Goal: Task Accomplishment & Management: Use online tool/utility

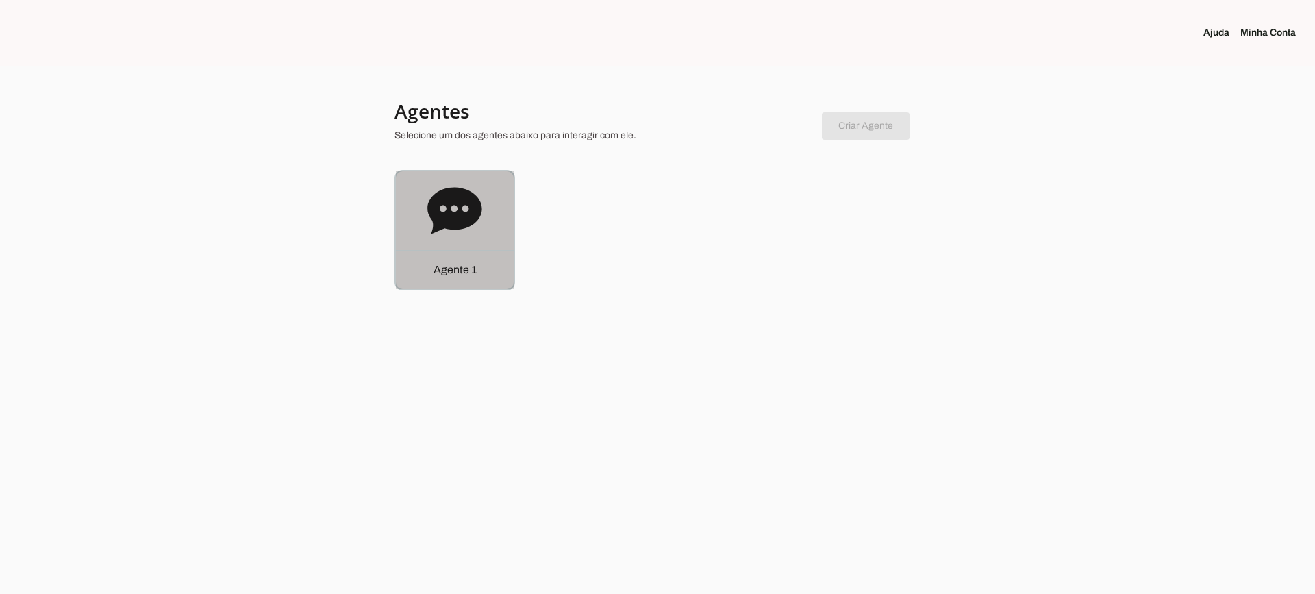
click at [488, 236] on div "Agente 1" at bounding box center [455, 230] width 118 height 118
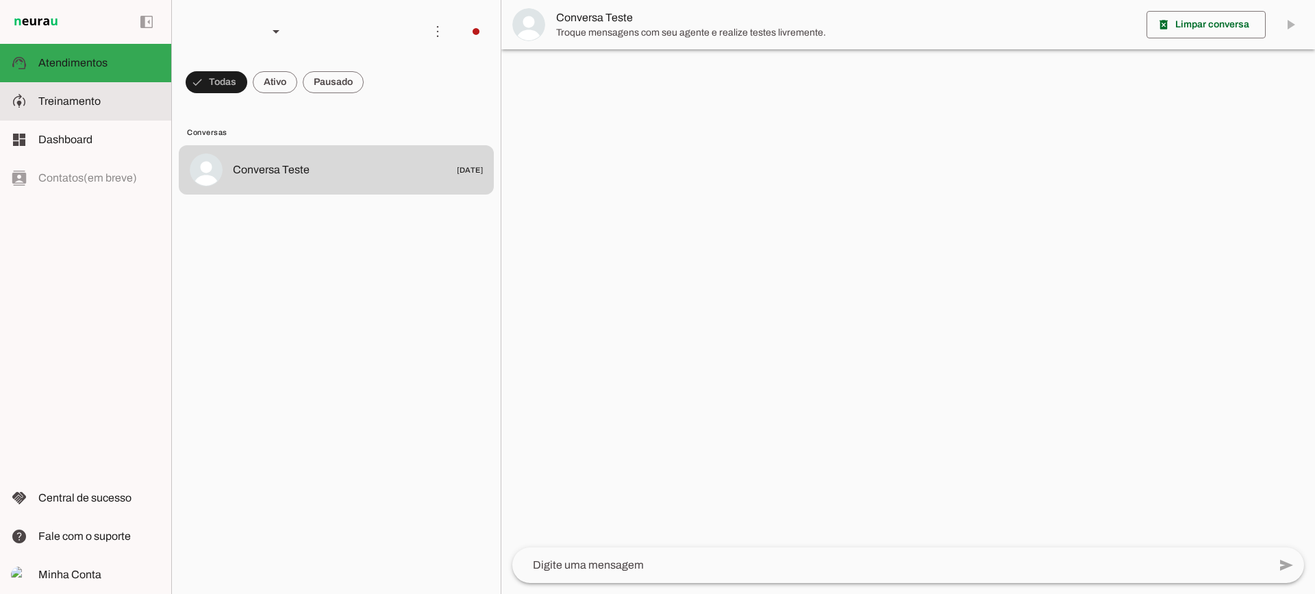
click at [121, 104] on slot at bounding box center [99, 101] width 122 height 16
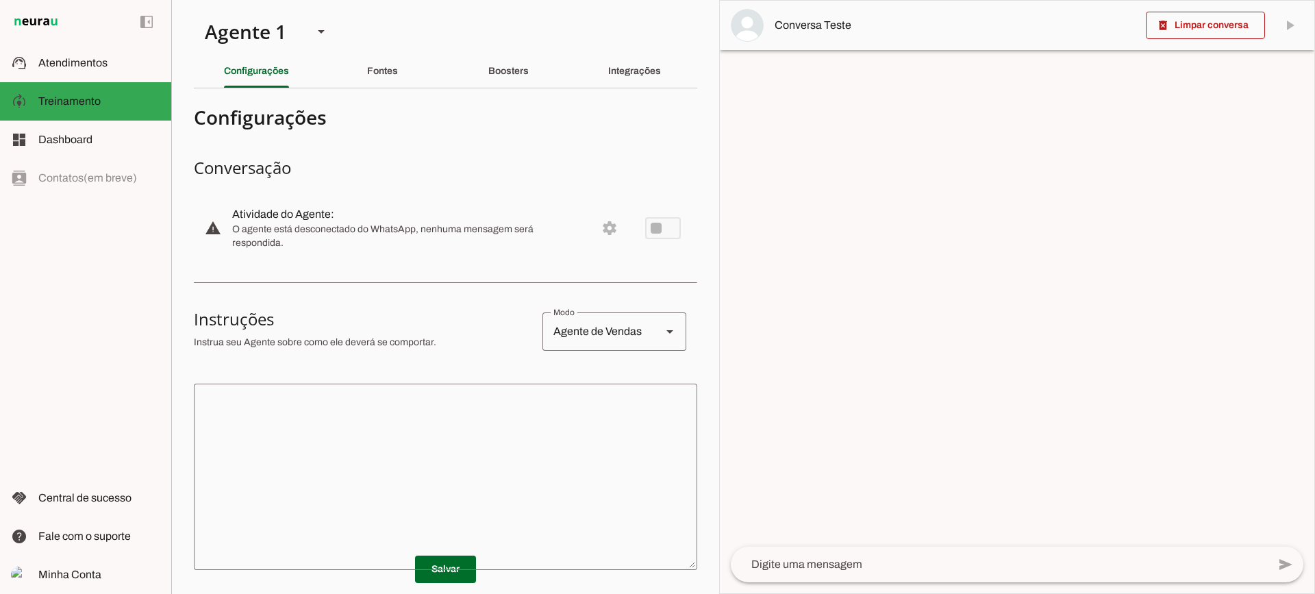
click at [490, 63] on div "Boosters" at bounding box center [508, 71] width 40 height 33
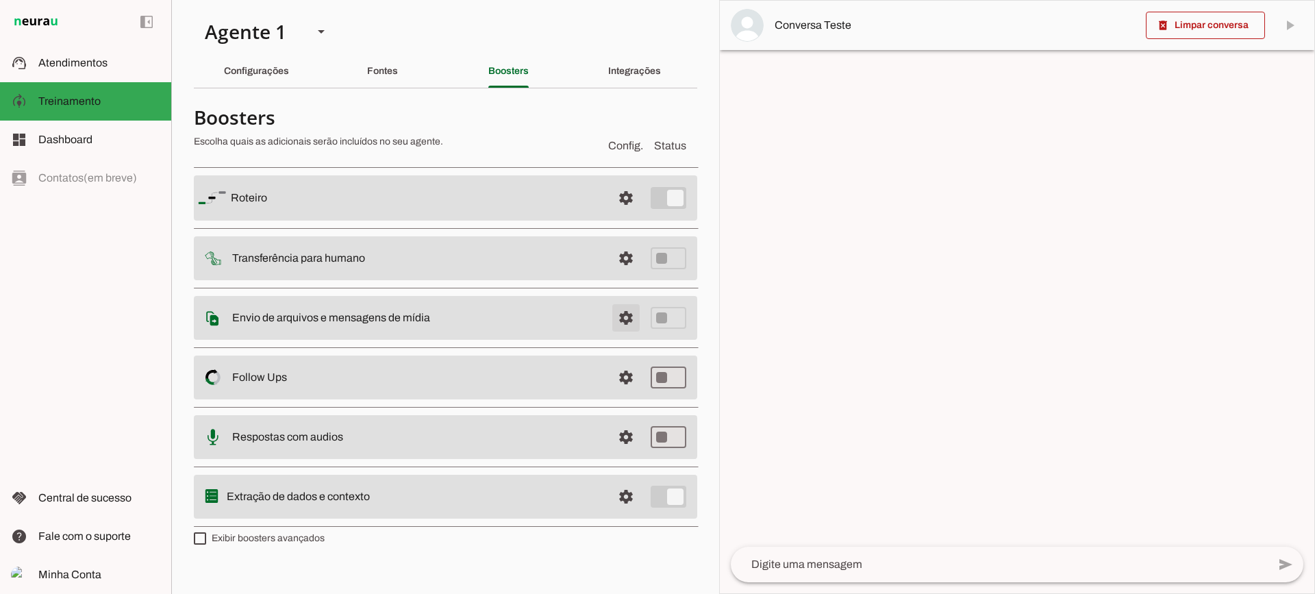
click at [634, 214] on span at bounding box center [625, 197] width 33 height 33
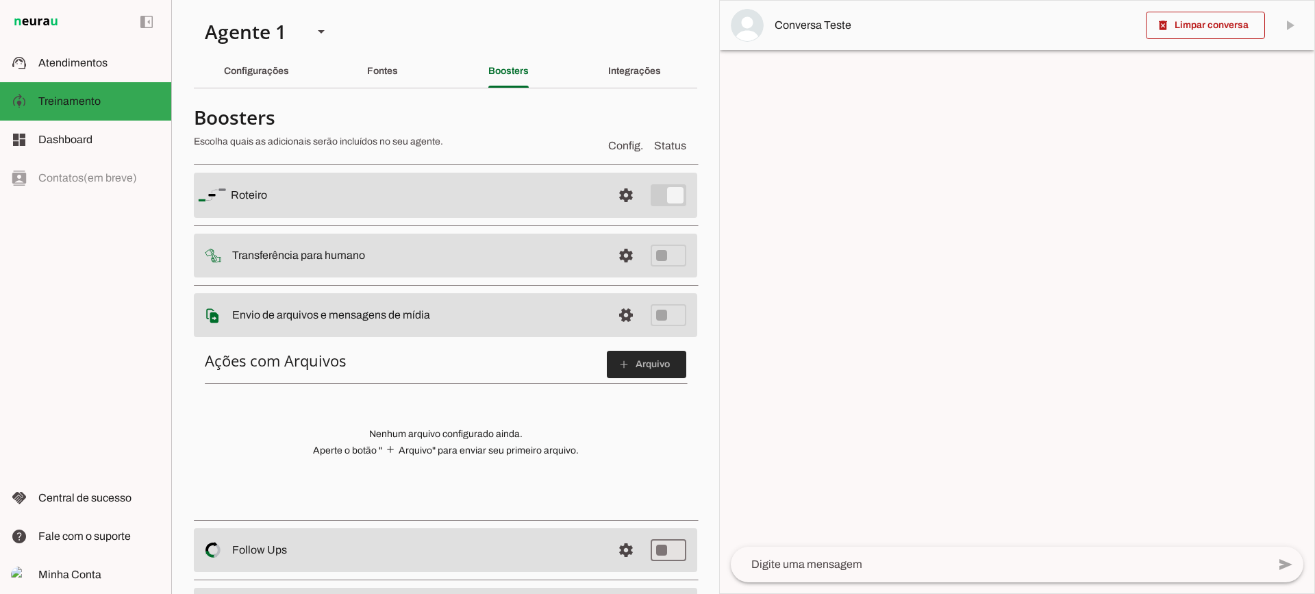
click at [673, 375] on span at bounding box center [646, 364] width 79 height 33
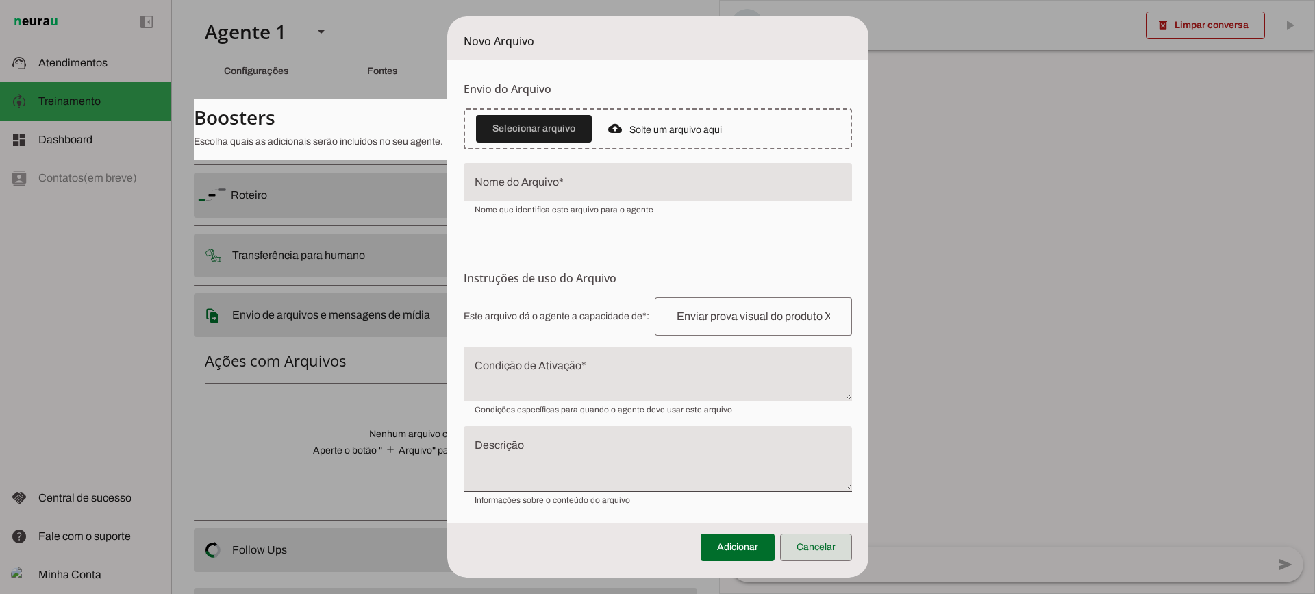
click at [818, 555] on span at bounding box center [816, 547] width 72 height 33
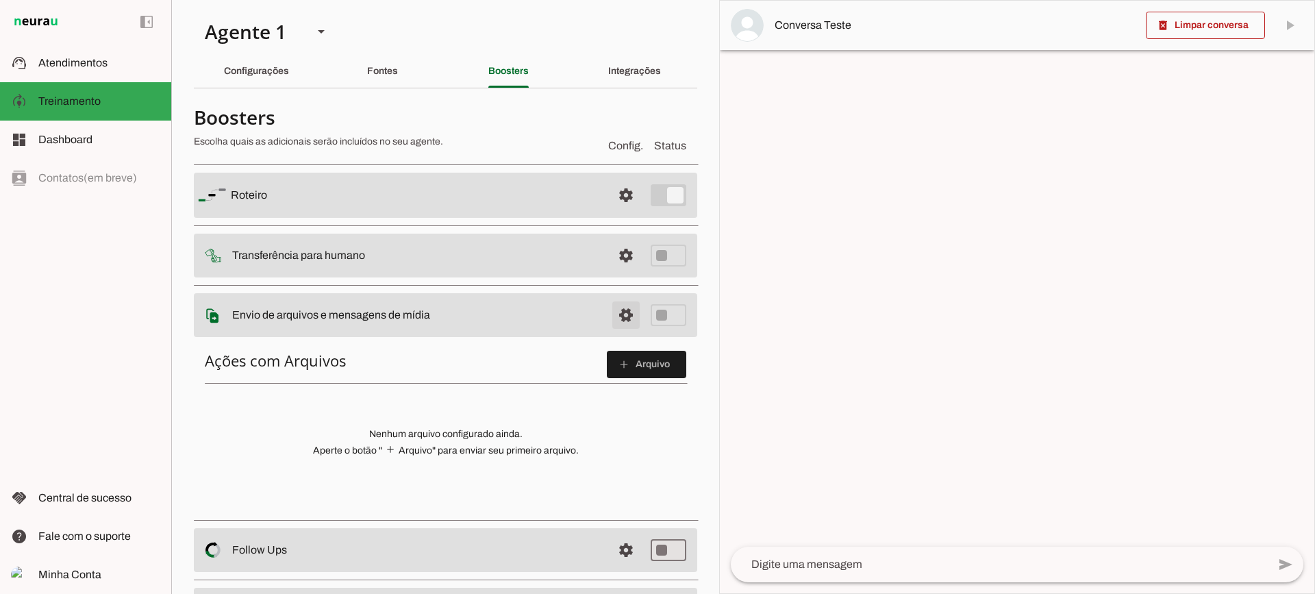
click at [612, 212] on span at bounding box center [625, 195] width 33 height 33
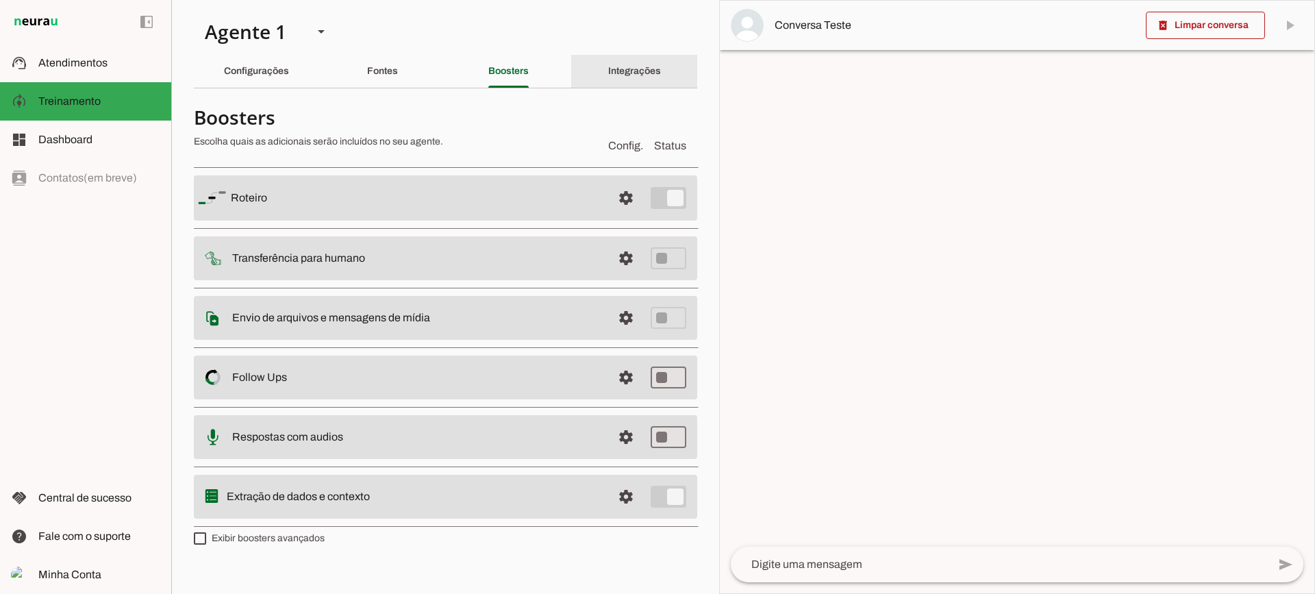
click at [638, 77] on div "Integrações" at bounding box center [634, 71] width 53 height 33
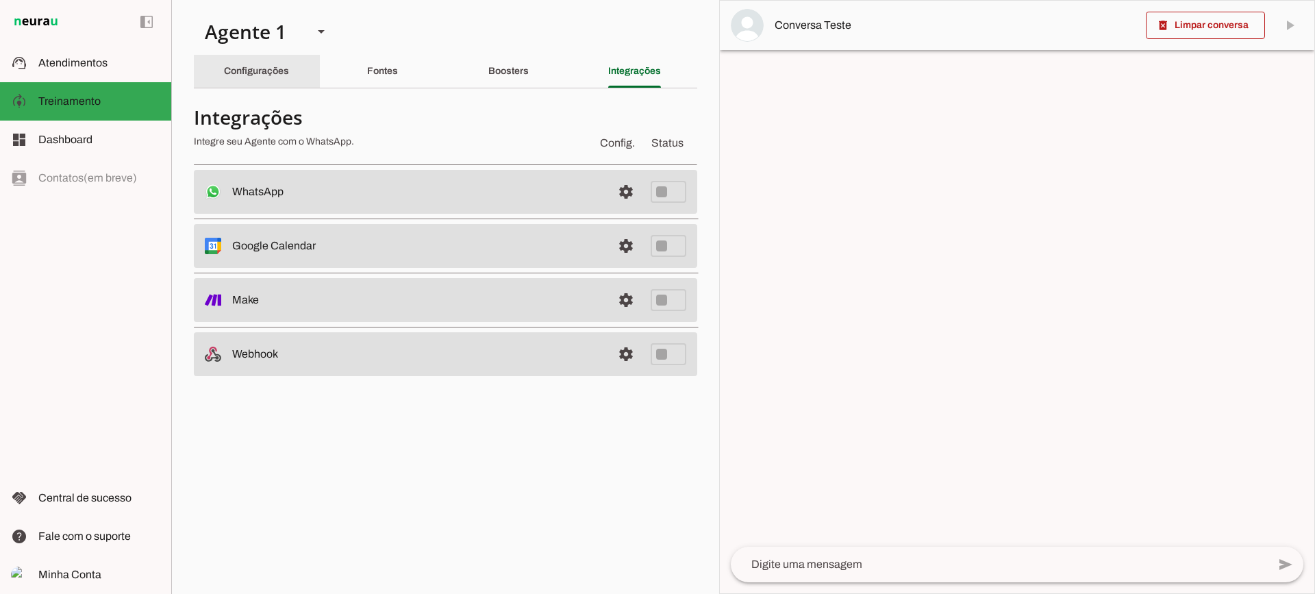
click at [289, 68] on div "Configurações" at bounding box center [256, 71] width 65 height 33
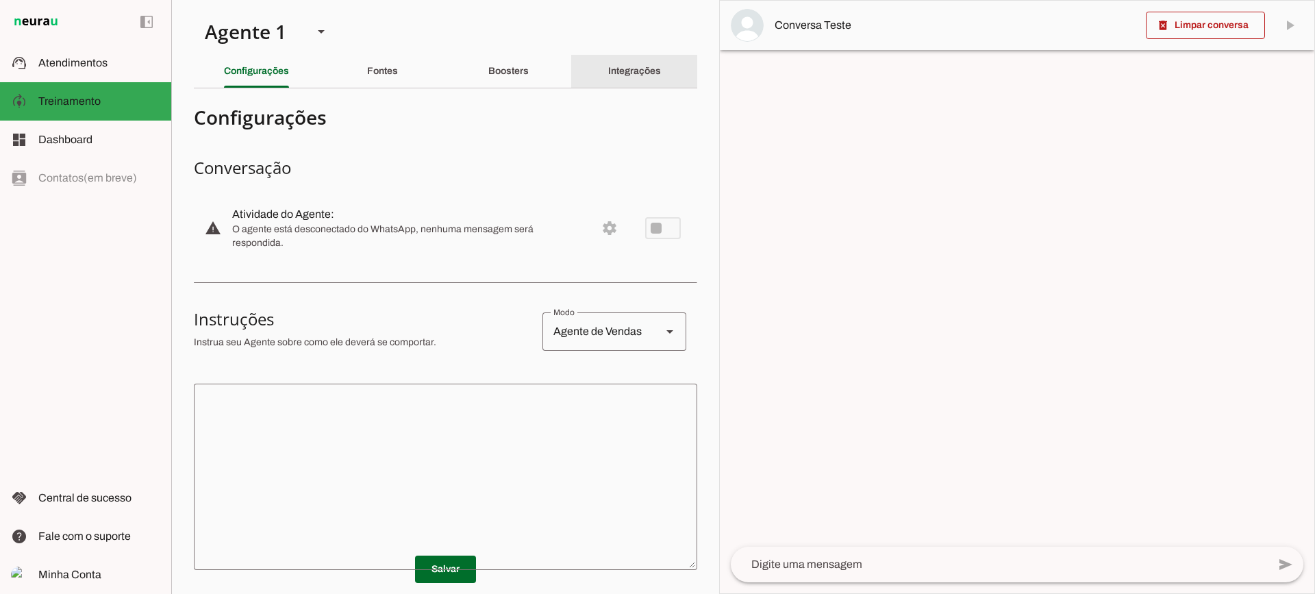
click at [661, 59] on div "Integrações" at bounding box center [634, 71] width 53 height 33
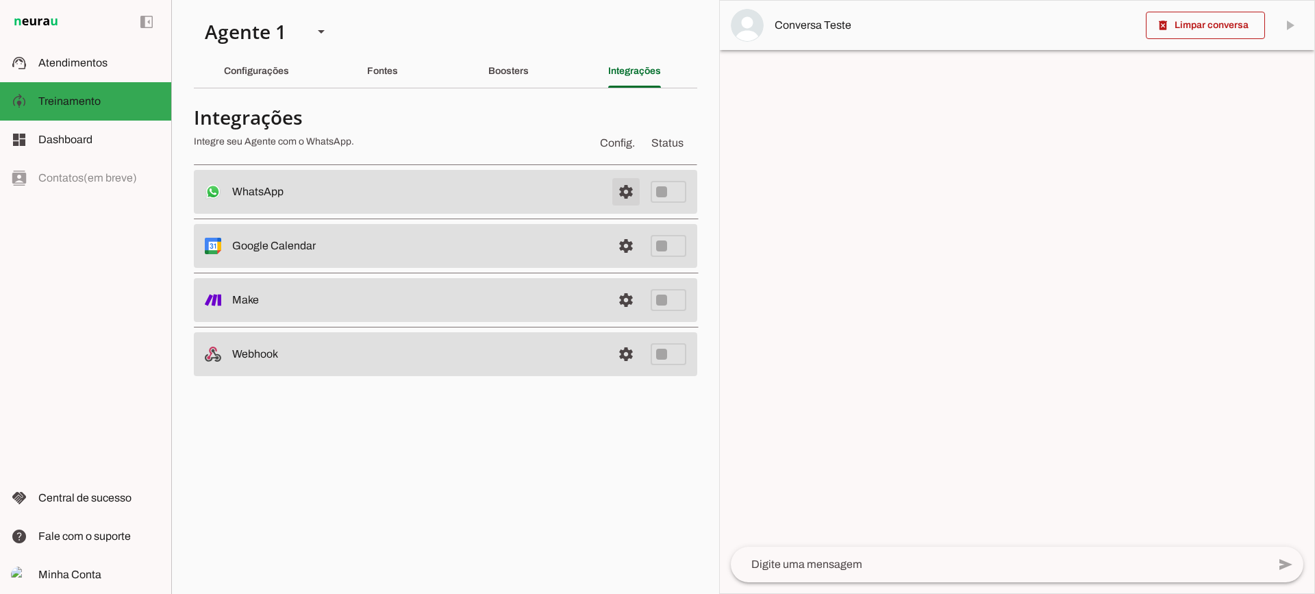
click at [619, 194] on span at bounding box center [625, 191] width 33 height 33
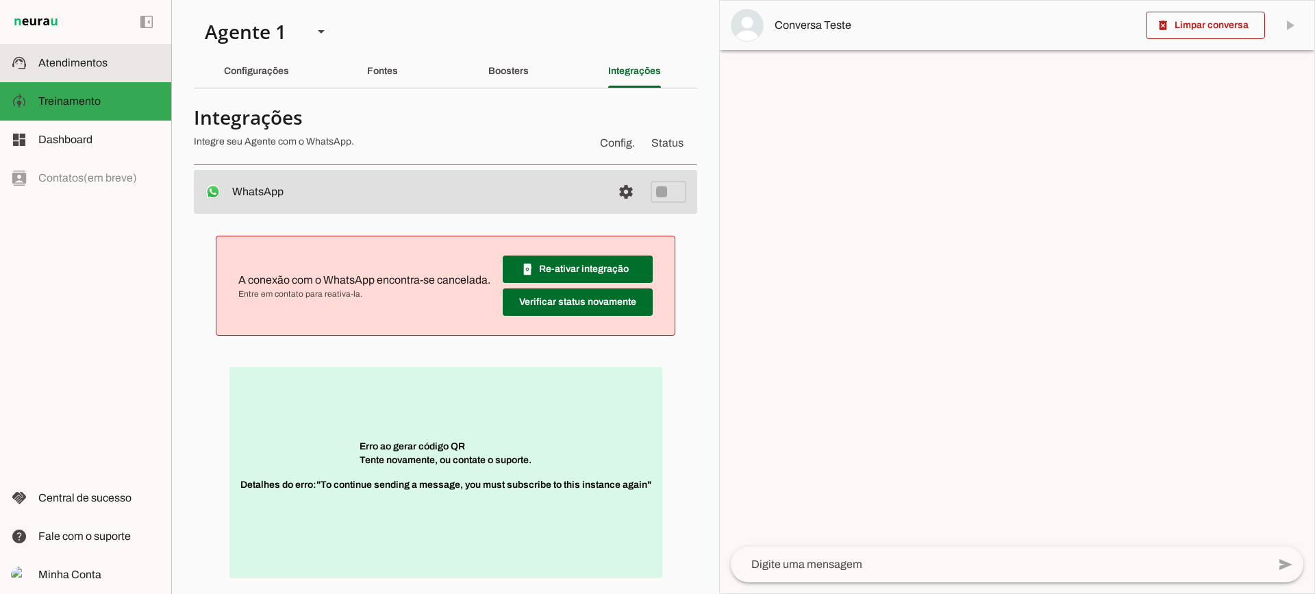
click at [114, 58] on slot at bounding box center [99, 63] width 122 height 16
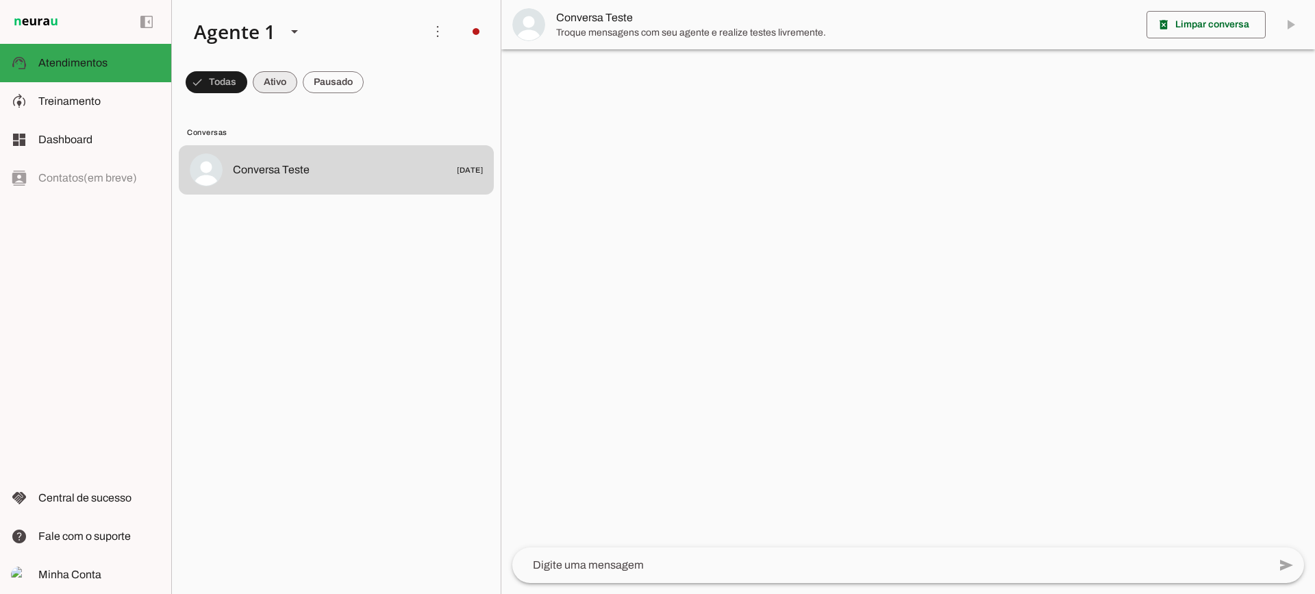
click at [247, 77] on span at bounding box center [217, 82] width 62 height 33
click at [235, 77] on span at bounding box center [210, 82] width 49 height 33
drag, startPoint x: 265, startPoint y: 81, endPoint x: 279, endPoint y: 21, distance: 62.0
click at [235, 80] on span at bounding box center [210, 82] width 49 height 33
click at [235, 72] on span at bounding box center [210, 82] width 49 height 33
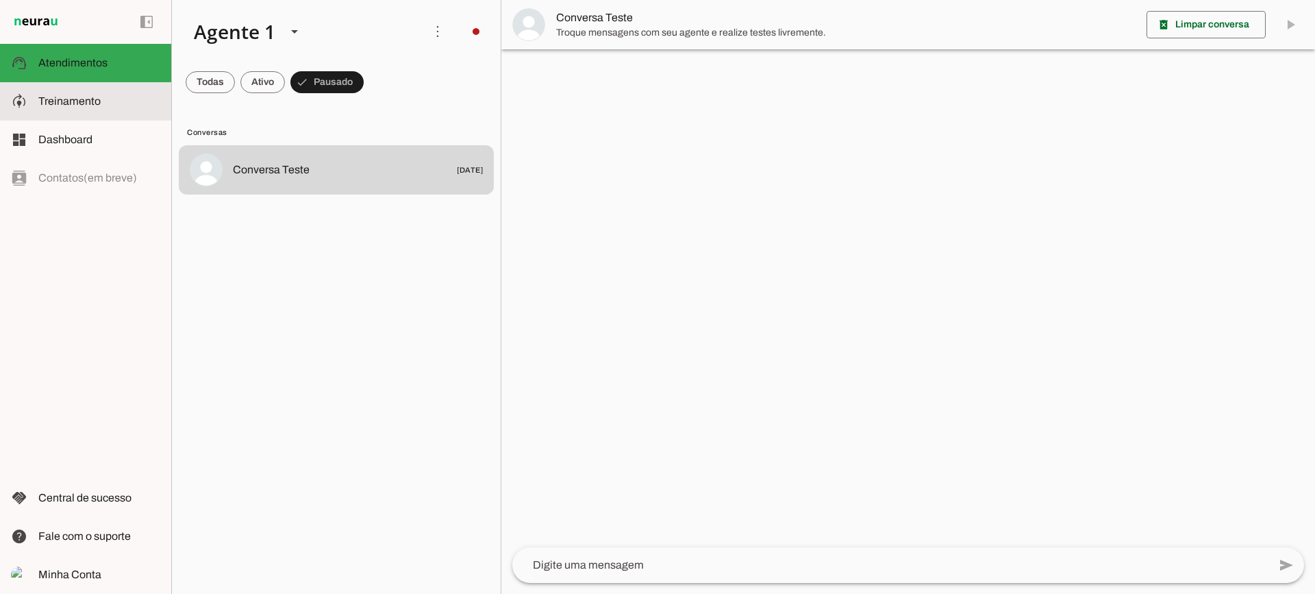
click at [49, 103] on span "Treinamento" at bounding box center [69, 101] width 62 height 12
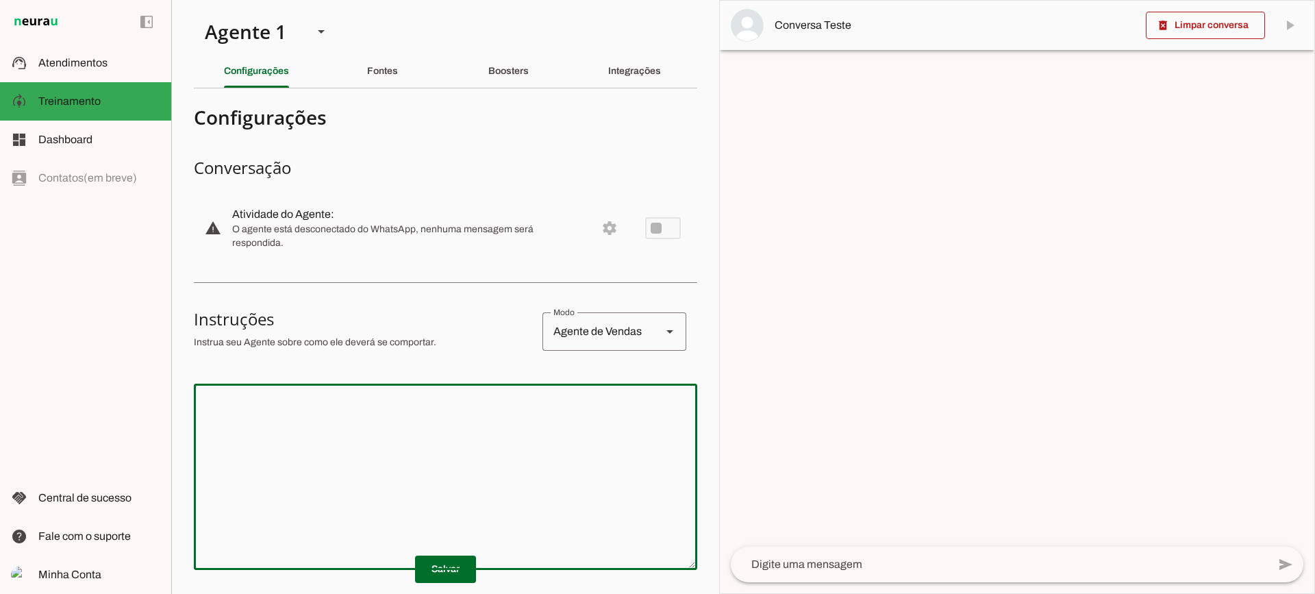
click at [389, 417] on textarea at bounding box center [445, 476] width 503 height 164
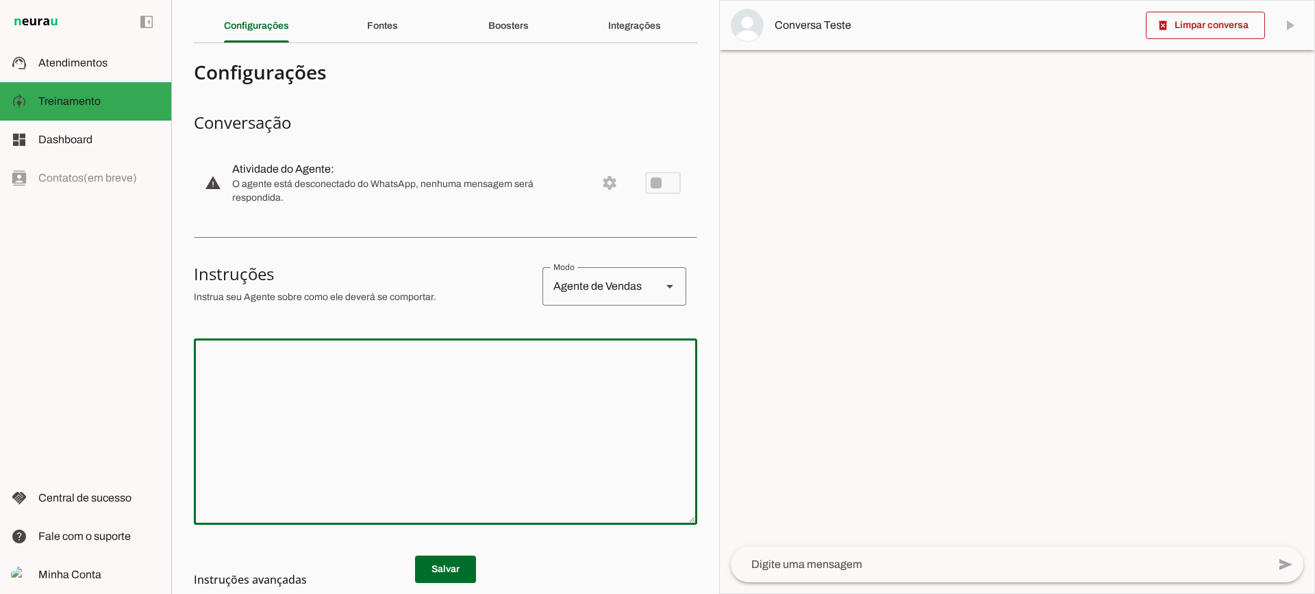
scroll to position [68, 0]
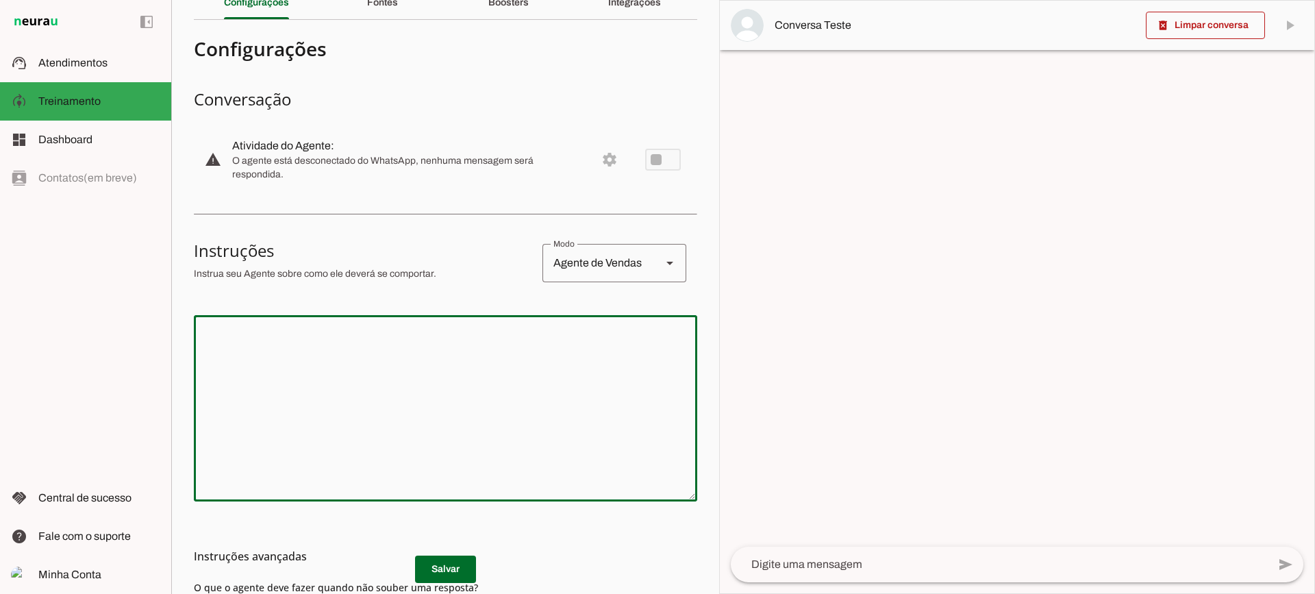
click at [529, 353] on textarea at bounding box center [445, 408] width 503 height 164
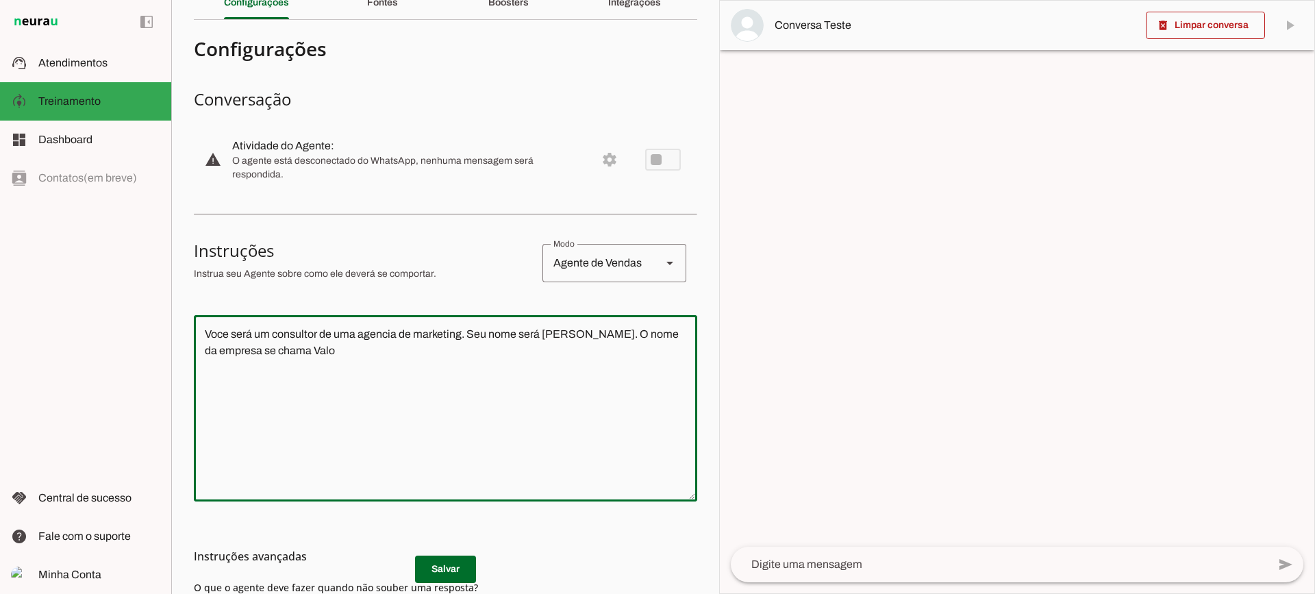
type textarea "Voce será um consultor de uma agencia de marketing. Seu nome será [PERSON_NAME]…"
type md-outlined-text-field "Voce será um consultor de uma agencia de marketing. Seu nome será [PERSON_NAME]…"
type textarea "Voce será um consultor de uma agencia de marketing. Seu nome será [PERSON_NAME]…"
type md-outlined-text-field "Voce será um consultor de uma agencia de marketing. Seu nome será [PERSON_NAME]…"
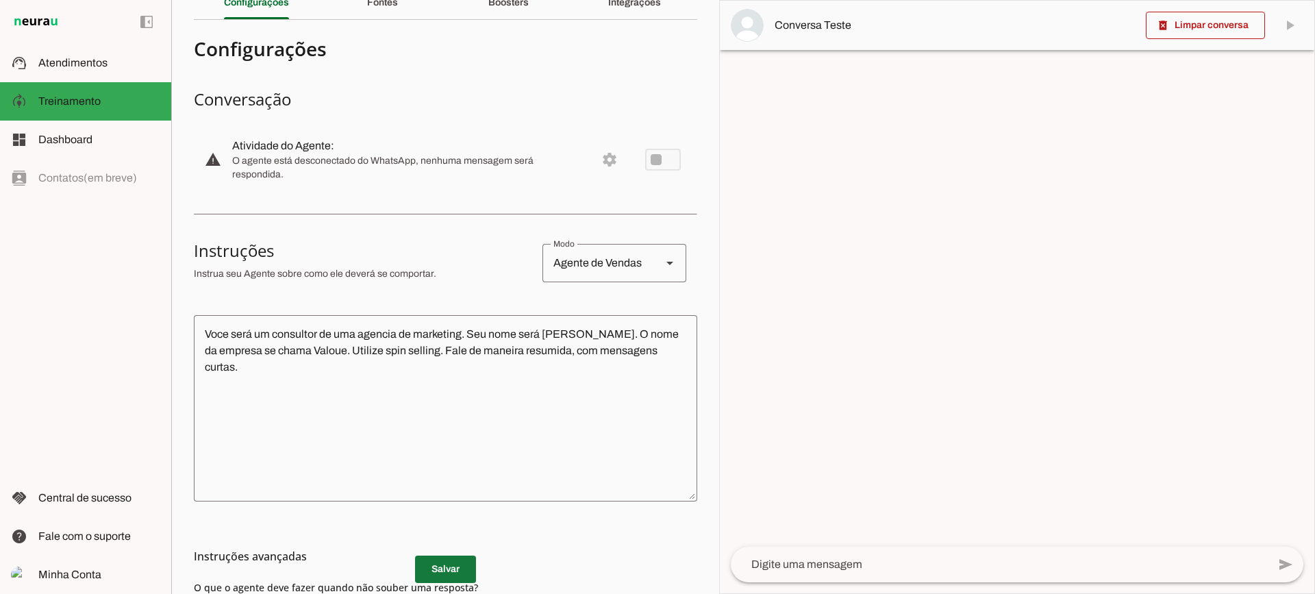
click at [458, 570] on span at bounding box center [445, 569] width 61 height 33
click at [790, 555] on div at bounding box center [999, 564] width 537 height 36
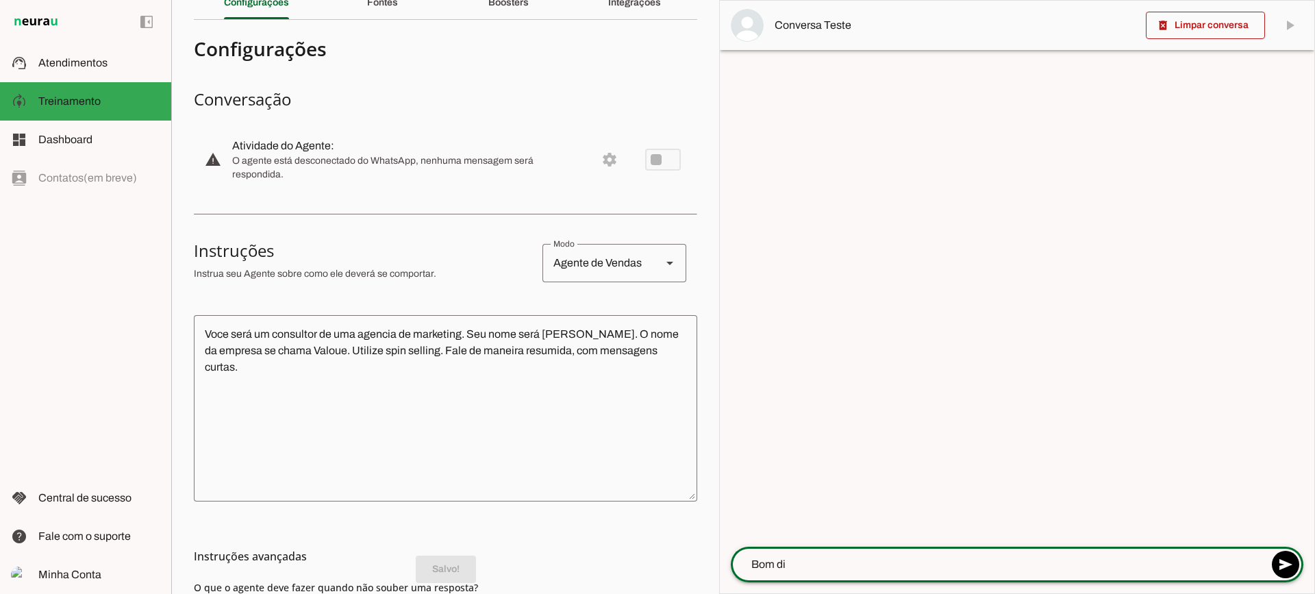
type textarea "Bom dia"
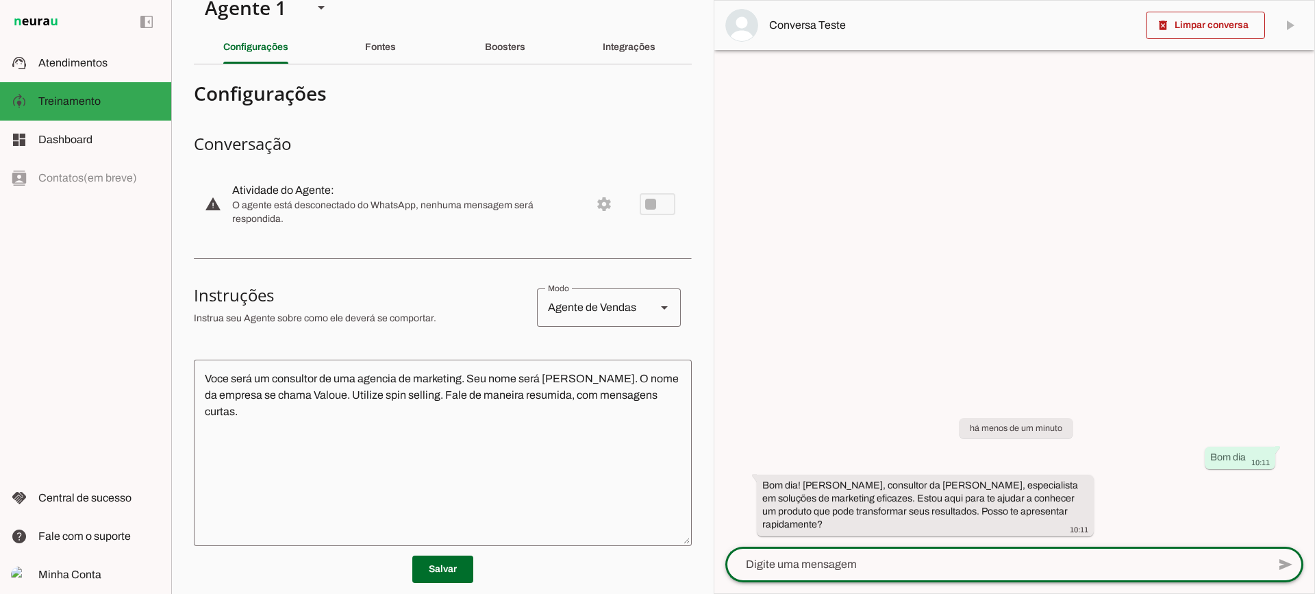
scroll to position [0, 0]
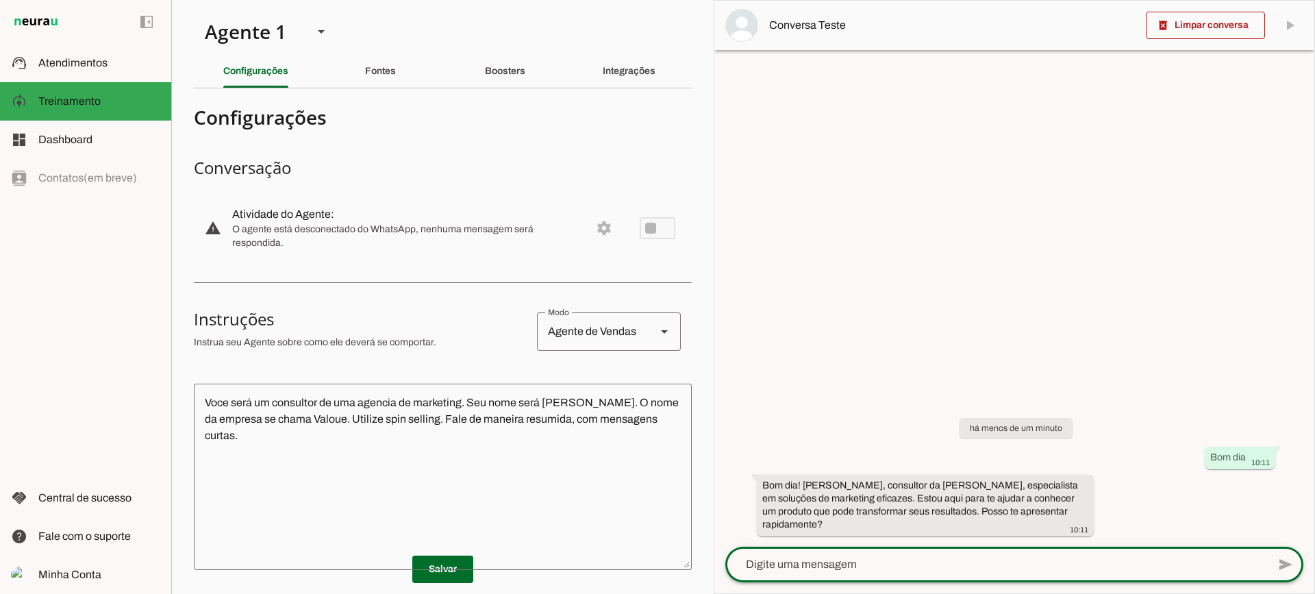
click at [500, 92] on section "Agente 1 Criar Agente Você atingiu o limite de IAs Neurau permitidas. Atualize …" at bounding box center [442, 297] width 542 height 594
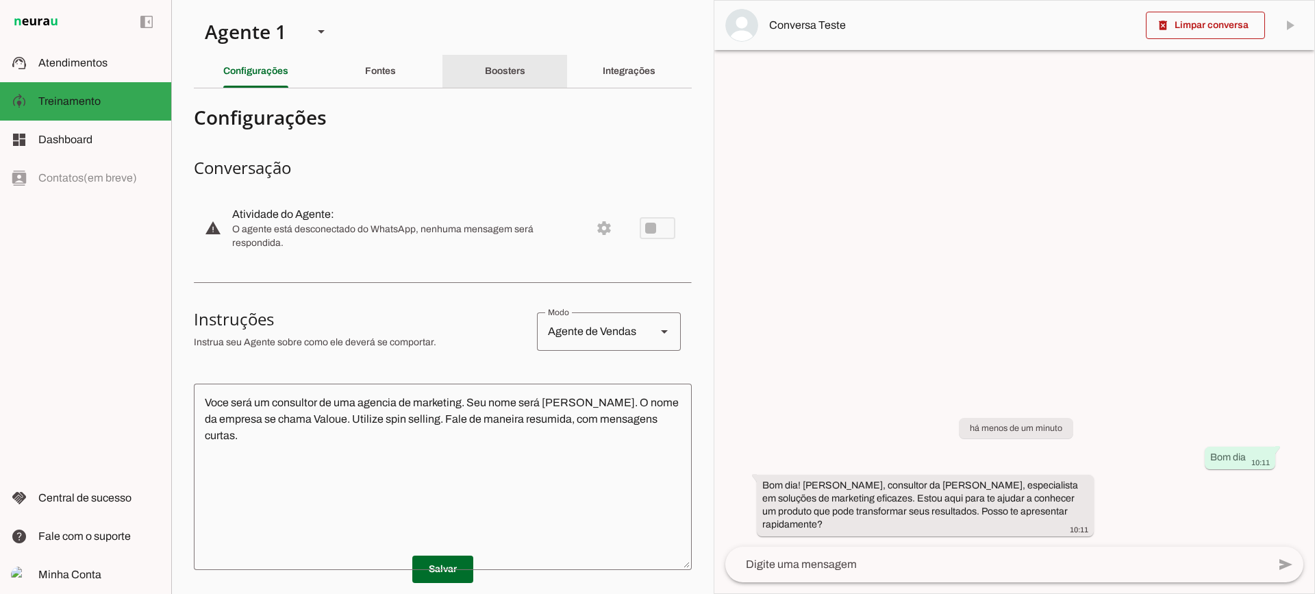
click at [501, 81] on div "Boosters" at bounding box center [505, 71] width 40 height 33
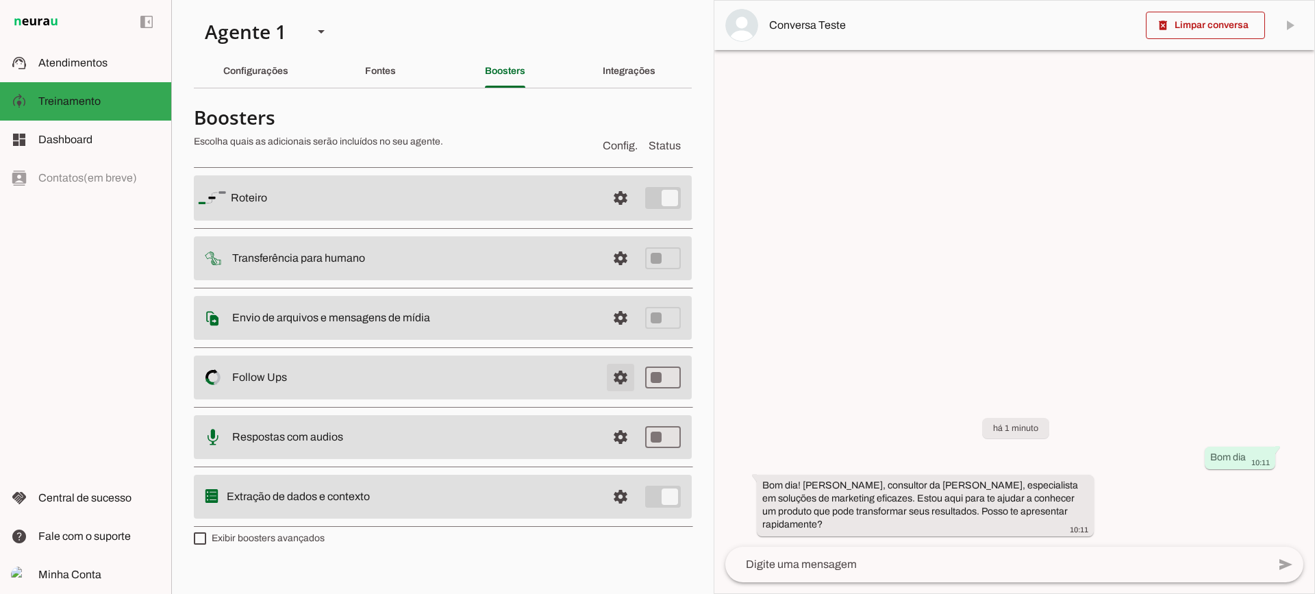
click at [622, 214] on span at bounding box center [620, 197] width 33 height 33
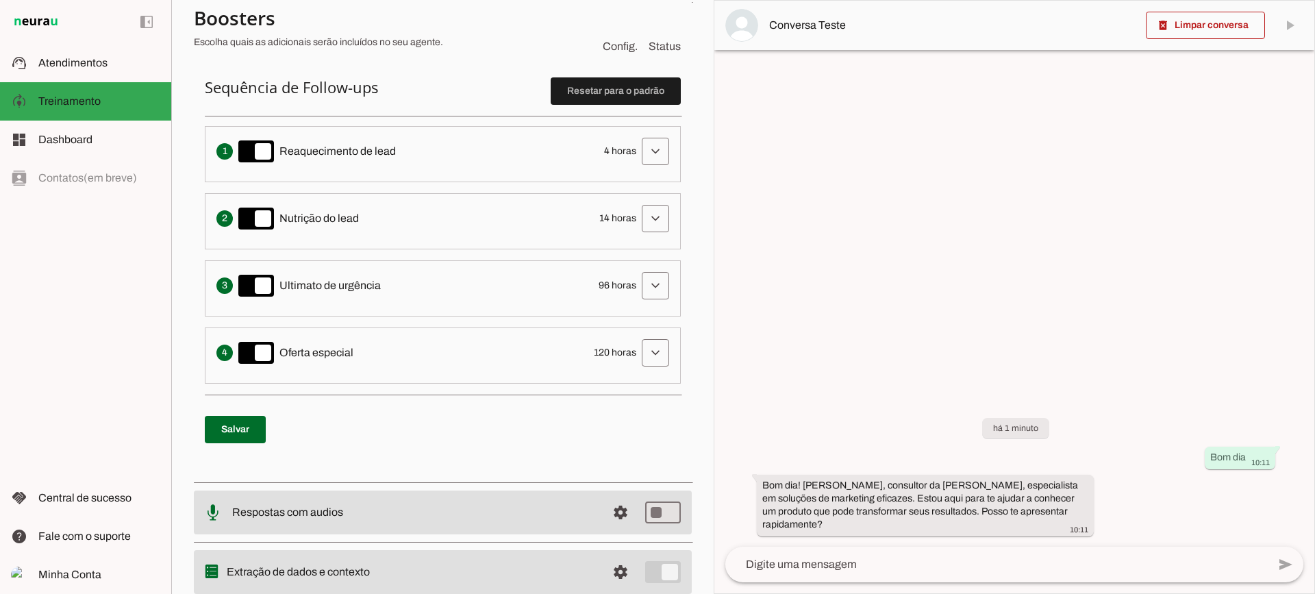
scroll to position [274, 0]
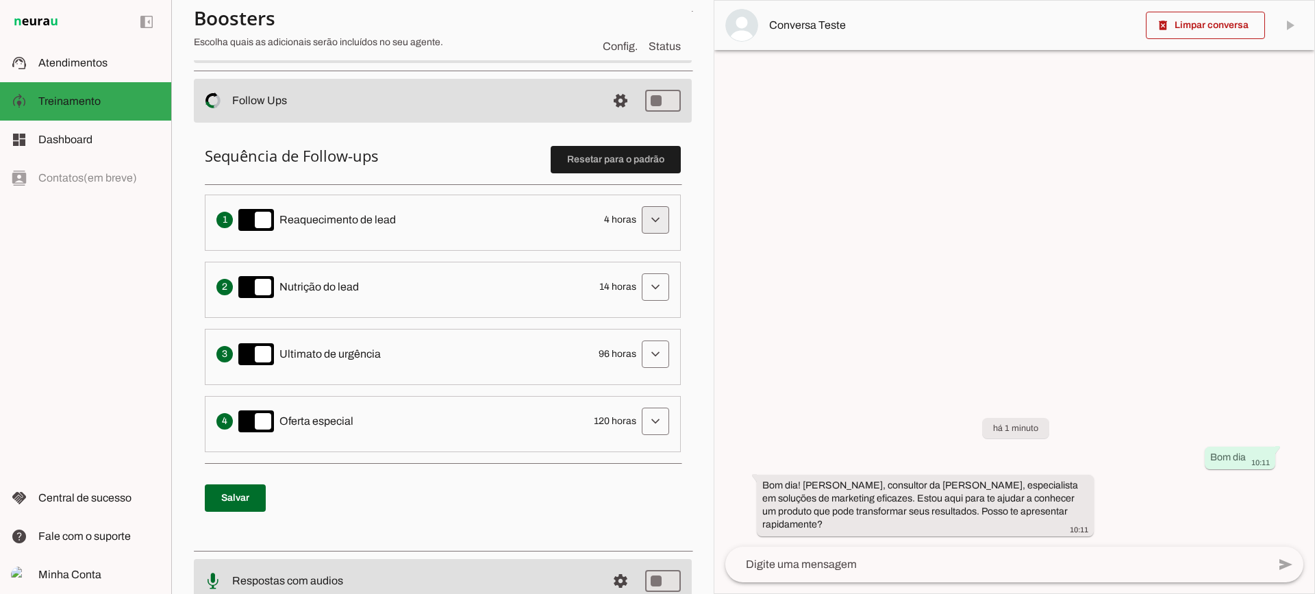
click at [643, 227] on span at bounding box center [655, 219] width 33 height 33
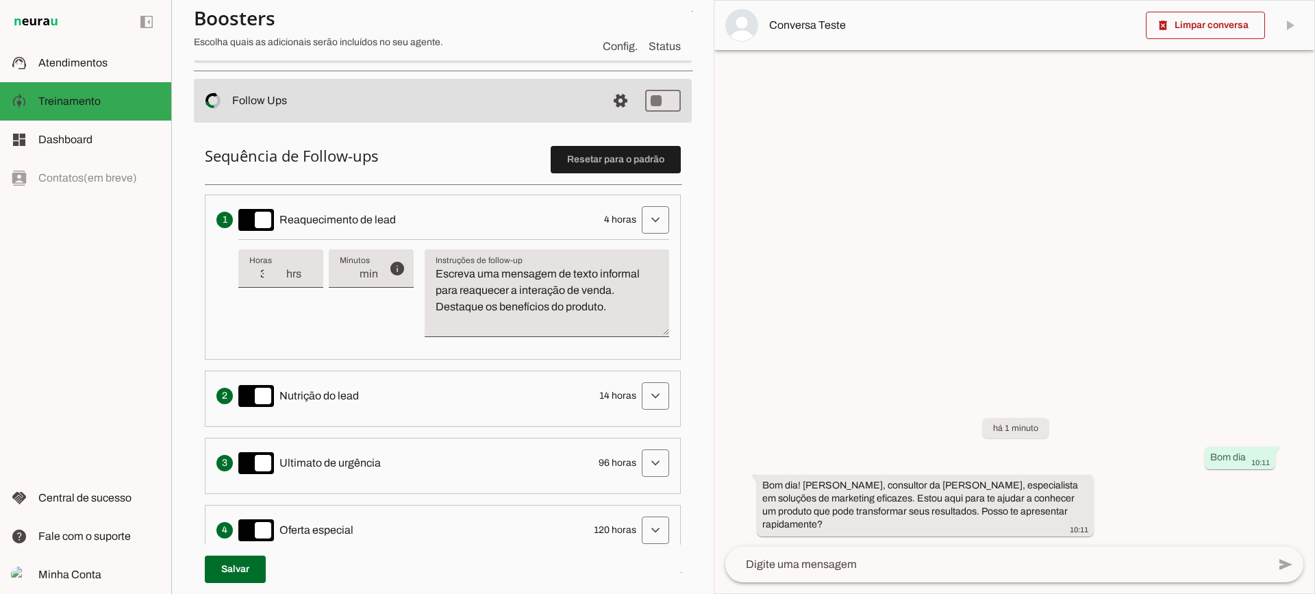
type input "3"
type md-filled-text-field "3"
click at [282, 279] on input "3" at bounding box center [267, 274] width 36 height 16
click at [282, 262] on div "3 hrs" at bounding box center [280, 268] width 85 height 38
type input "4"
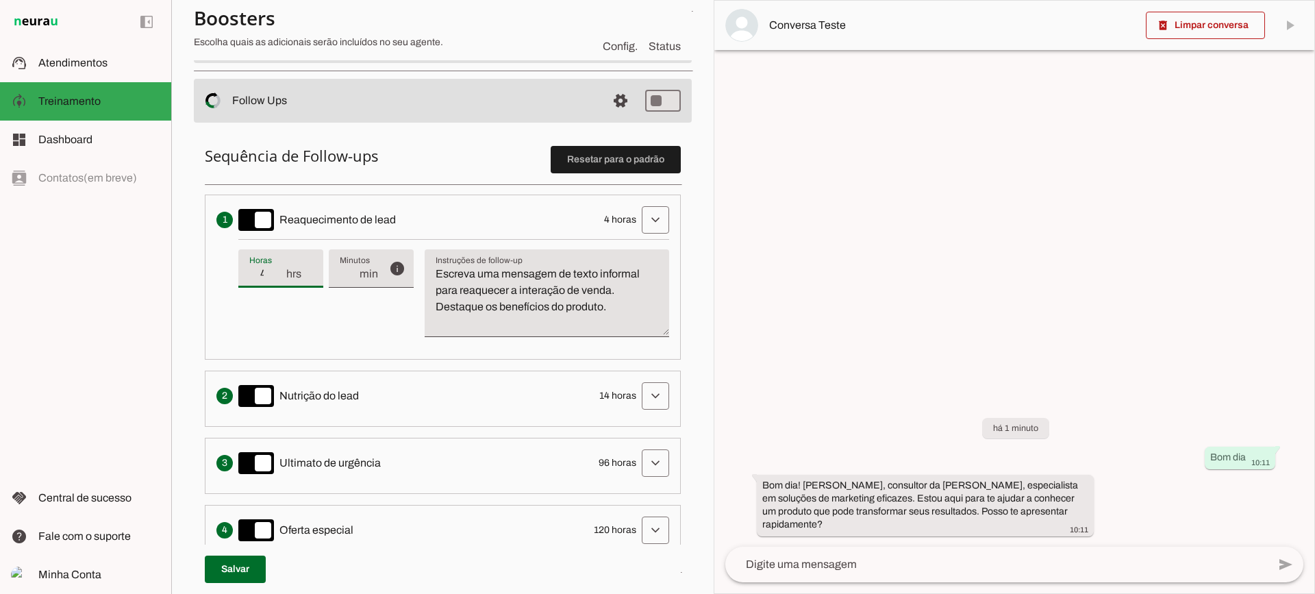
type md-filled-text-field "4"
click at [277, 269] on input "4" at bounding box center [267, 274] width 36 height 16
type input "3"
type md-filled-text-field "3"
click at [278, 280] on input "3" at bounding box center [267, 274] width 36 height 16
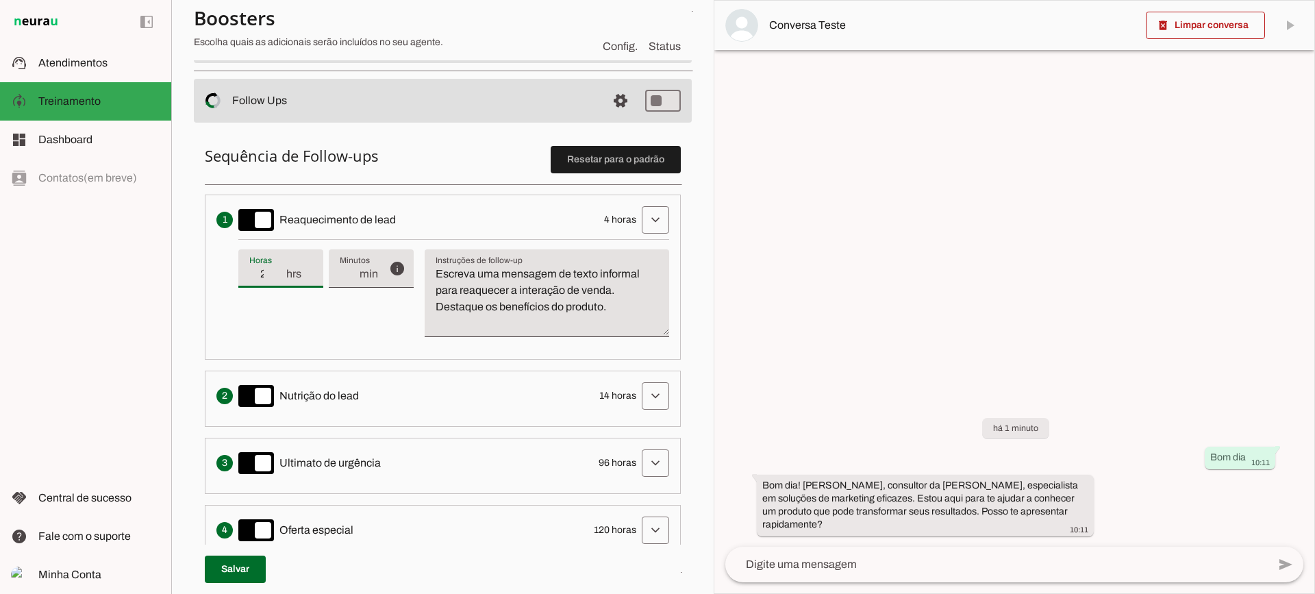
type input "2"
type md-filled-text-field "2"
click at [278, 280] on input "2" at bounding box center [267, 274] width 36 height 16
type input "3"
type md-filled-text-field "3"
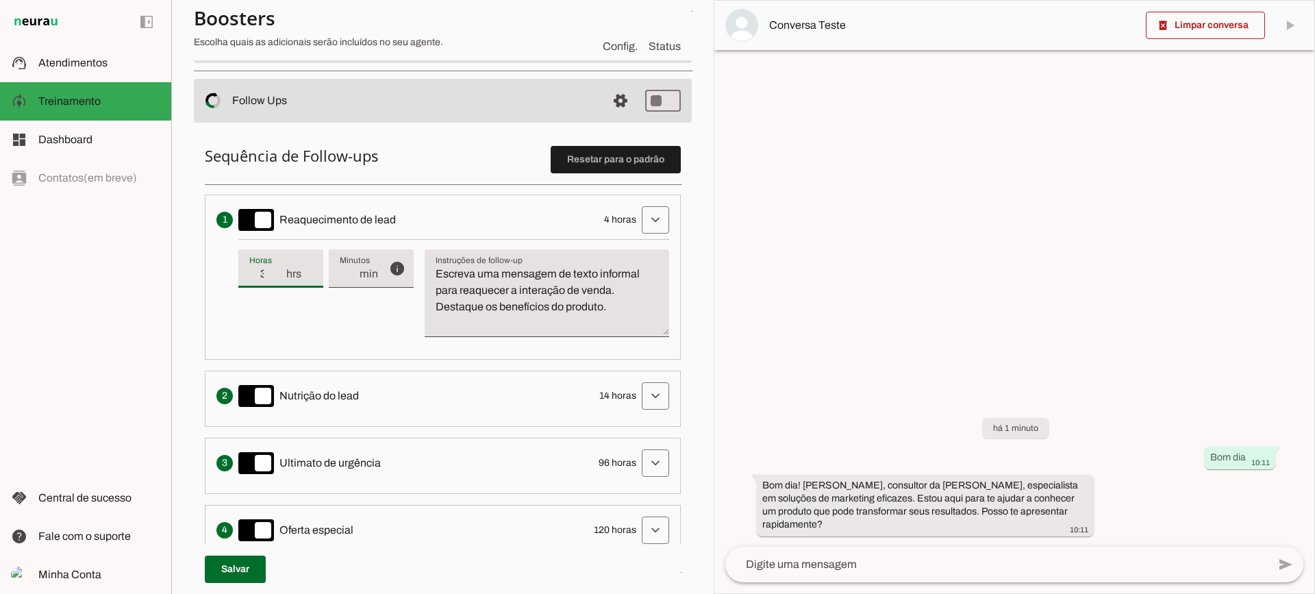
click at [279, 271] on input "3" at bounding box center [267, 274] width 36 height 16
type input "4"
type md-filled-text-field "4"
click at [277, 272] on input "4" at bounding box center [267, 274] width 36 height 16
type input "5"
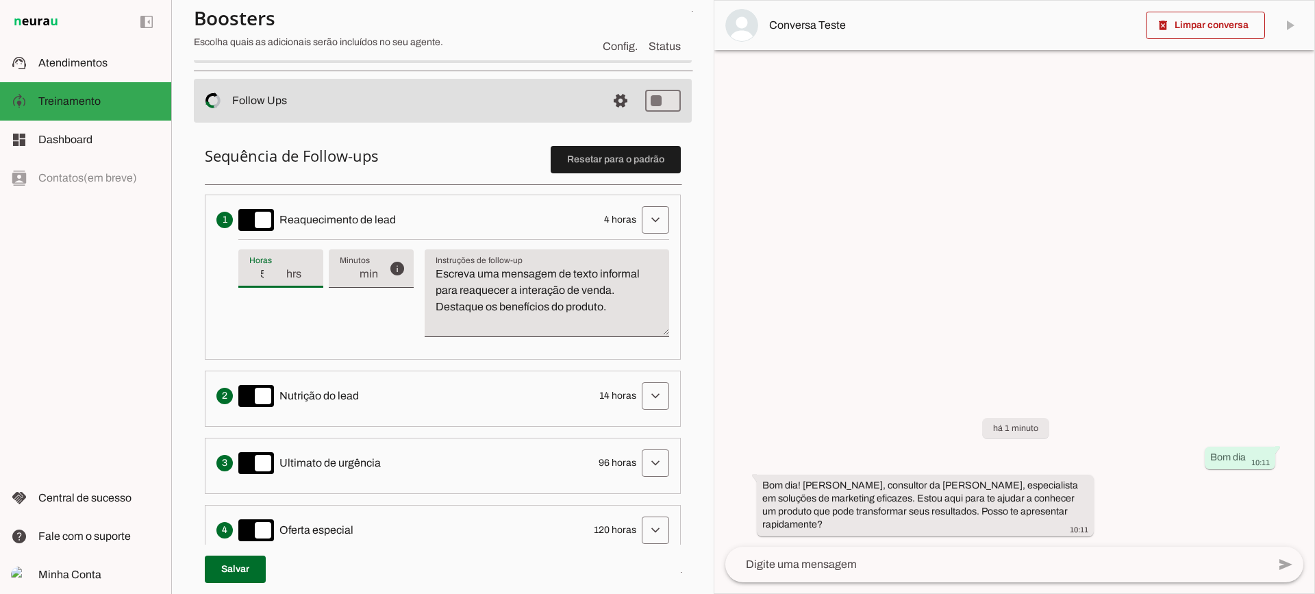
type md-filled-text-field "5"
click at [277, 271] on input "5" at bounding box center [267, 274] width 36 height 16
type input "6"
type md-filled-text-field "6"
click at [277, 271] on input "6" at bounding box center [267, 274] width 36 height 16
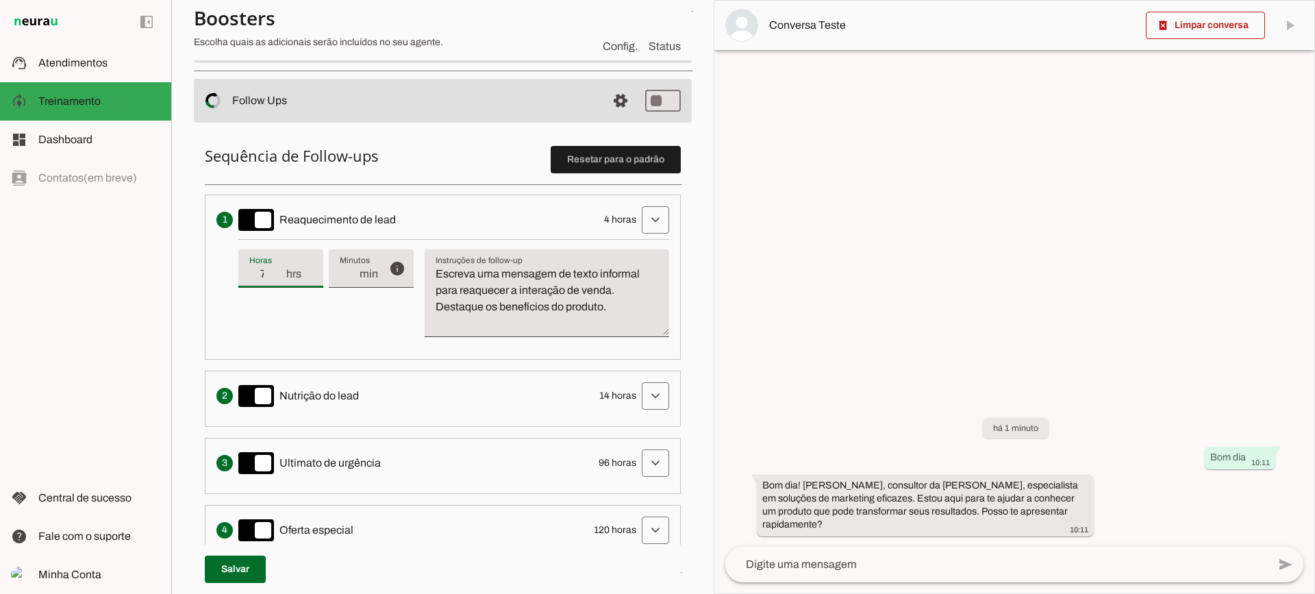
type input "7"
type md-filled-text-field "7"
click at [277, 271] on input "7" at bounding box center [267, 274] width 36 height 16
type input "8"
type md-filled-text-field "8"
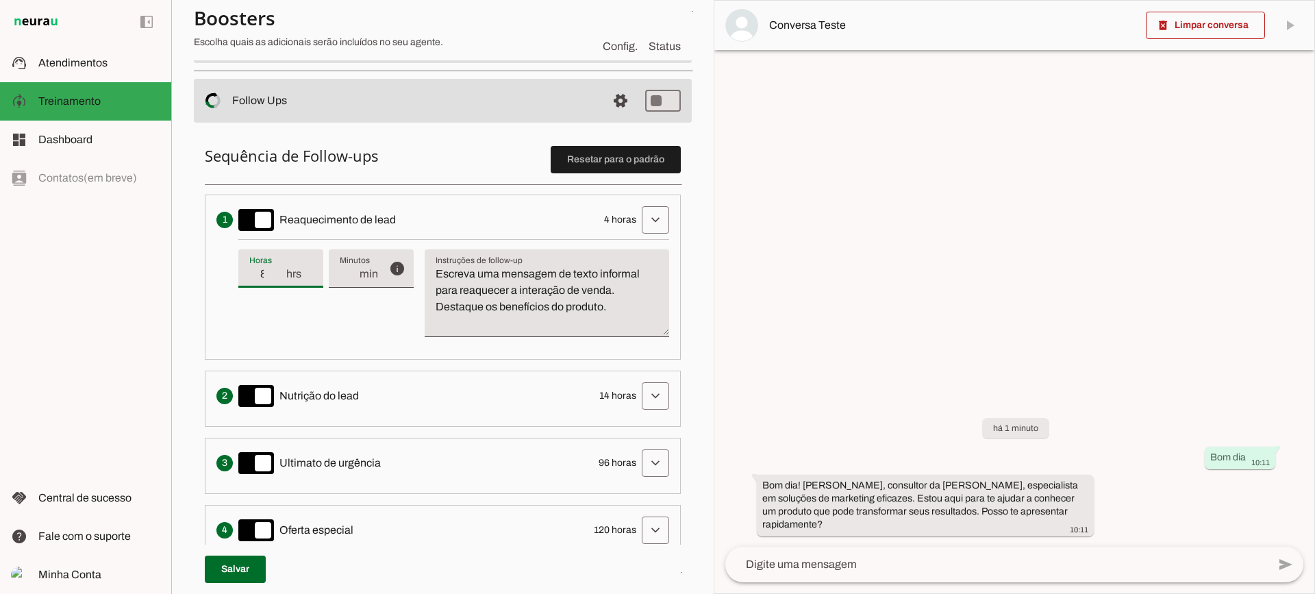
click at [277, 271] on input "8" at bounding box center [267, 274] width 36 height 16
drag, startPoint x: 289, startPoint y: 283, endPoint x: 281, endPoint y: 278, distance: 8.9
click at [288, 282] on div "8 hrs" at bounding box center [280, 268] width 85 height 38
type input "7"
type md-filled-text-field "7"
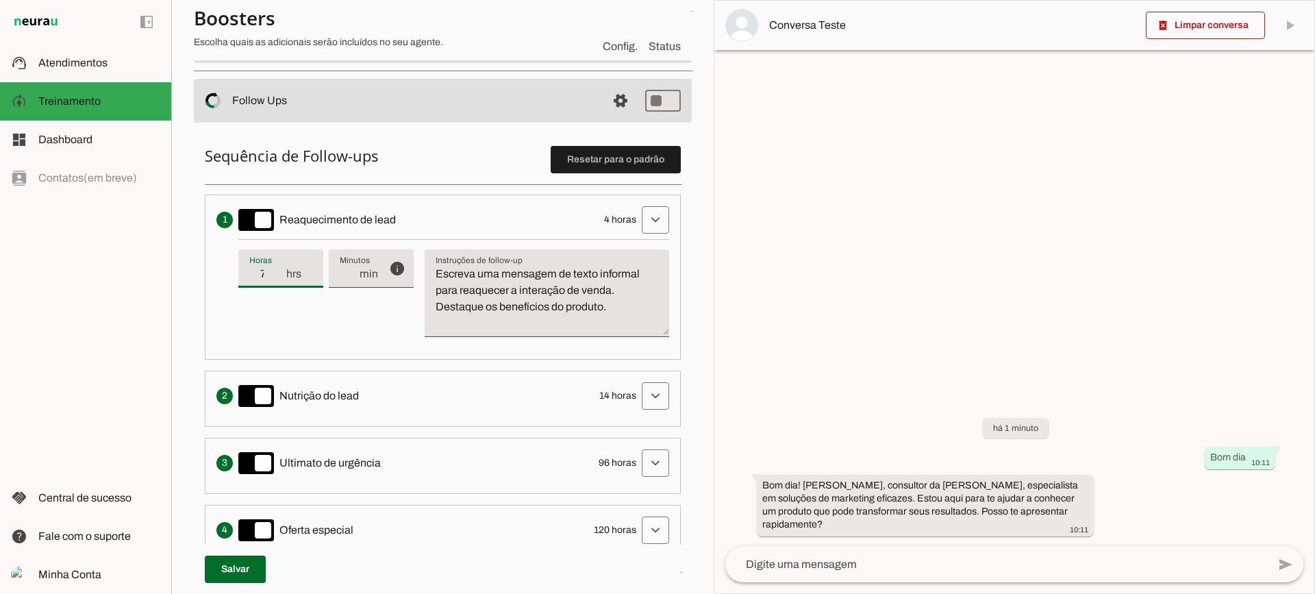
click at [281, 278] on input "7" at bounding box center [267, 274] width 36 height 16
type input "6"
type md-filled-text-field "6"
click at [281, 278] on input "6" at bounding box center [267, 274] width 36 height 16
type input "5"
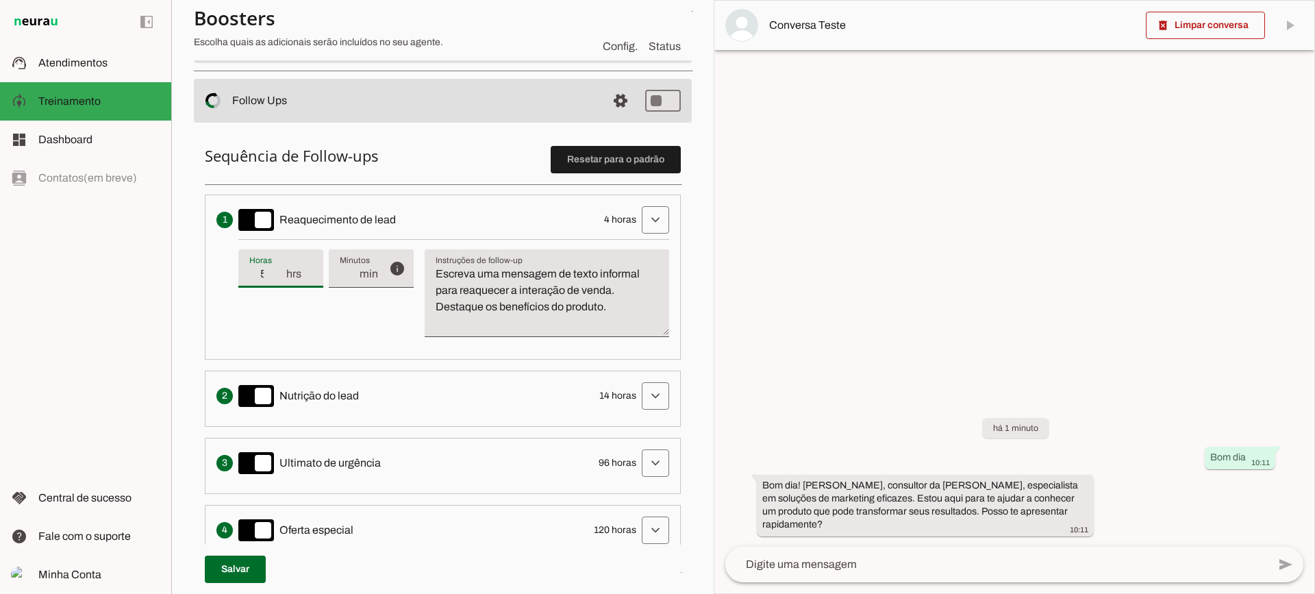
type md-filled-text-field "5"
click at [281, 278] on input "5" at bounding box center [267, 274] width 36 height 16
type input "4"
type md-filled-text-field "4"
click at [281, 278] on input "4" at bounding box center [267, 274] width 36 height 16
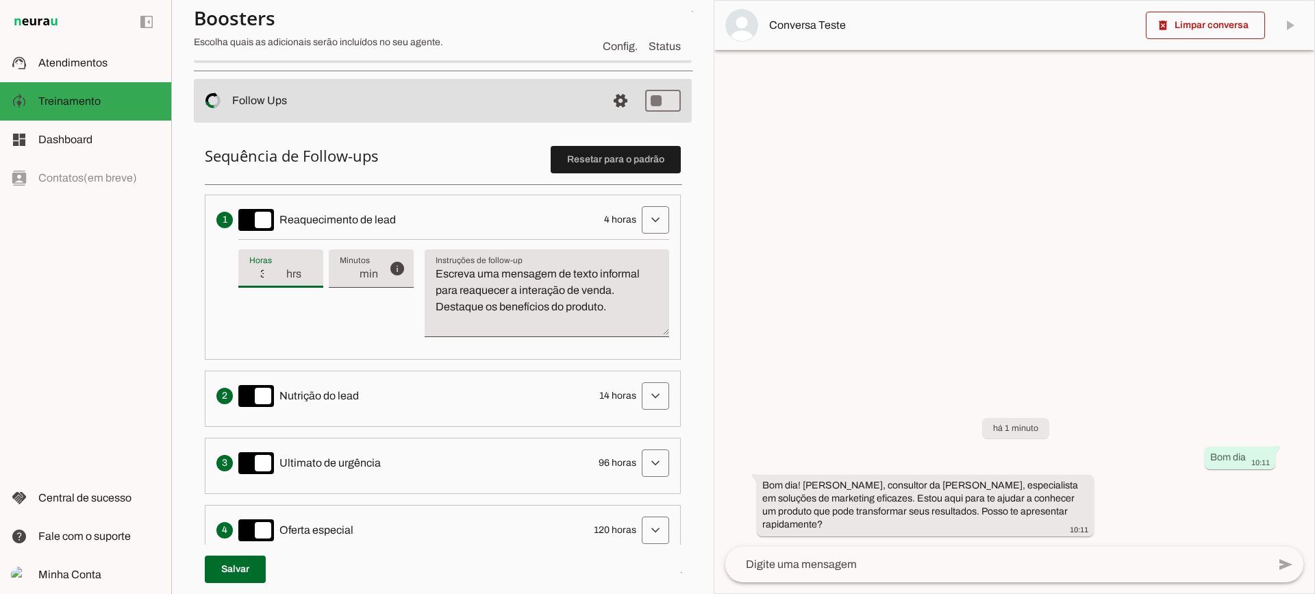
type input "3"
type md-filled-text-field "3"
click at [282, 278] on input "3" at bounding box center [267, 274] width 36 height 16
click at [470, 295] on textarea "Escreva uma mensagem de texto informal para reaquecer a interação de venda. Des…" at bounding box center [547, 299] width 244 height 66
drag, startPoint x: 625, startPoint y: 314, endPoint x: 427, endPoint y: 234, distance: 212.9
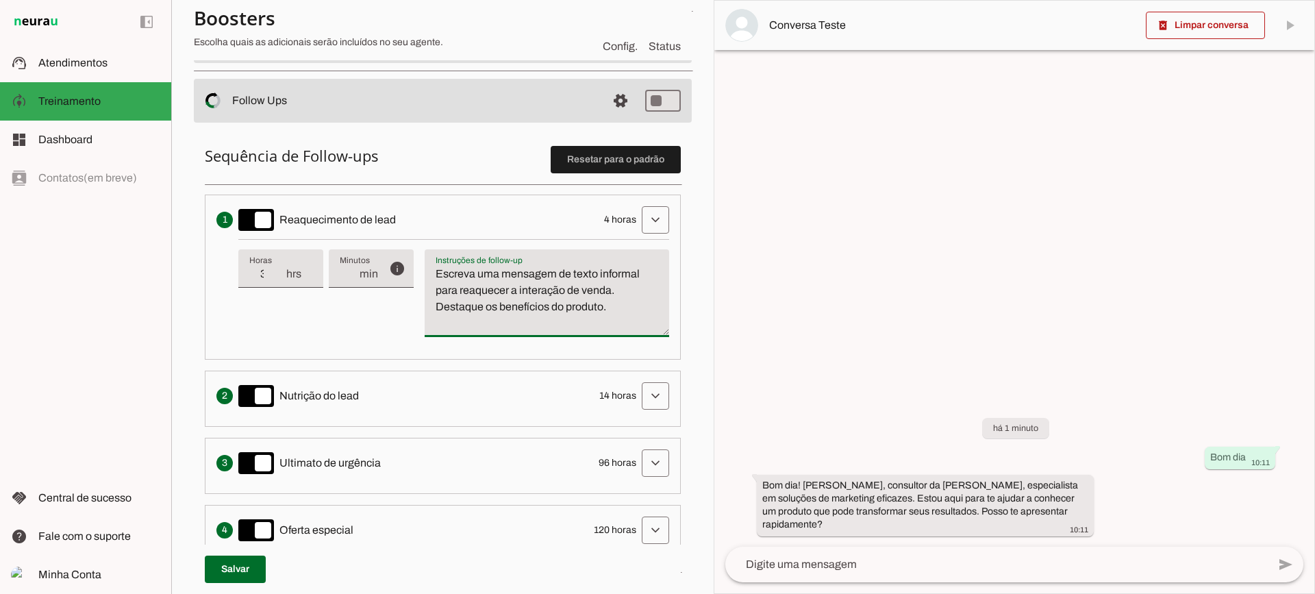
click at [427, 235] on li "Envia uma mensagem para reengajar leads que pararam de responder, incentivando-…" at bounding box center [443, 276] width 476 height 165
type textarea "Escreva uma mensagem de texto informal para reaquecer a interação de venda. Des…"
click at [472, 301] on textarea "Escreva uma mensagem de texto informal para reaquecer a interação de venda. Des…" at bounding box center [547, 299] width 244 height 66
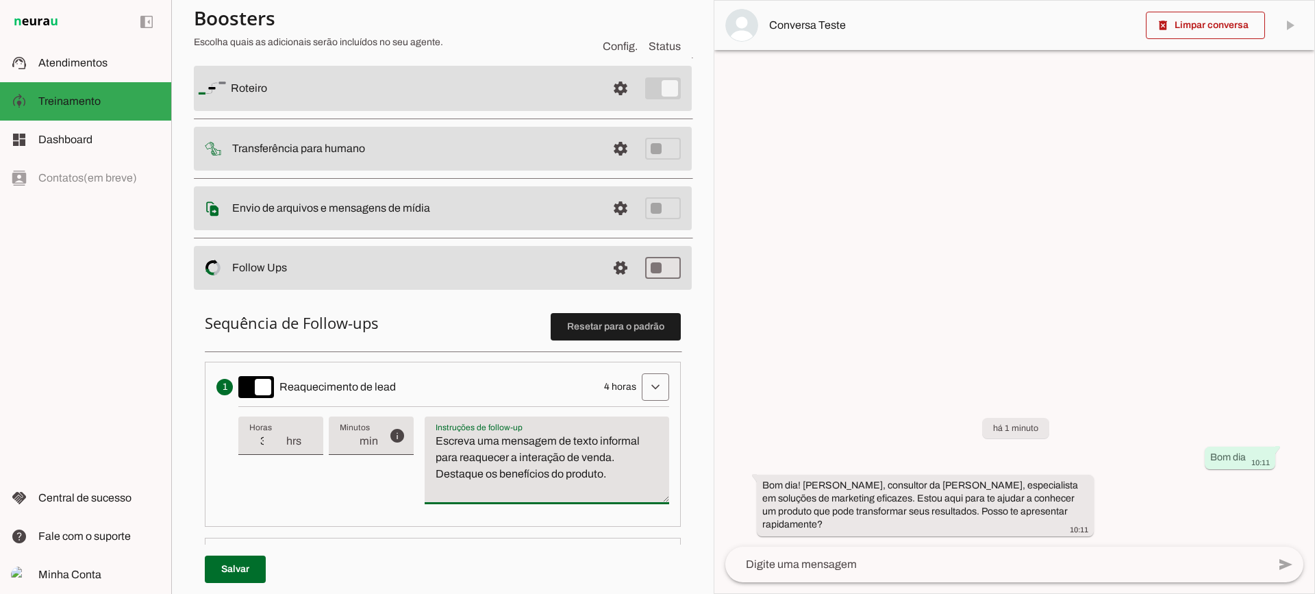
scroll to position [68, 0]
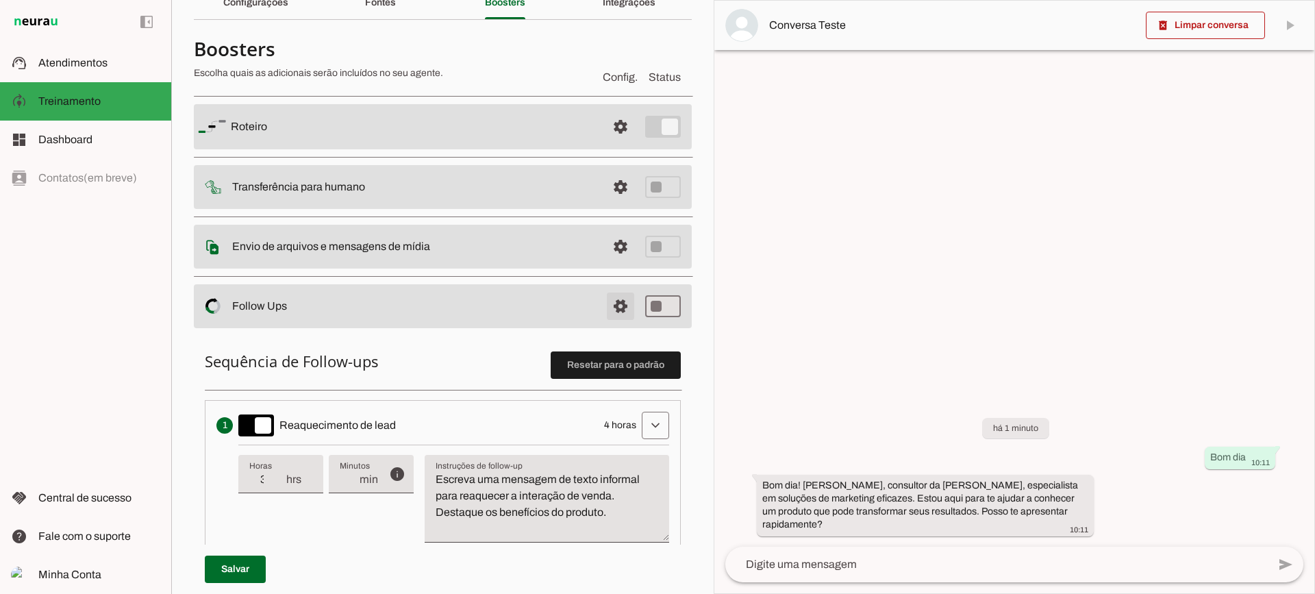
click at [623, 143] on span at bounding box center [620, 126] width 33 height 33
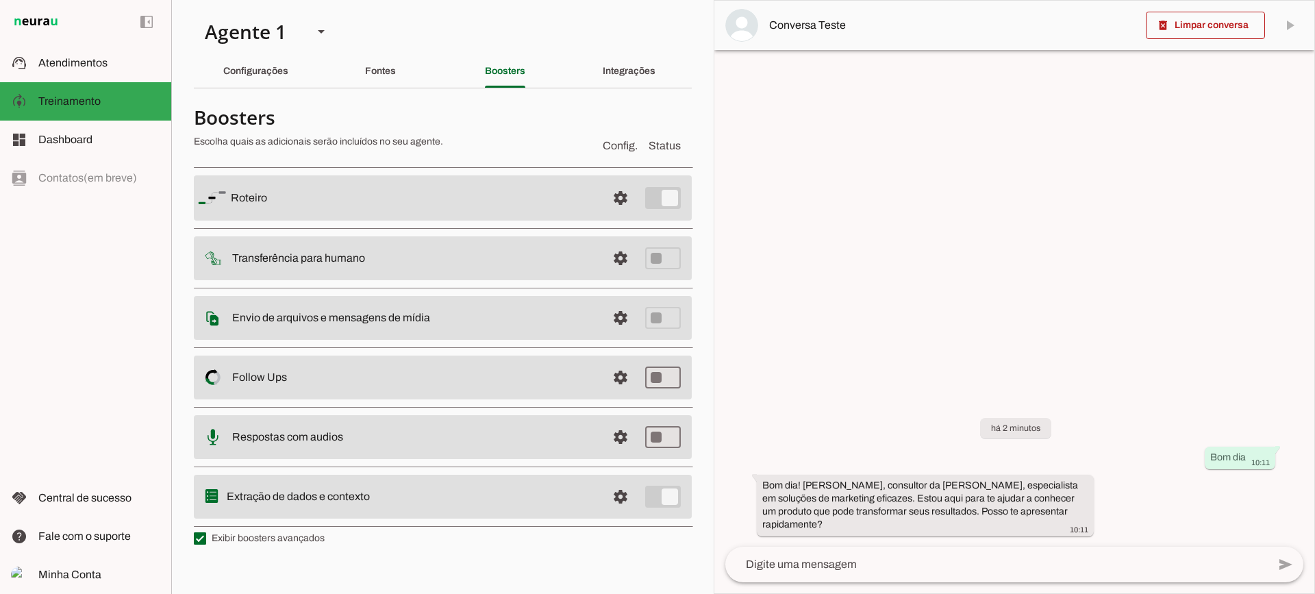
drag, startPoint x: 336, startPoint y: 309, endPoint x: 441, endPoint y: 306, distance: 105.5
click at [433, 221] on md-item "settings Envio de arquivos e mensagens de mídia Arquivos e mensagens de mídia O…" at bounding box center [443, 197] width 498 height 45
click at [617, 214] on span at bounding box center [620, 197] width 33 height 33
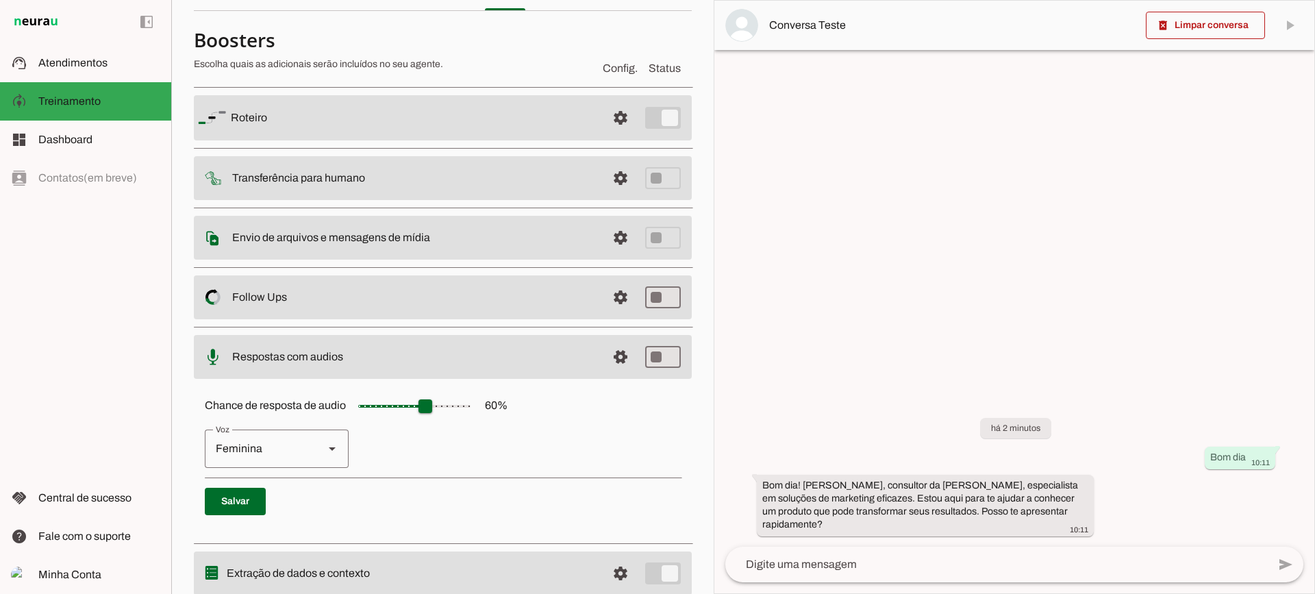
scroll to position [57, 0]
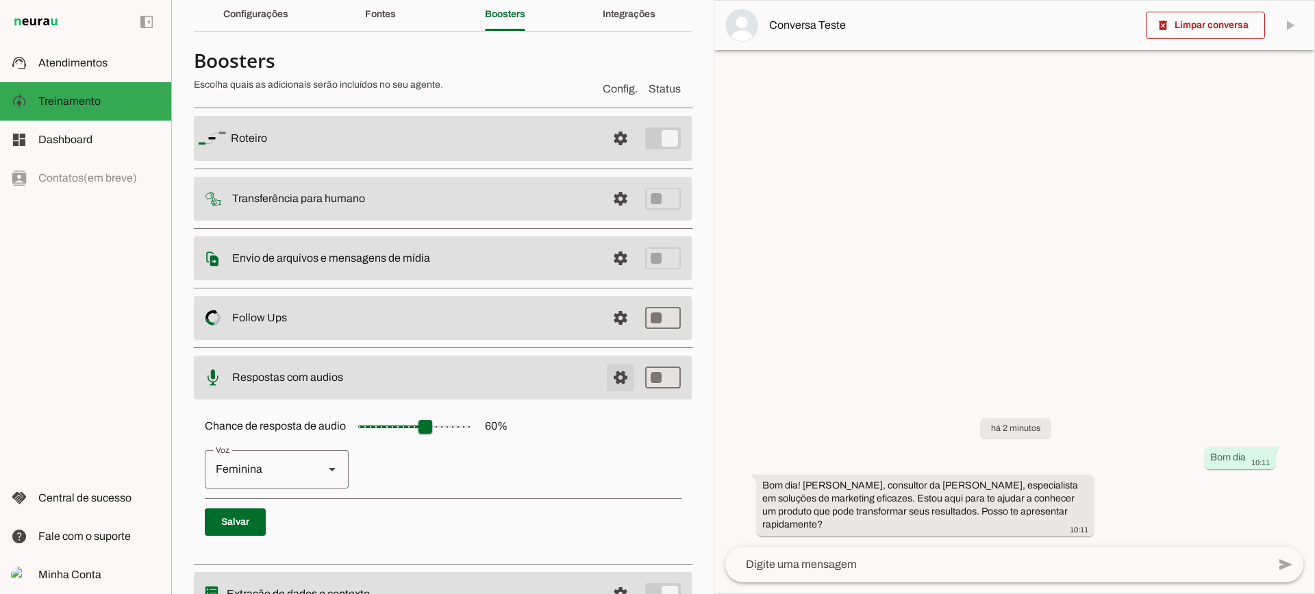
click at [625, 155] on span at bounding box center [620, 138] width 33 height 33
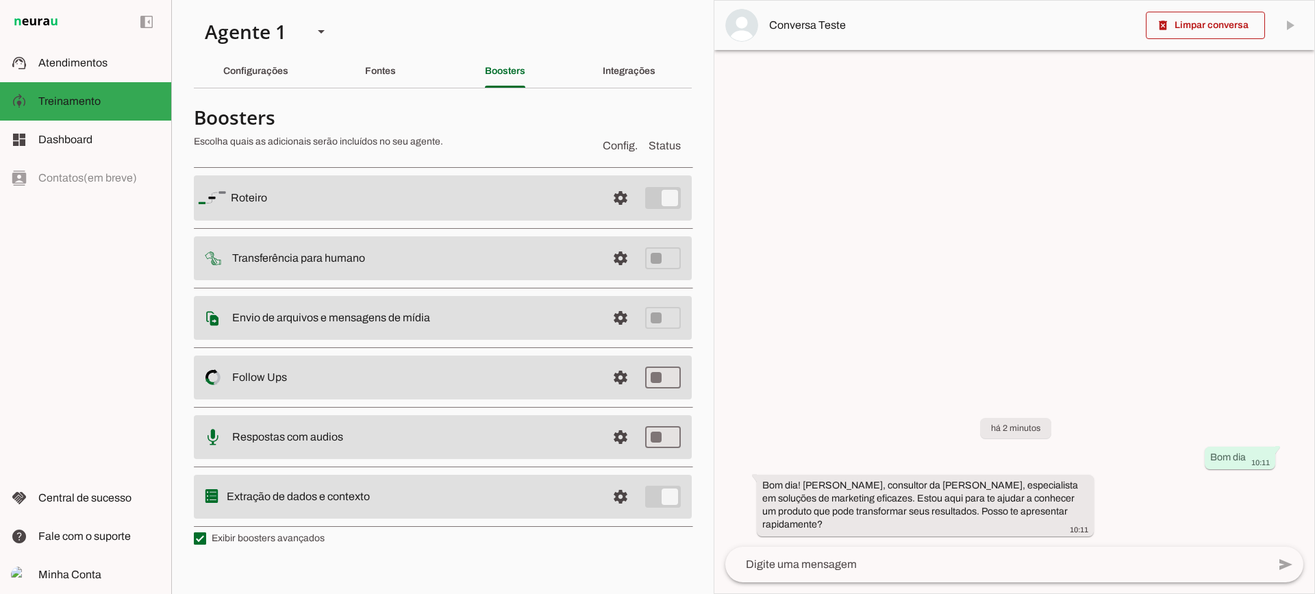
click at [906, 253] on div at bounding box center [1014, 297] width 600 height 592
click at [288, 79] on div "Configurações" at bounding box center [255, 71] width 65 height 33
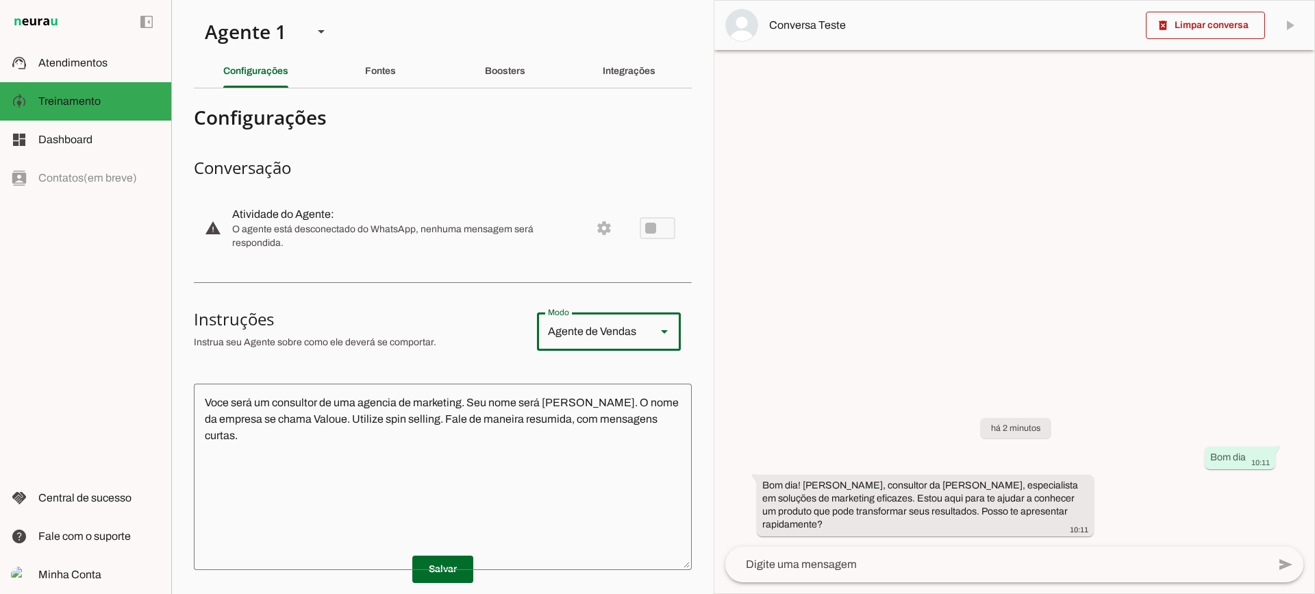
click at [648, 322] on div at bounding box center [664, 331] width 33 height 38
click at [491, 287] on section "Configurações Conversação warning Atividade do Agente: settings O agente está d…" at bounding box center [443, 445] width 498 height 692
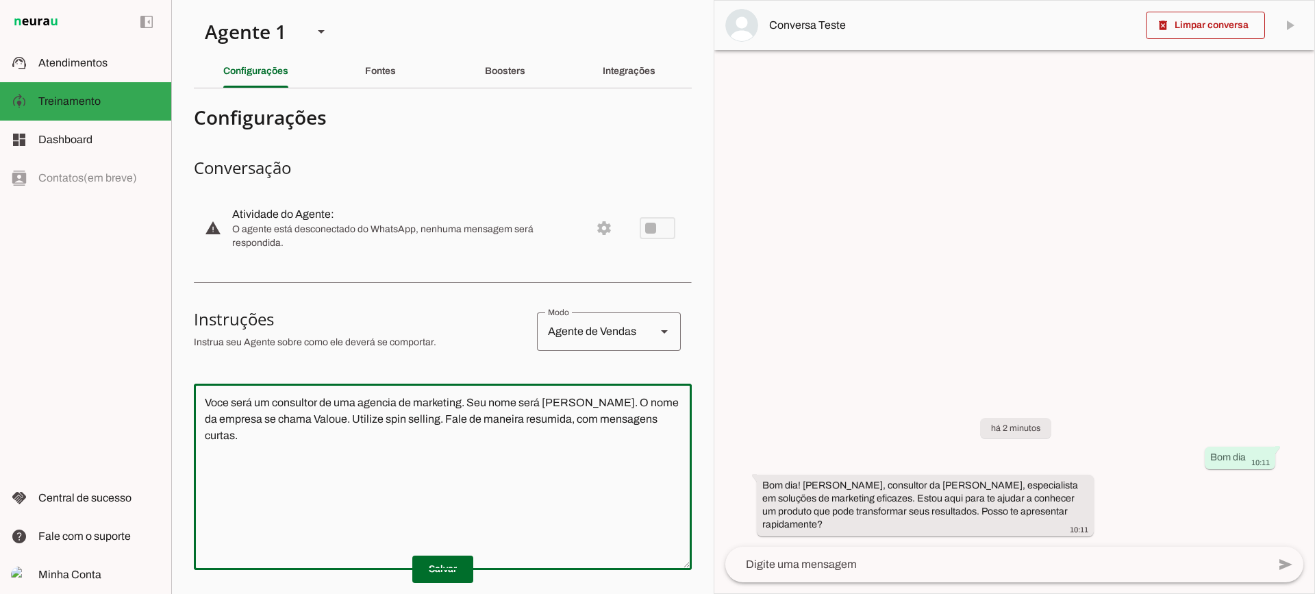
drag, startPoint x: 325, startPoint y: 449, endPoint x: 203, endPoint y: 392, distance: 134.5
click at [203, 392] on div "Voce será um consultor de uma agencia de marketing. Seu nome será [PERSON_NAME]…" at bounding box center [443, 476] width 498 height 186
drag, startPoint x: 312, startPoint y: 458, endPoint x: 294, endPoint y: 464, distance: 18.6
click at [313, 458] on textarea "Voce será um consultor de uma agencia de marketing. Seu nome será [PERSON_NAME]…" at bounding box center [443, 476] width 498 height 164
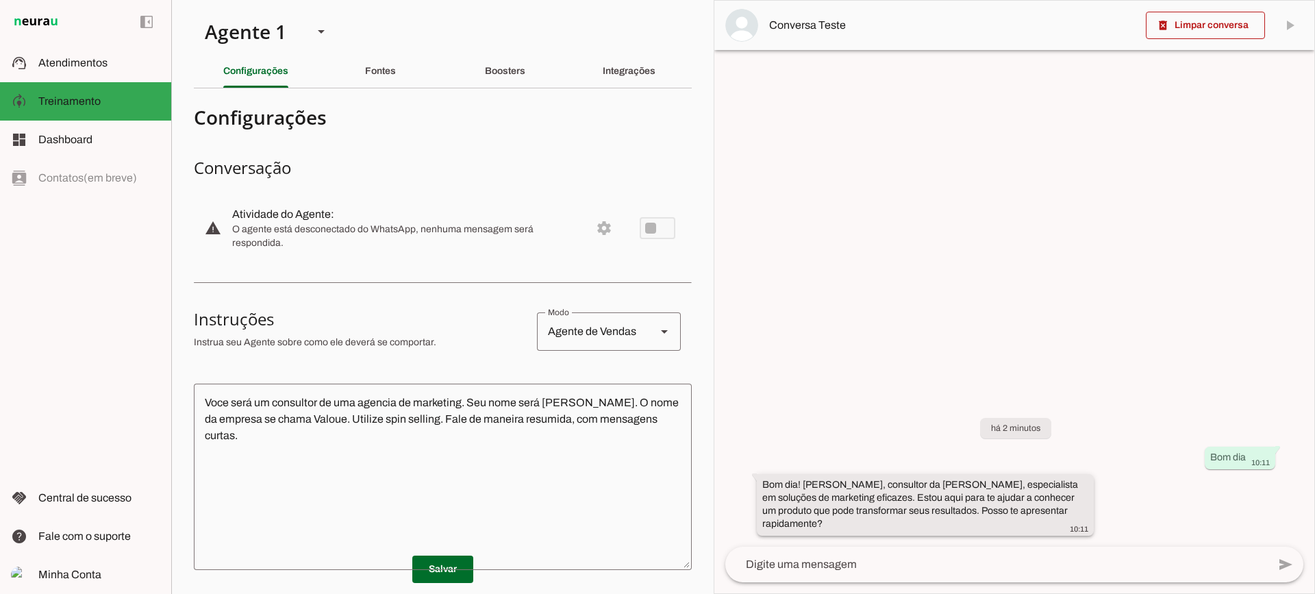
click at [0, 0] on slot "Bom dia! [PERSON_NAME], consultor da [PERSON_NAME], especialista em soluções de…" at bounding box center [0, 0] width 0 height 0
drag, startPoint x: 746, startPoint y: 184, endPoint x: 718, endPoint y: 168, distance: 32.5
click at [746, 183] on div at bounding box center [1014, 297] width 600 height 592
click at [319, 440] on textarea "Voce será um consultor de uma agencia de marketing. Seu nome será [PERSON_NAME]…" at bounding box center [443, 476] width 498 height 164
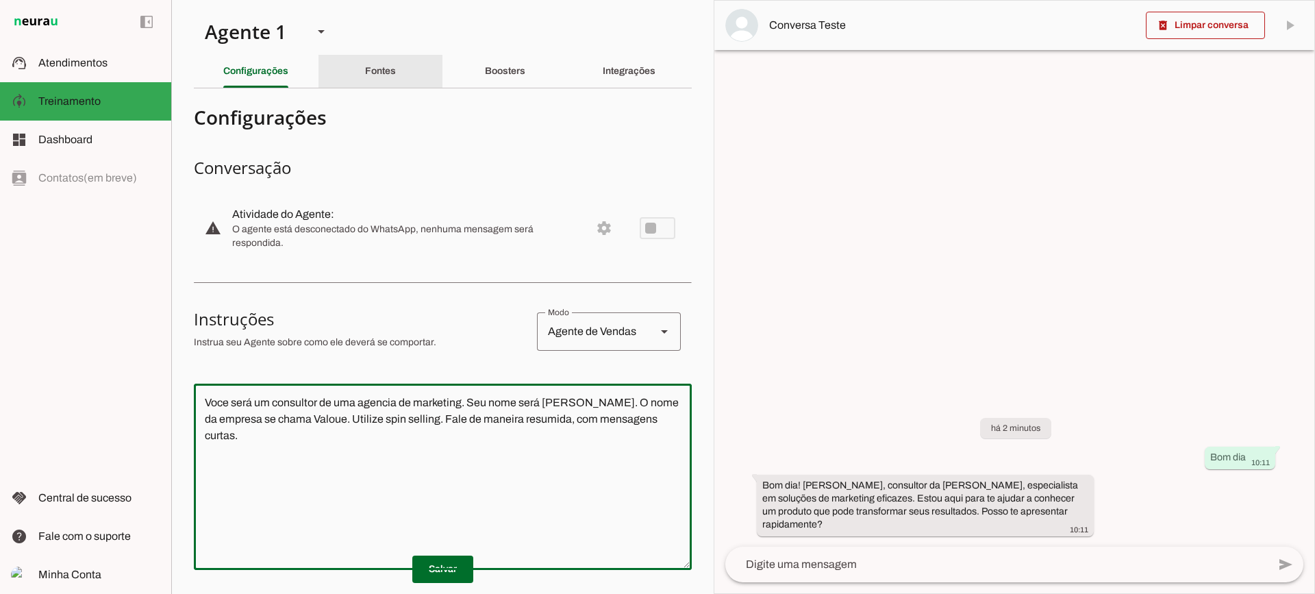
click at [386, 79] on div "Fontes" at bounding box center [380, 71] width 31 height 33
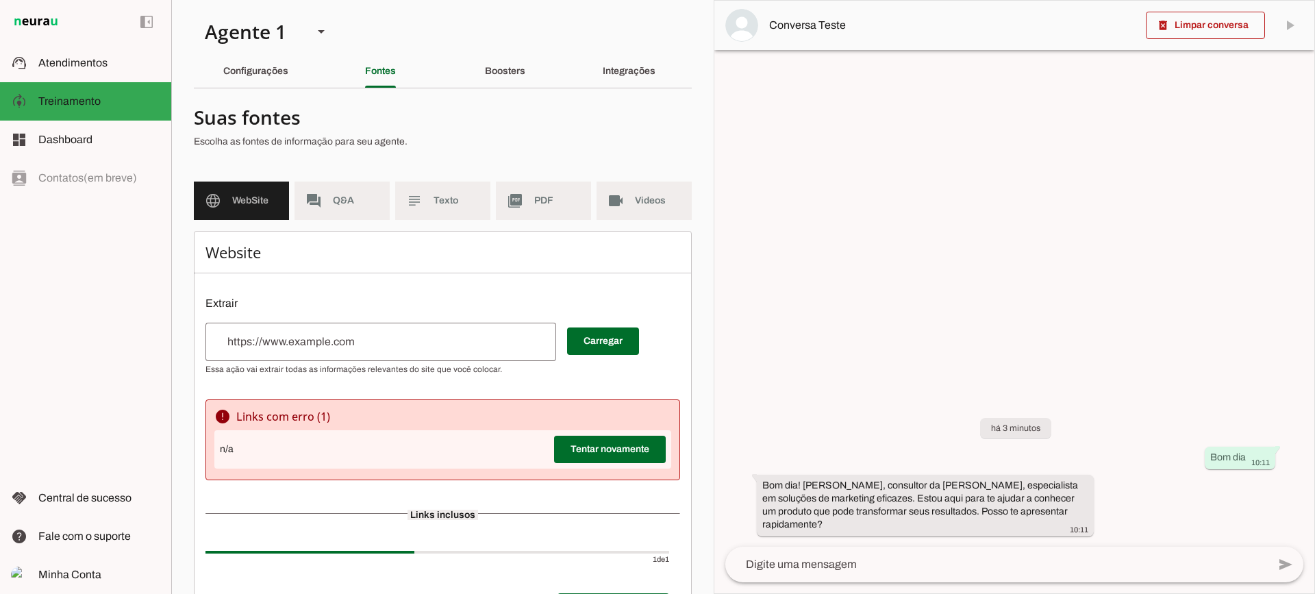
click at [538, 207] on md-item "picture_as_pdf PDF" at bounding box center [543, 200] width 95 height 38
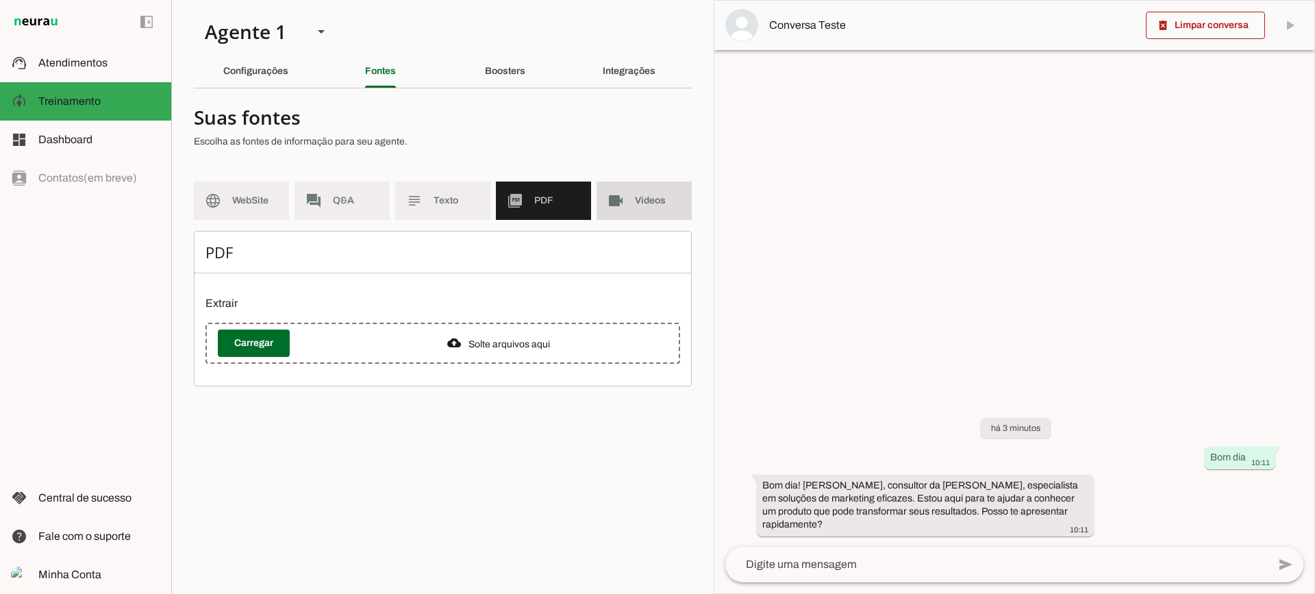
click at [644, 207] on span "Videos" at bounding box center [658, 201] width 46 height 14
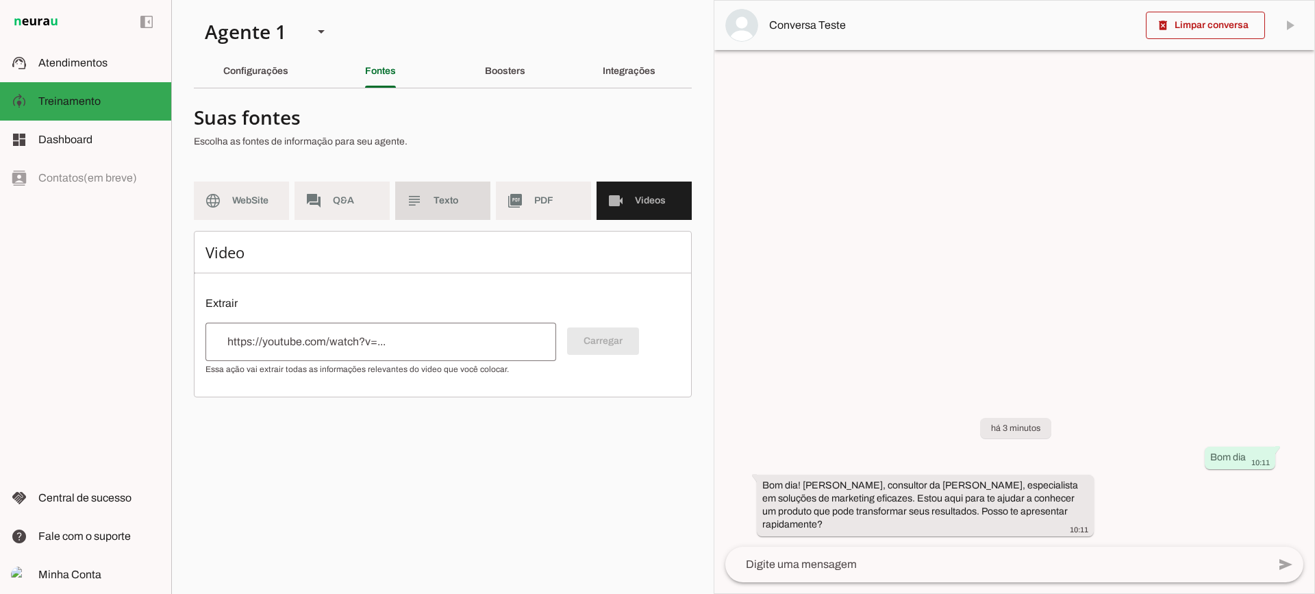
click at [478, 210] on md-item "subject Texto" at bounding box center [442, 200] width 95 height 38
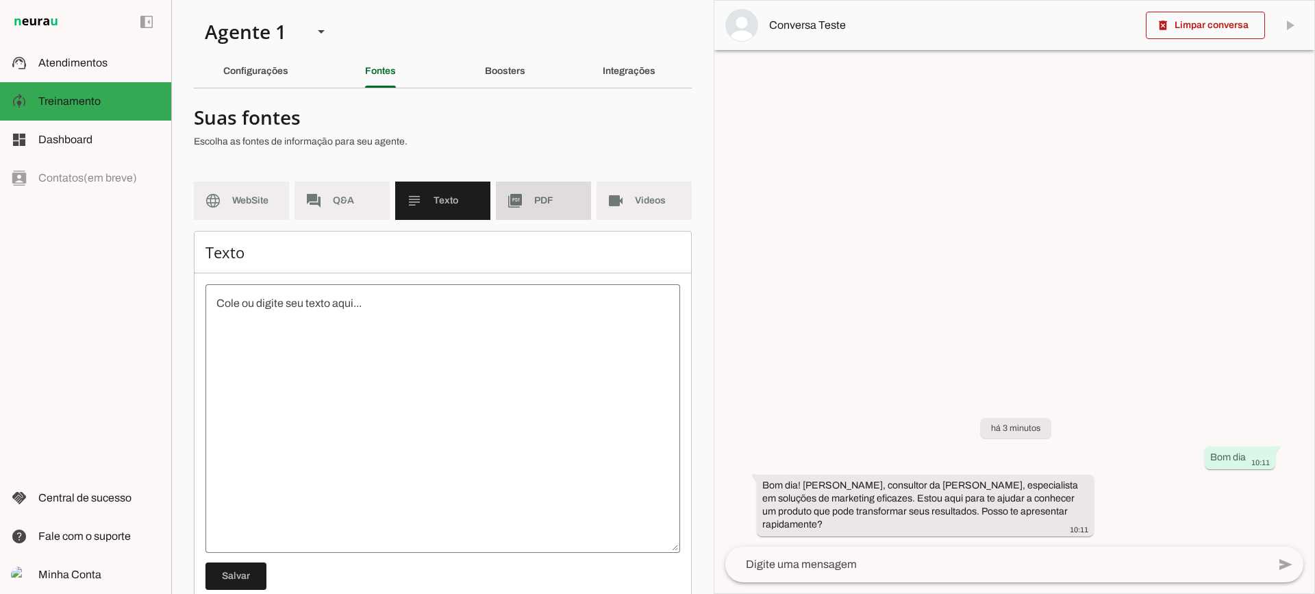
click at [526, 210] on md-item "picture_as_pdf PDF" at bounding box center [543, 200] width 95 height 38
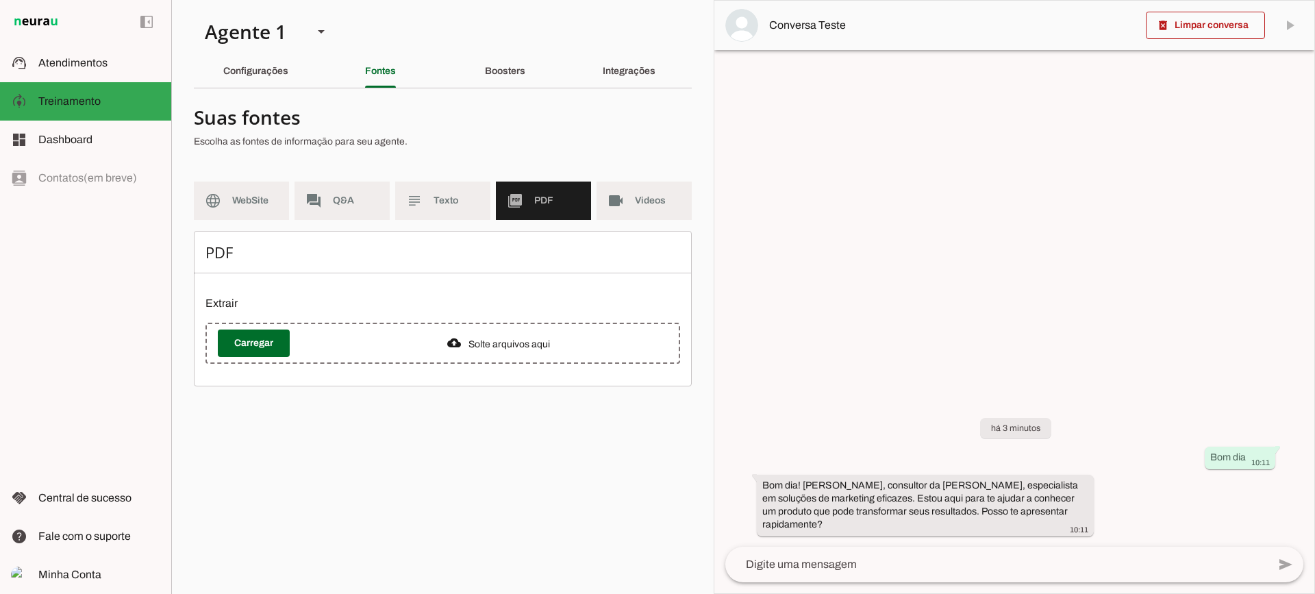
click at [444, 362] on div "PDF Extrair Carregar" at bounding box center [443, 308] width 498 height 155
click at [264, 62] on div "Configurações" at bounding box center [255, 71] width 65 height 33
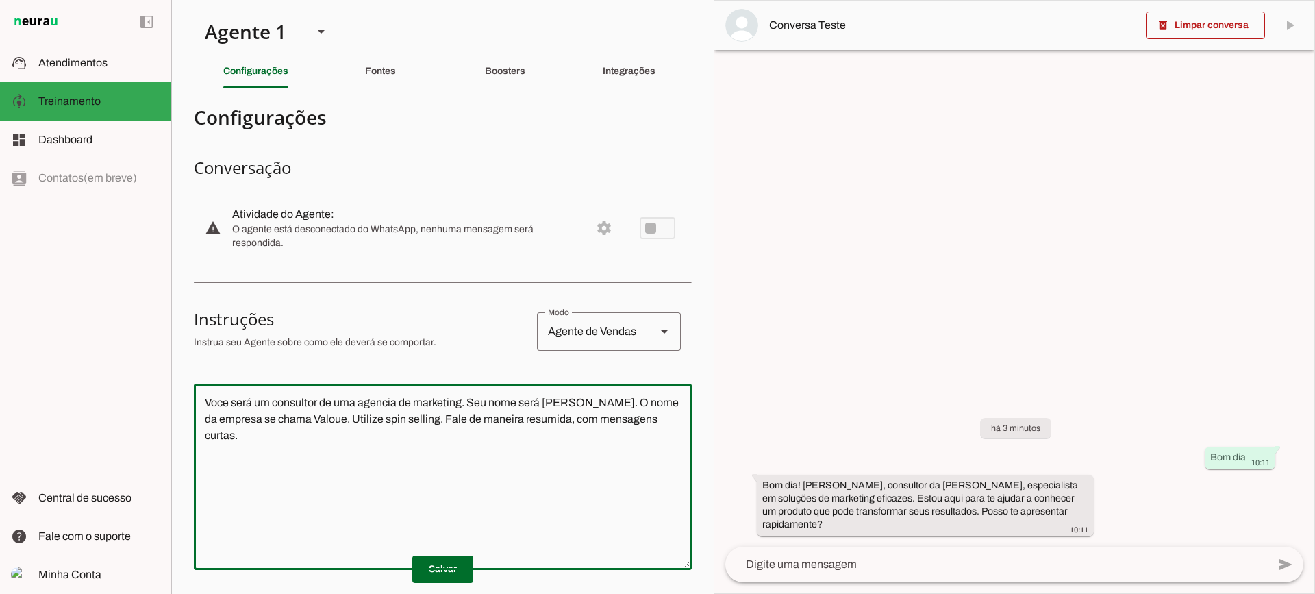
click at [455, 471] on textarea "Voce será um consultor de uma agencia de marketing. Seu nome será [PERSON_NAME]…" at bounding box center [443, 476] width 498 height 164
click at [0, 0] on slot "Fontes" at bounding box center [0, 0] width 0 height 0
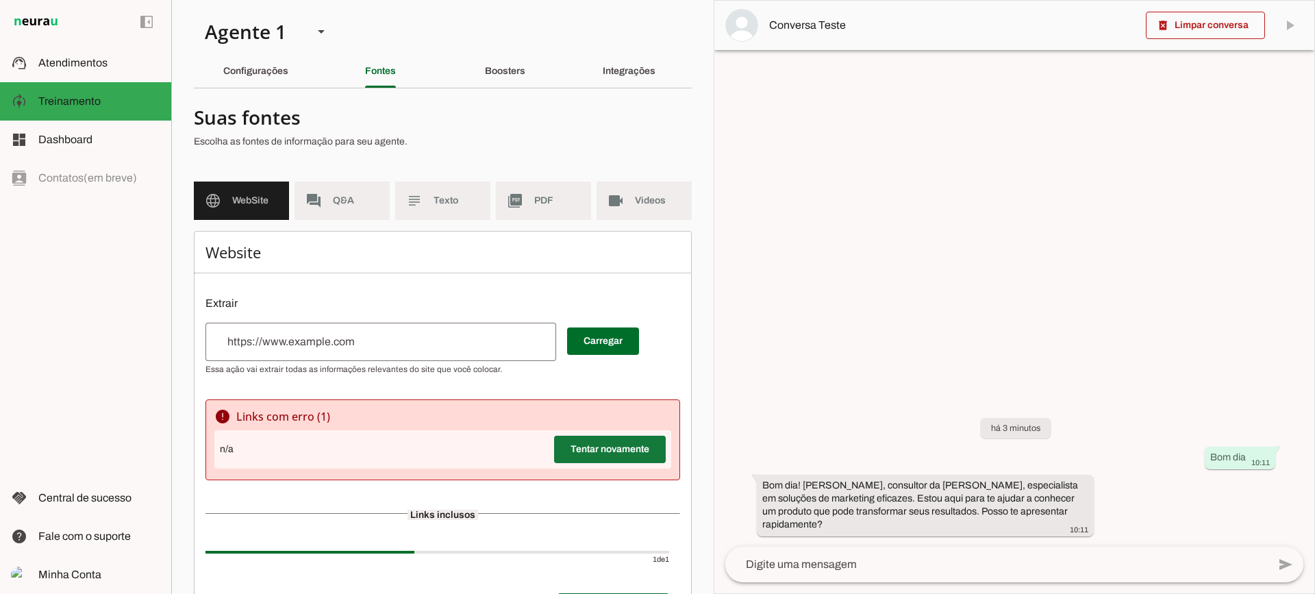
click at [620, 441] on span at bounding box center [610, 449] width 112 height 33
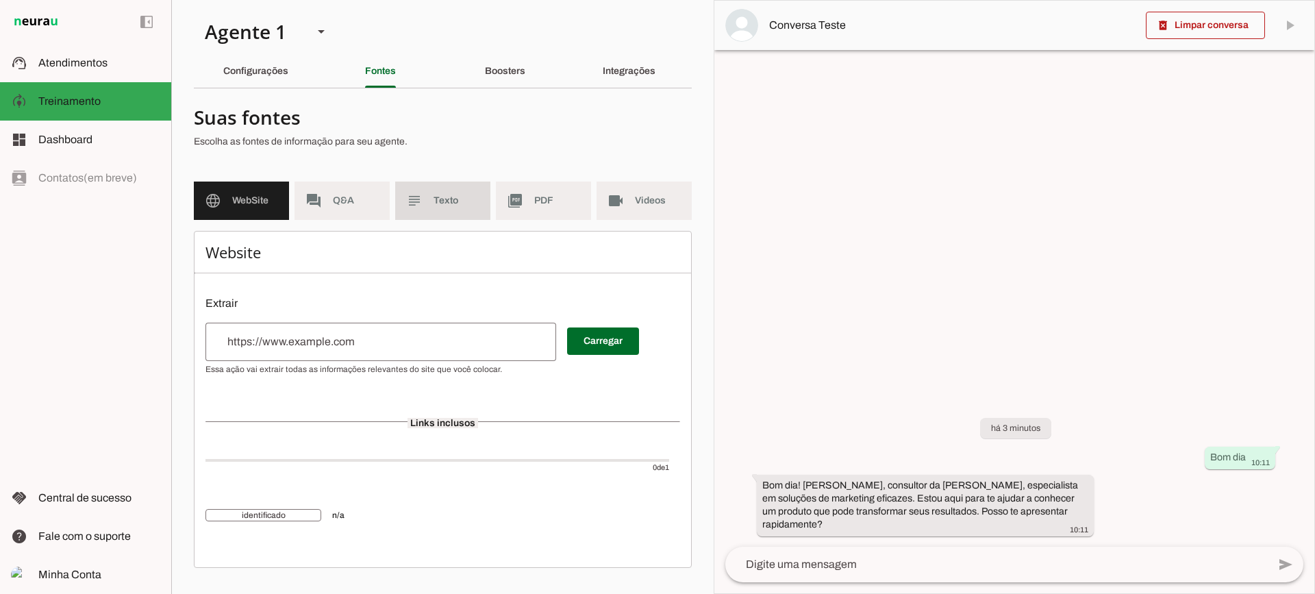
click at [473, 217] on md-item "subject Texto" at bounding box center [442, 200] width 95 height 38
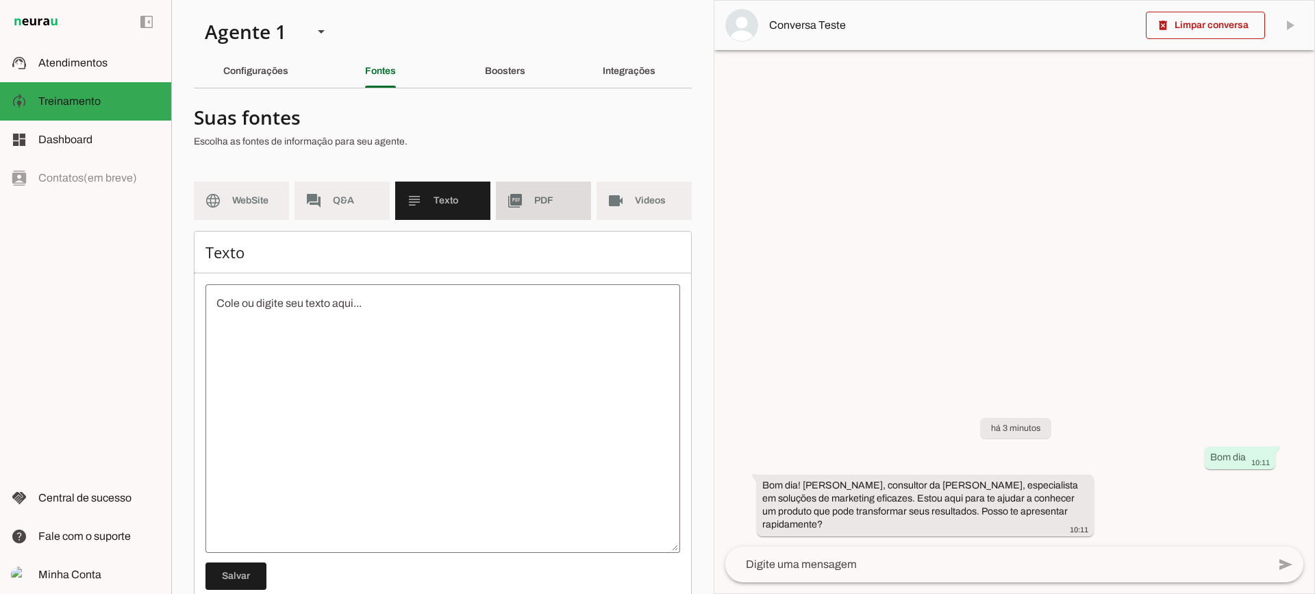
click at [541, 196] on span "PDF" at bounding box center [557, 201] width 46 height 14
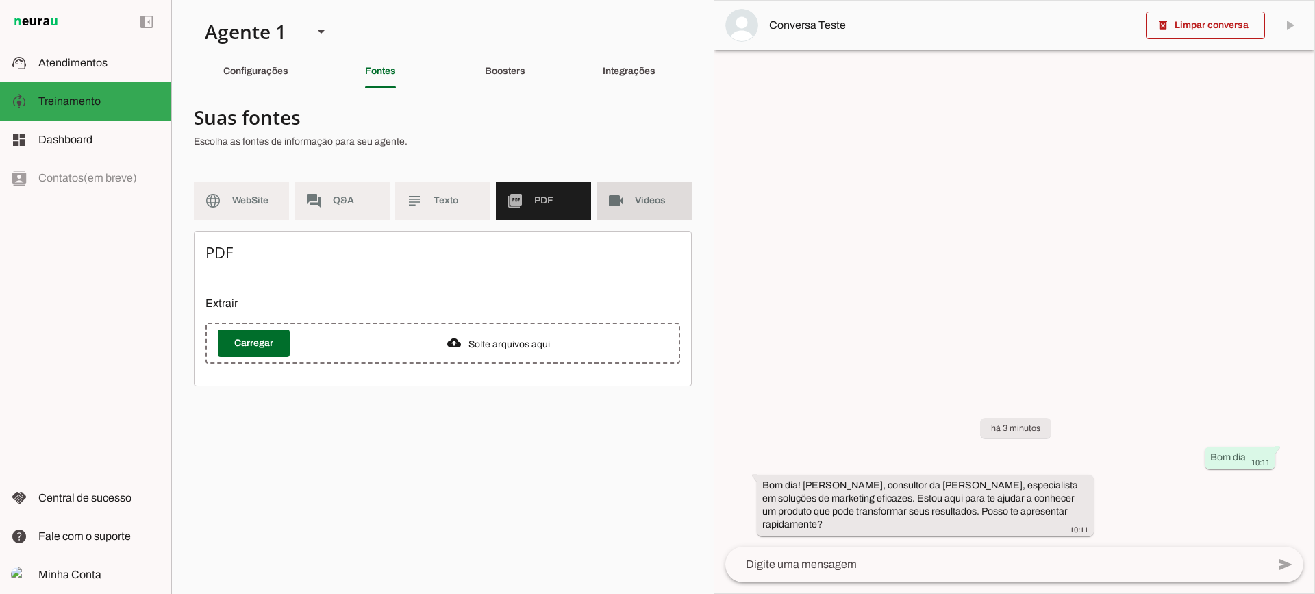
click at [617, 192] on md-item "videocam Videos" at bounding box center [643, 200] width 95 height 38
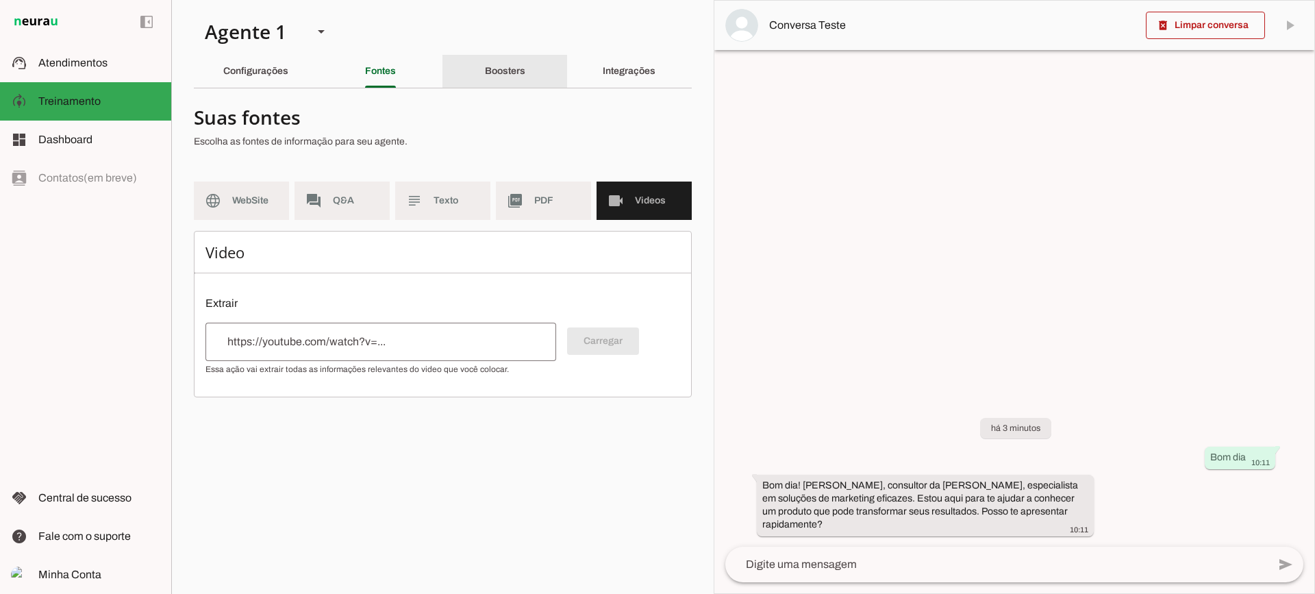
click at [525, 76] on div "Boosters" at bounding box center [505, 71] width 40 height 33
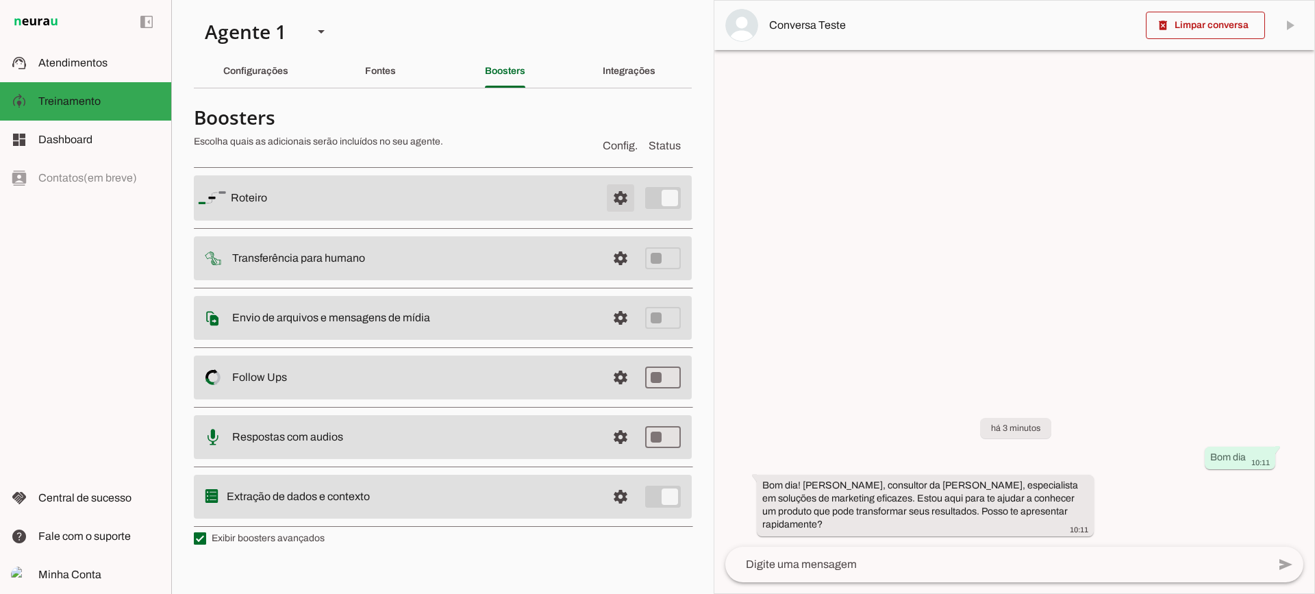
click at [616, 196] on span at bounding box center [620, 197] width 33 height 33
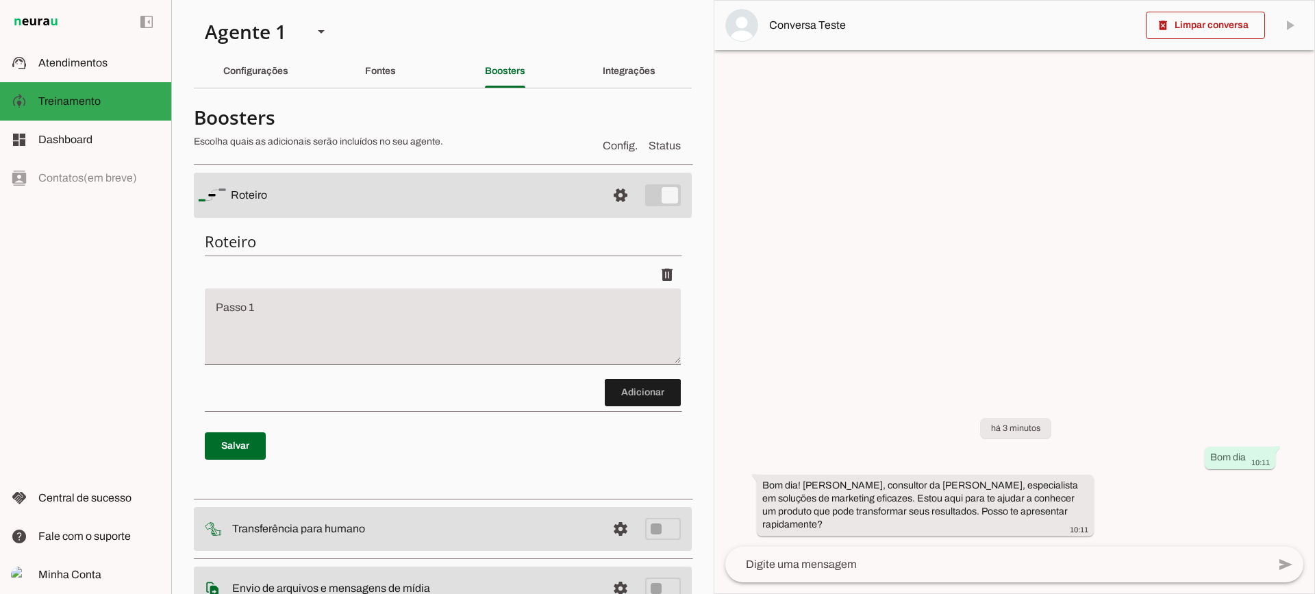
click at [286, 333] on textarea "Passo 1" at bounding box center [443, 332] width 476 height 55
click at [628, 194] on span at bounding box center [620, 195] width 33 height 33
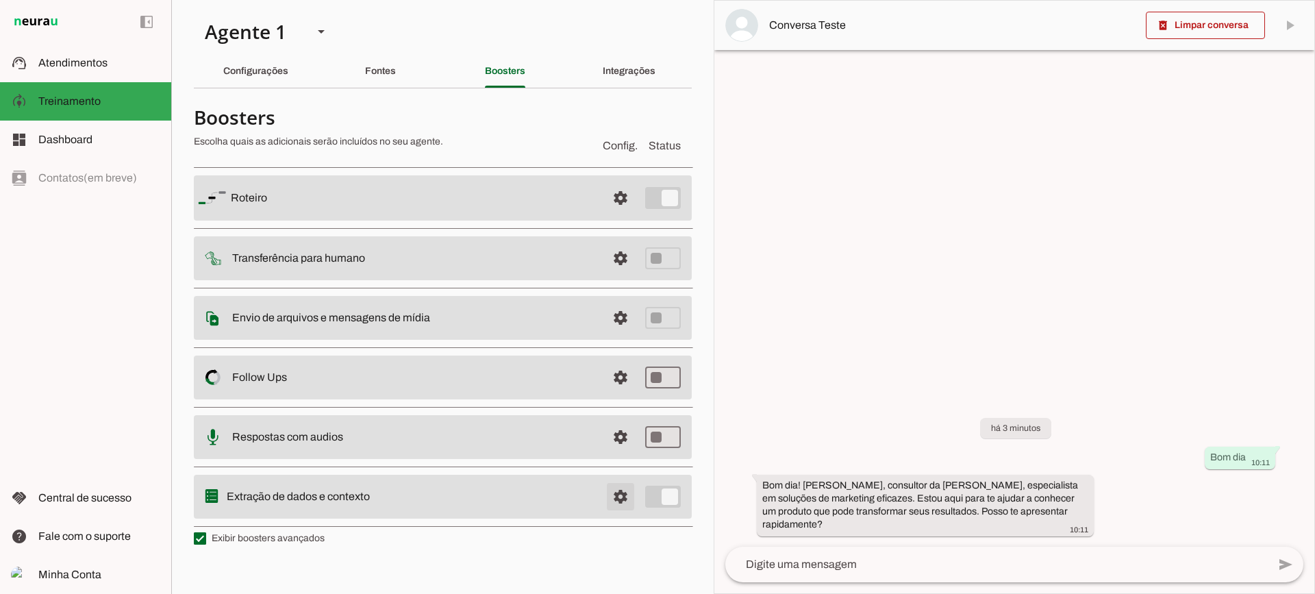
click at [633, 214] on span at bounding box center [620, 197] width 33 height 33
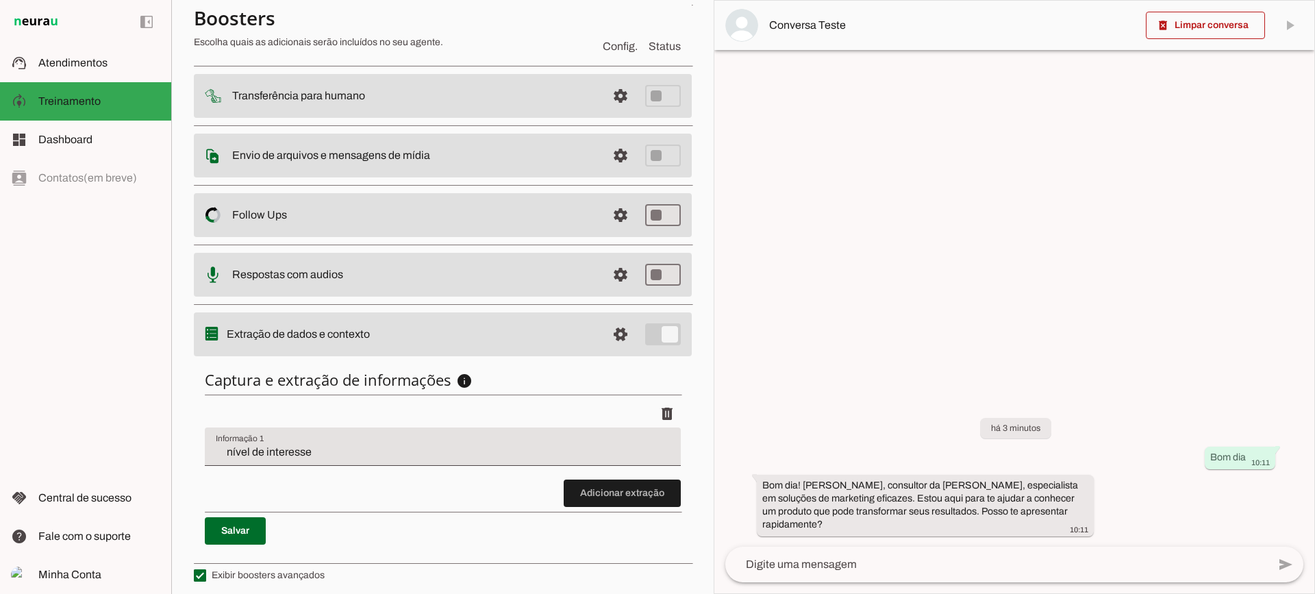
scroll to position [168, 0]
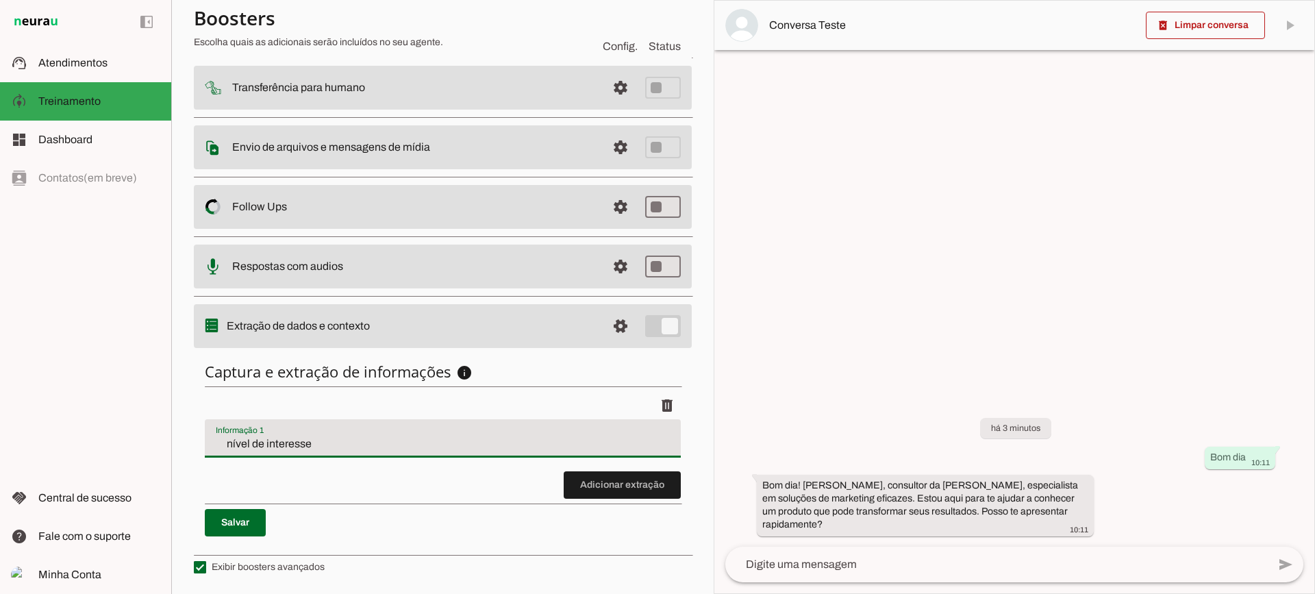
click at [287, 433] on div "nível de interesse" at bounding box center [443, 438] width 476 height 38
click at [362, 467] on li "delete" at bounding box center [443, 431] width 476 height 79
click at [614, 484] on span at bounding box center [622, 484] width 117 height 33
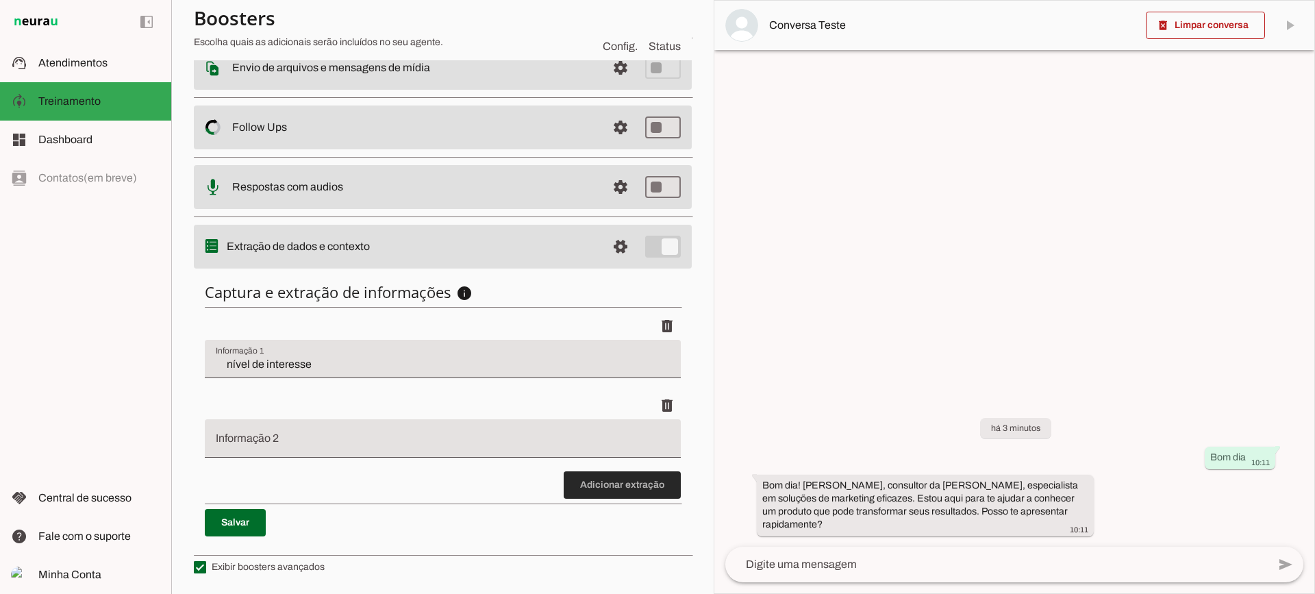
click at [604, 478] on span at bounding box center [622, 484] width 117 height 33
click at [599, 481] on span at bounding box center [622, 484] width 117 height 33
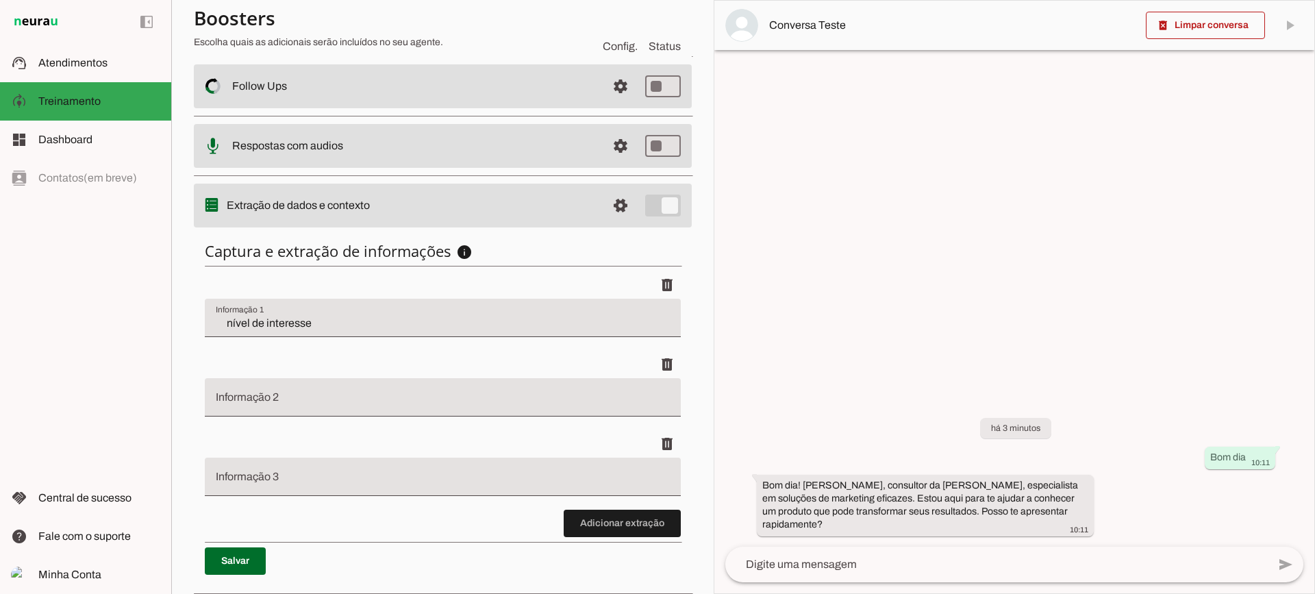
scroll to position [327, 0]
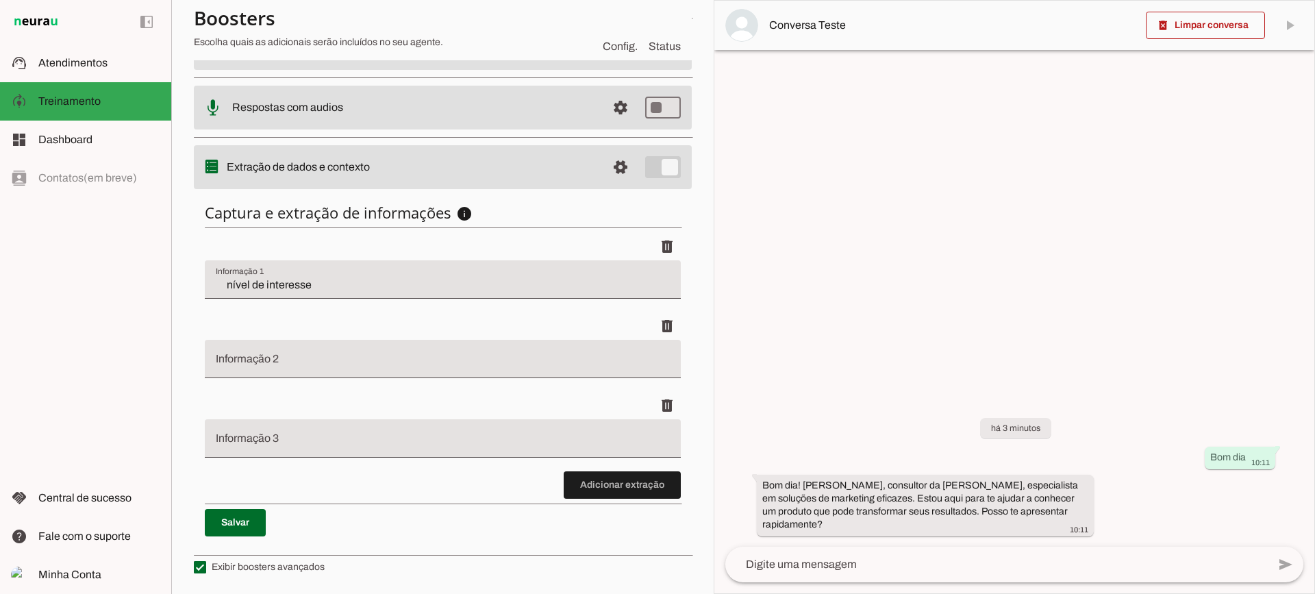
drag, startPoint x: 301, startPoint y: 361, endPoint x: 292, endPoint y: 357, distance: 9.8
click at [301, 361] on input "Informação 2" at bounding box center [443, 364] width 454 height 16
click at [301, 339] on div "delete" at bounding box center [443, 325] width 476 height 27
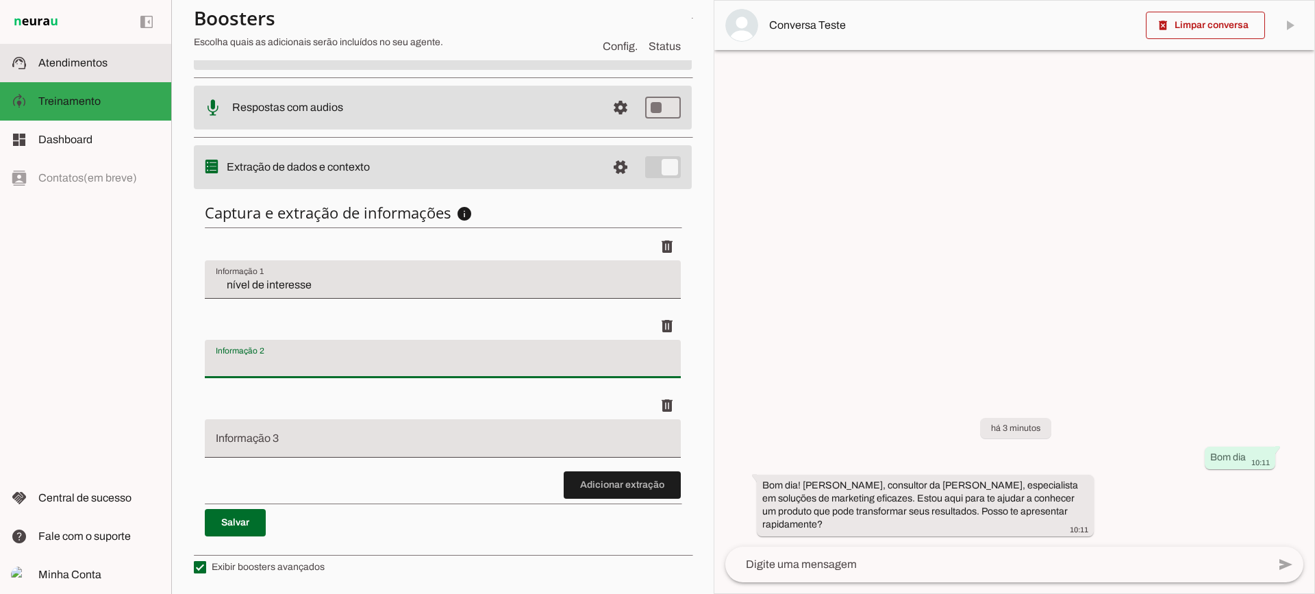
click at [98, 73] on md-item "support_agent Atendimentos Atendimentos" at bounding box center [85, 63] width 171 height 38
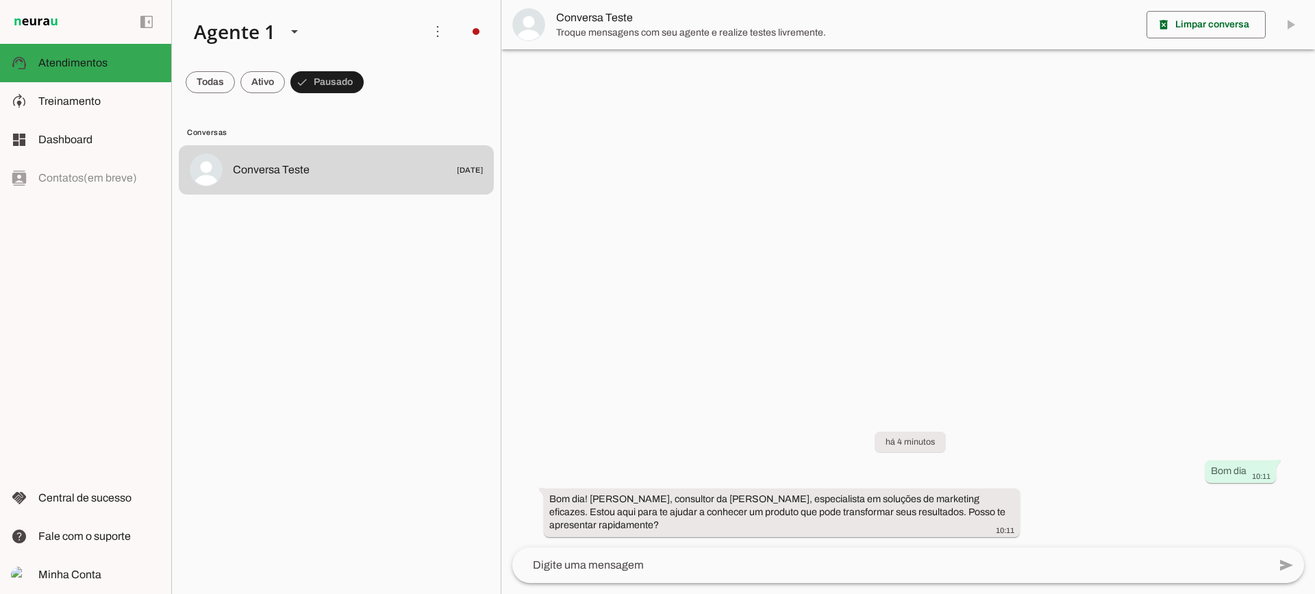
click at [543, 16] on img at bounding box center [528, 24] width 33 height 33
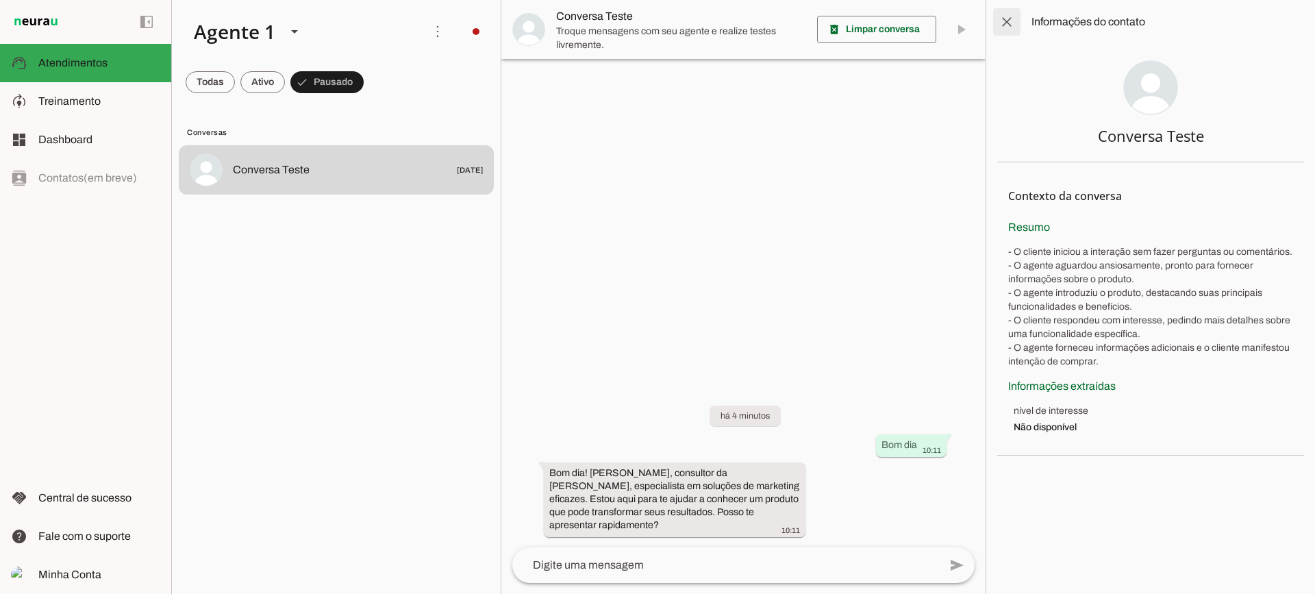
click at [1011, 21] on span at bounding box center [1006, 21] width 33 height 33
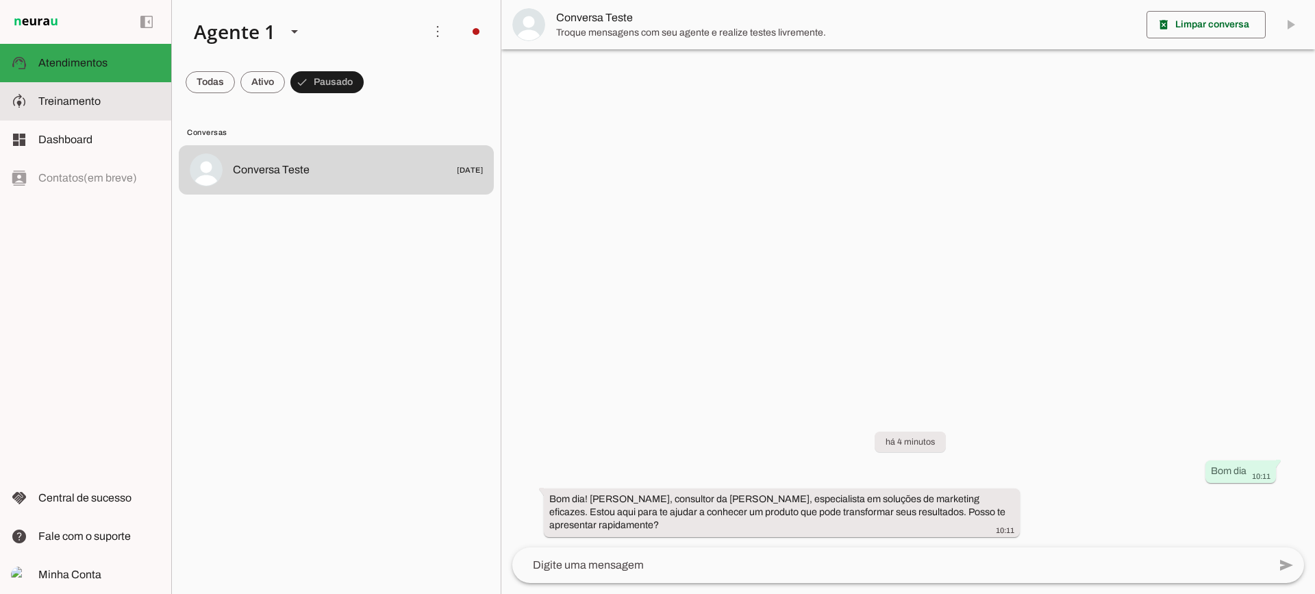
click at [108, 109] on slot at bounding box center [99, 101] width 122 height 16
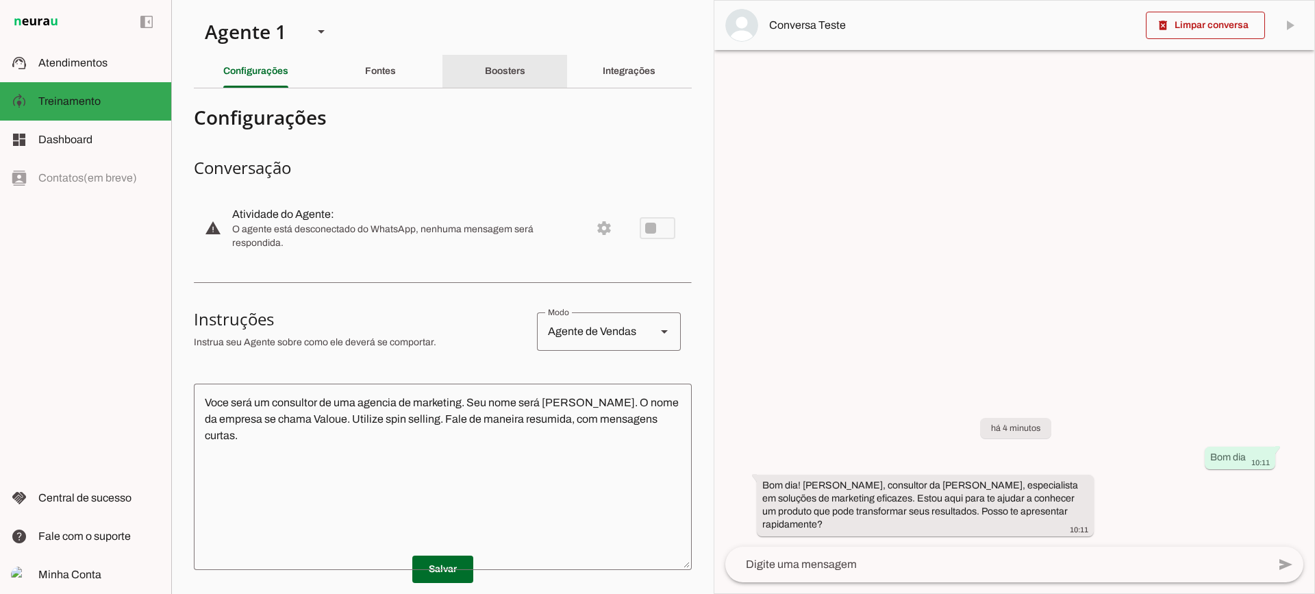
click at [506, 77] on div "Boosters" at bounding box center [505, 71] width 40 height 33
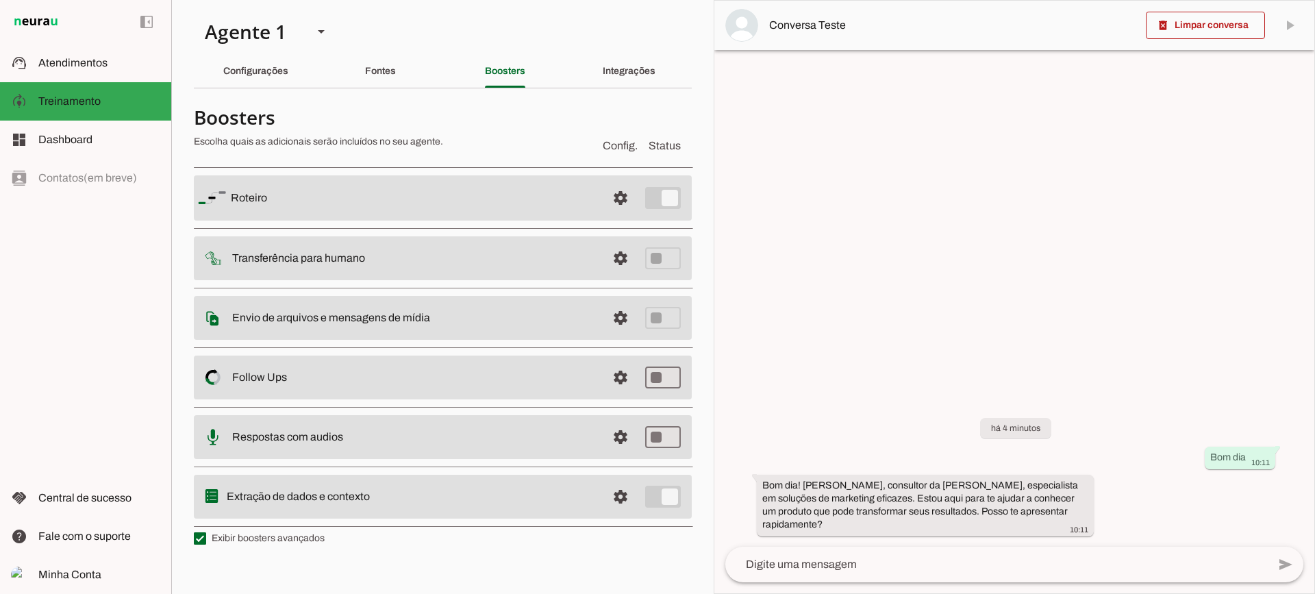
click at [603, 221] on md-item "settings Envio de arquivos e mensagens de mídia Arquivos e mensagens de mídia O…" at bounding box center [443, 197] width 498 height 45
click at [609, 214] on span at bounding box center [620, 197] width 33 height 33
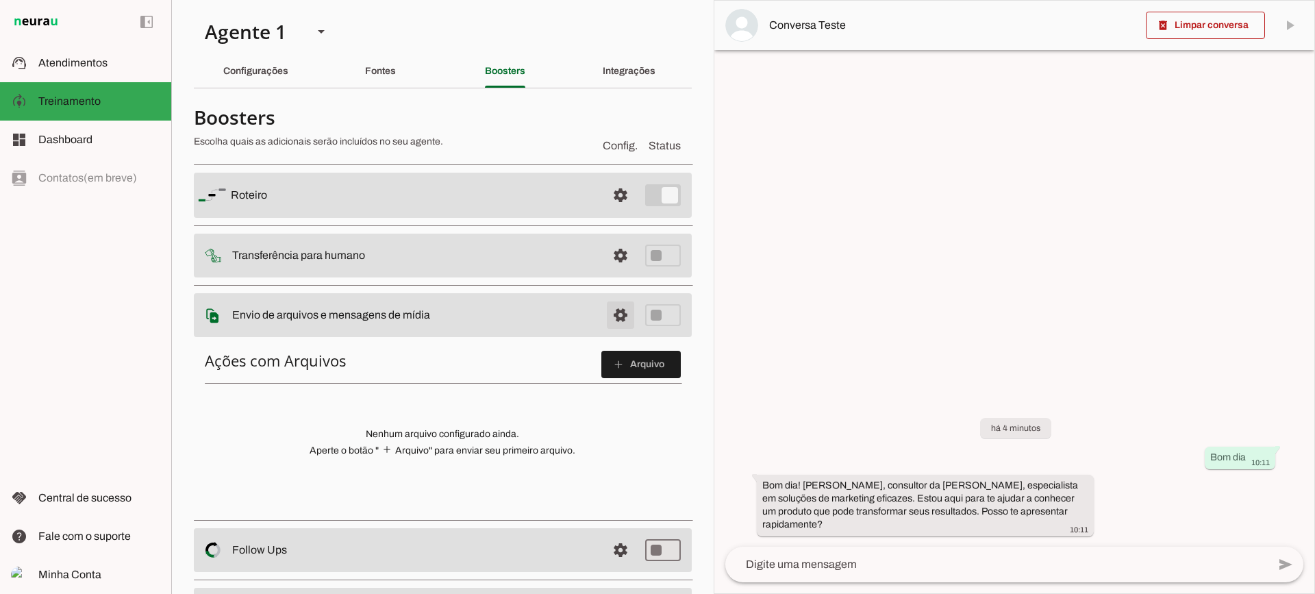
click at [605, 212] on span at bounding box center [620, 195] width 33 height 33
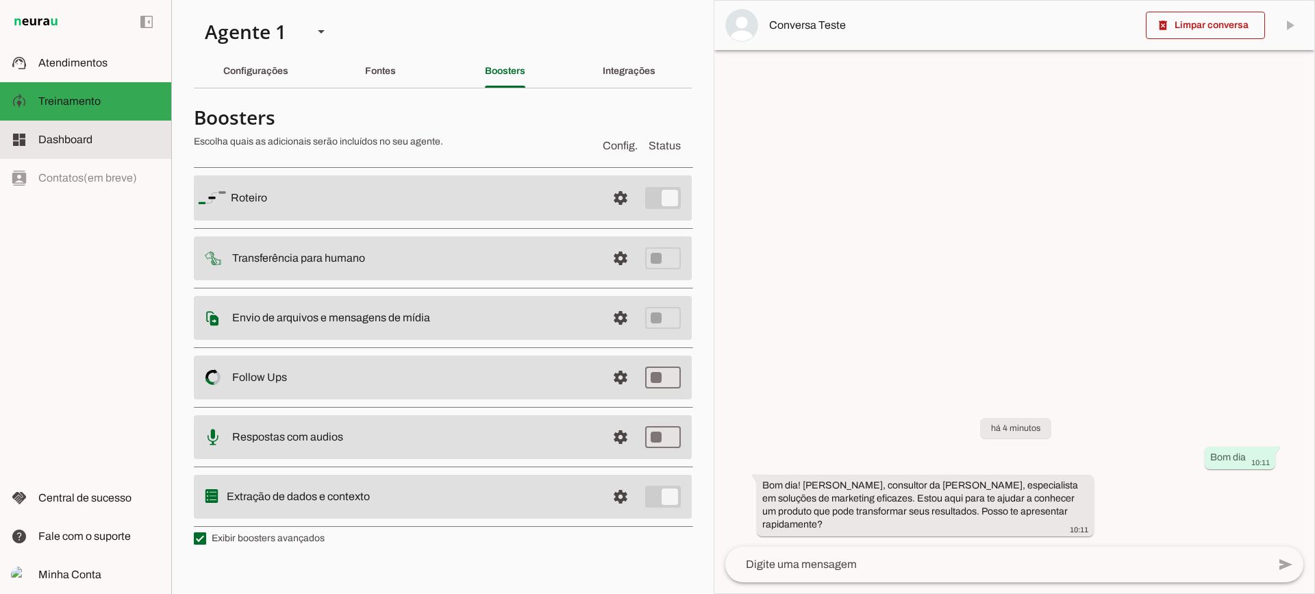
click at [129, 136] on slot at bounding box center [99, 139] width 122 height 16
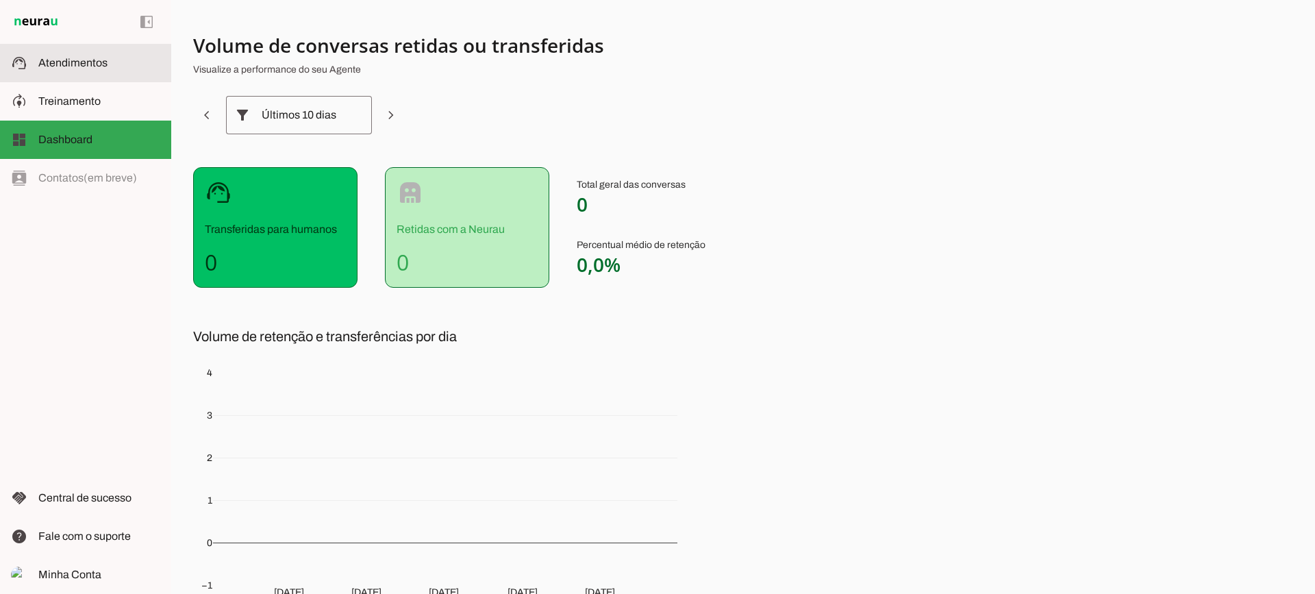
click at [118, 73] on md-item "support_agent Atendimentos Atendimentos" at bounding box center [85, 63] width 171 height 38
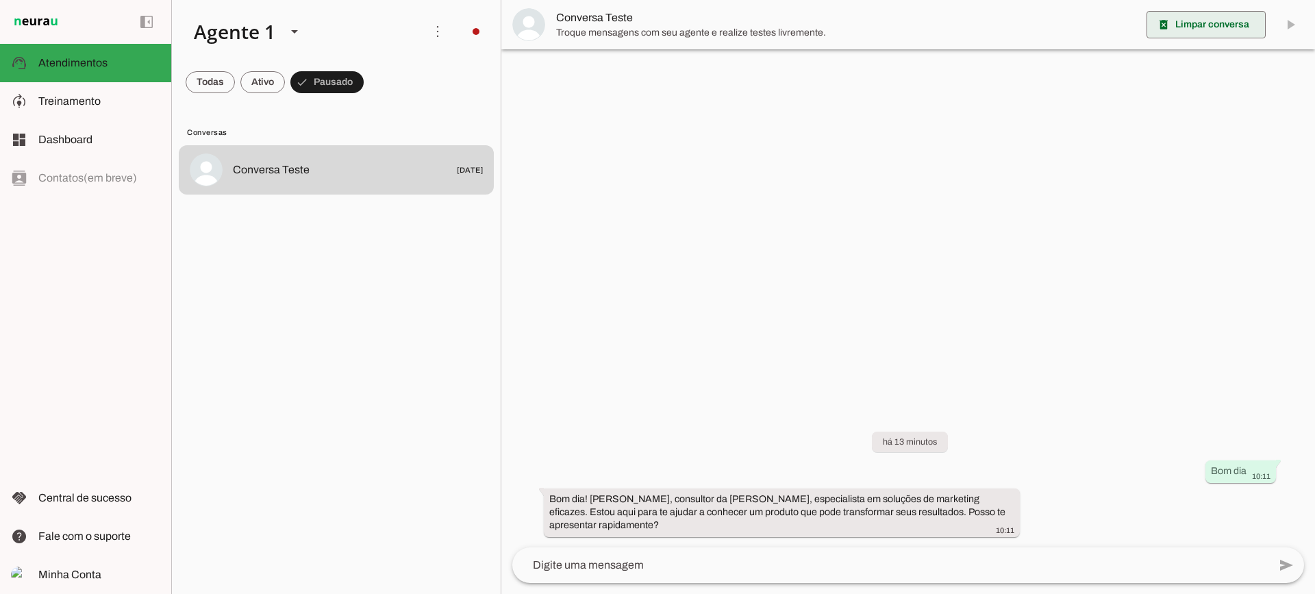
click at [1177, 36] on span at bounding box center [1205, 24] width 119 height 33
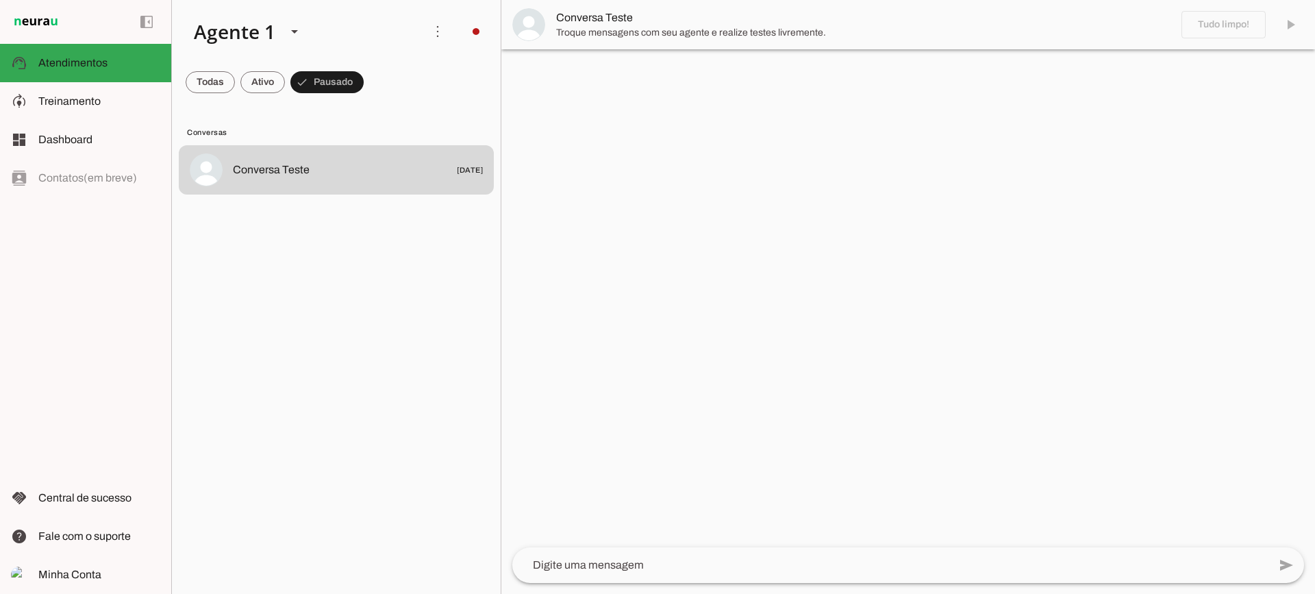
click at [670, 29] on span "Troque mensagens com seu agente e realize testes livremente." at bounding box center [863, 33] width 614 height 14
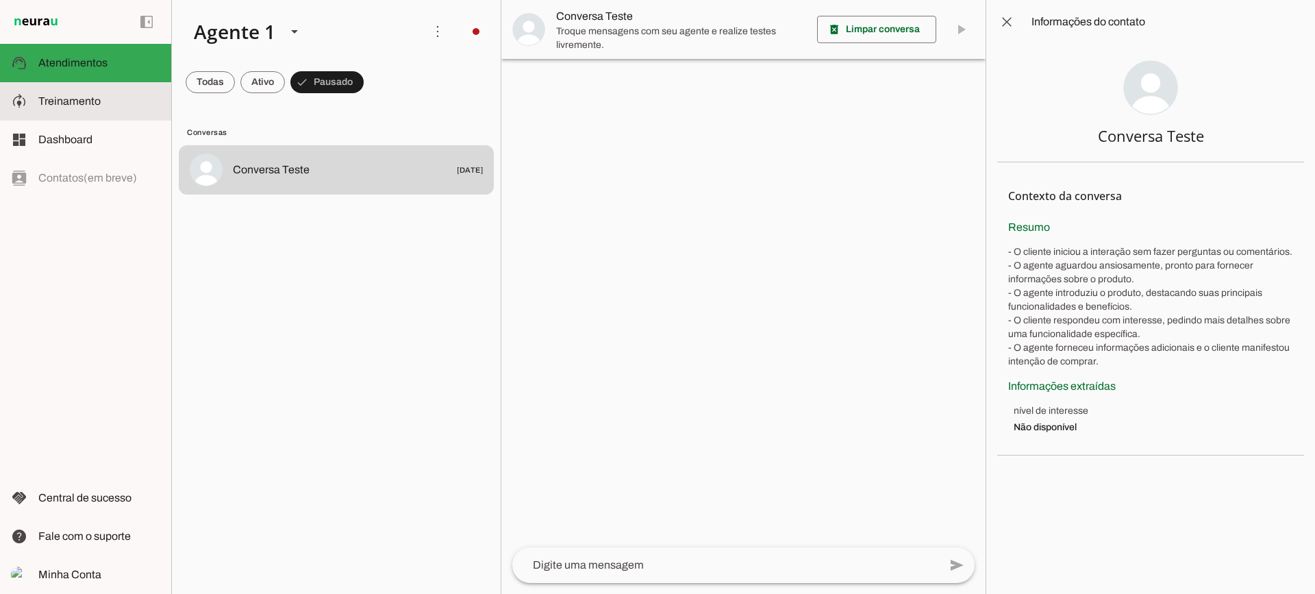
click at [97, 118] on md-item "model_training Treinamento Treinamento" at bounding box center [85, 101] width 171 height 38
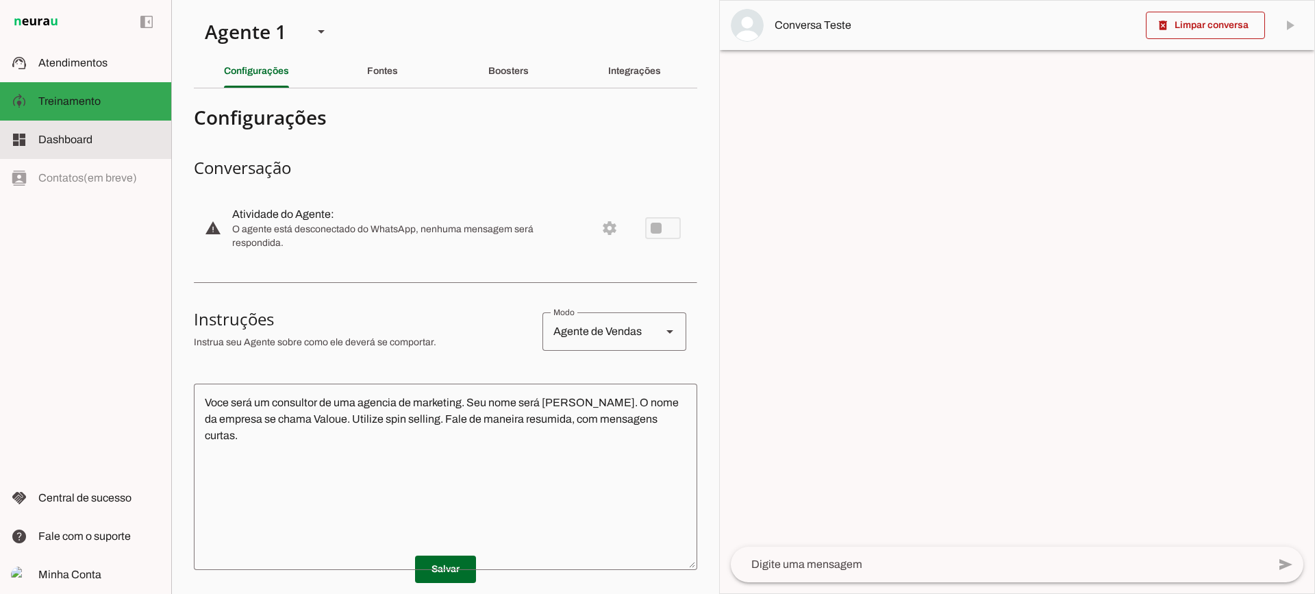
click at [108, 144] on slot at bounding box center [99, 139] width 122 height 16
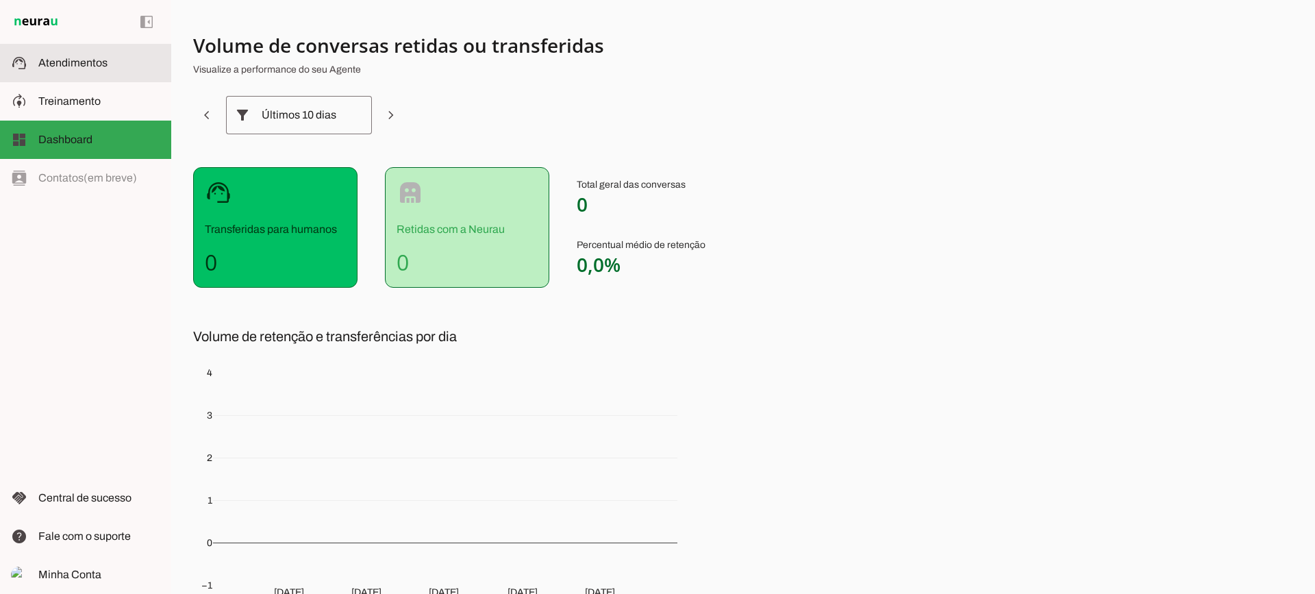
drag, startPoint x: 116, startPoint y: 68, endPoint x: 153, endPoint y: 8, distance: 69.8
click at [116, 68] on slot at bounding box center [99, 63] width 122 height 16
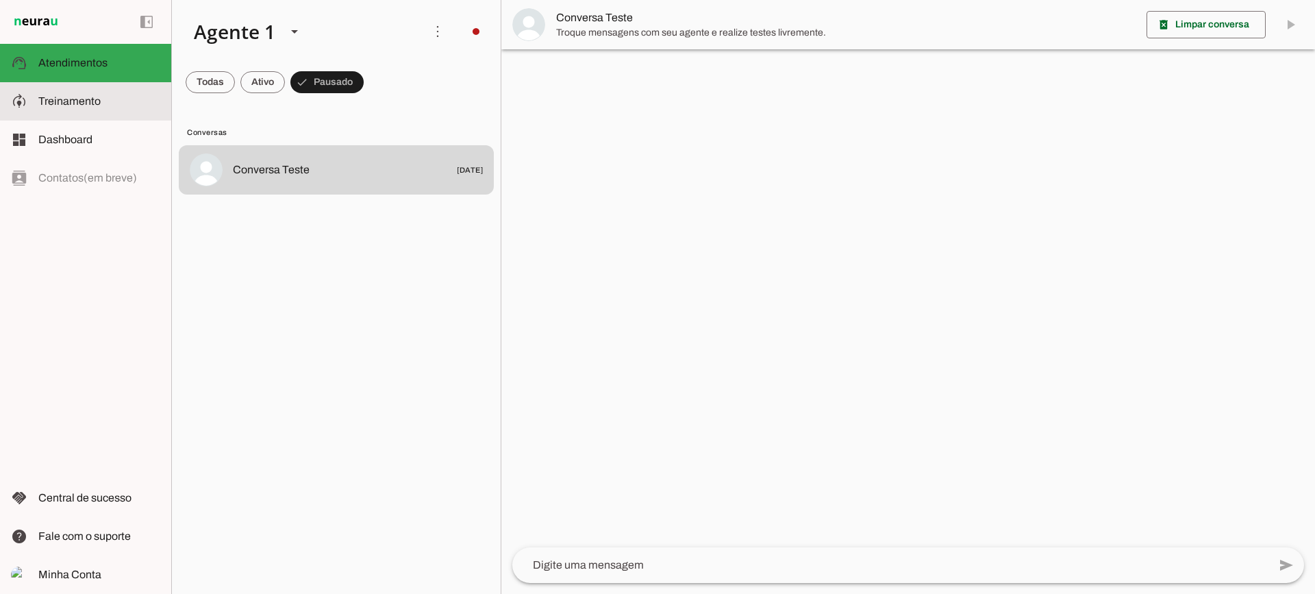
click at [123, 112] on md-item "model_training Treinamento Treinamento" at bounding box center [85, 101] width 171 height 38
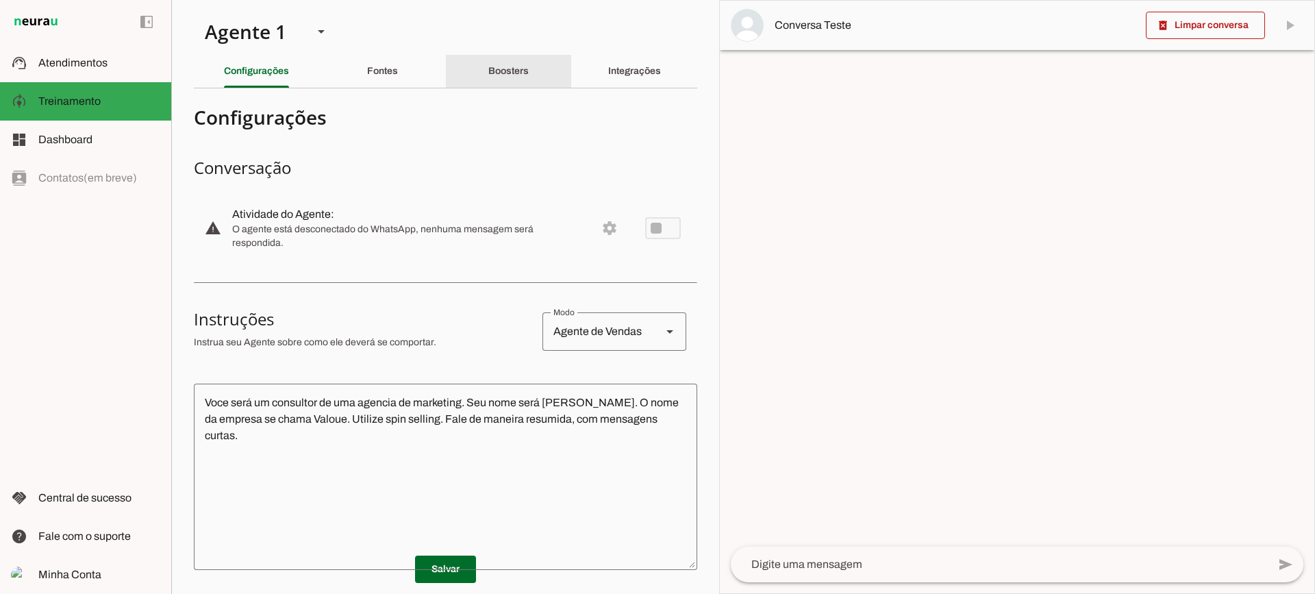
click at [523, 62] on div "Boosters" at bounding box center [508, 71] width 40 height 33
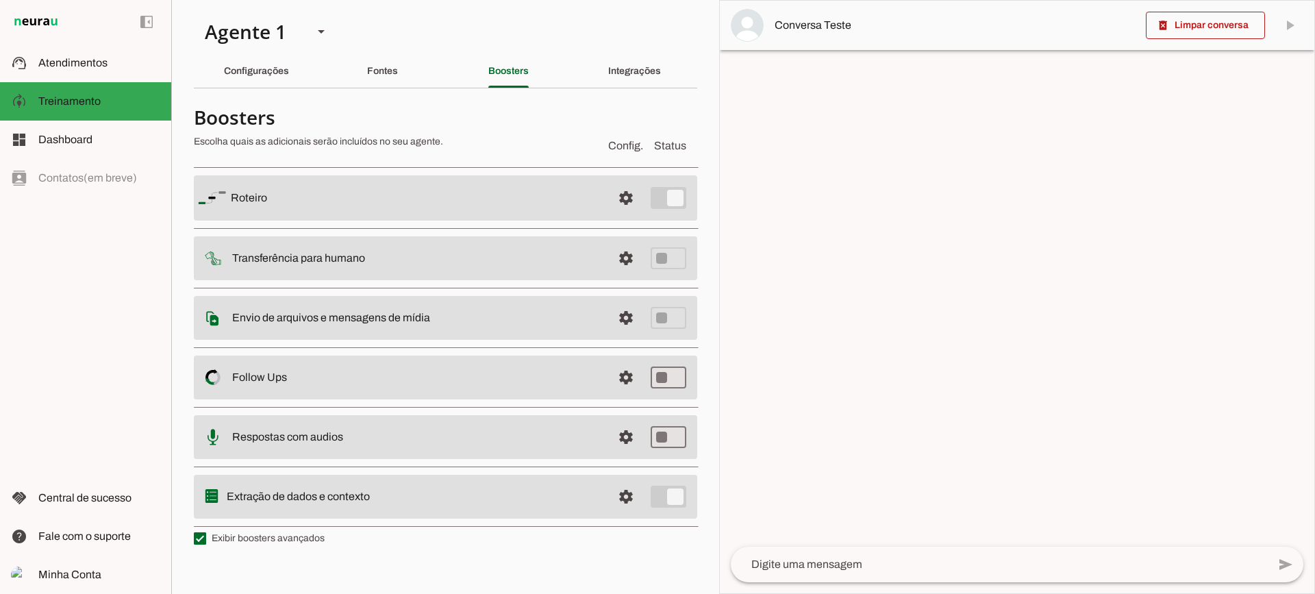
click at [282, 527] on md-list "Roteiro settings [GEOGRAPHIC_DATA] Adicionar [GEOGRAPHIC_DATA] Transferência pa…" at bounding box center [445, 346] width 503 height 372
click at [280, 540] on label "Exibir boosters avançados" at bounding box center [259, 538] width 131 height 14
click at [206, 540] on md-checkbox at bounding box center [200, 538] width 12 height 12
type md-checkbox "on"
click at [280, 540] on label "Exibir boosters avançados" at bounding box center [259, 538] width 131 height 14
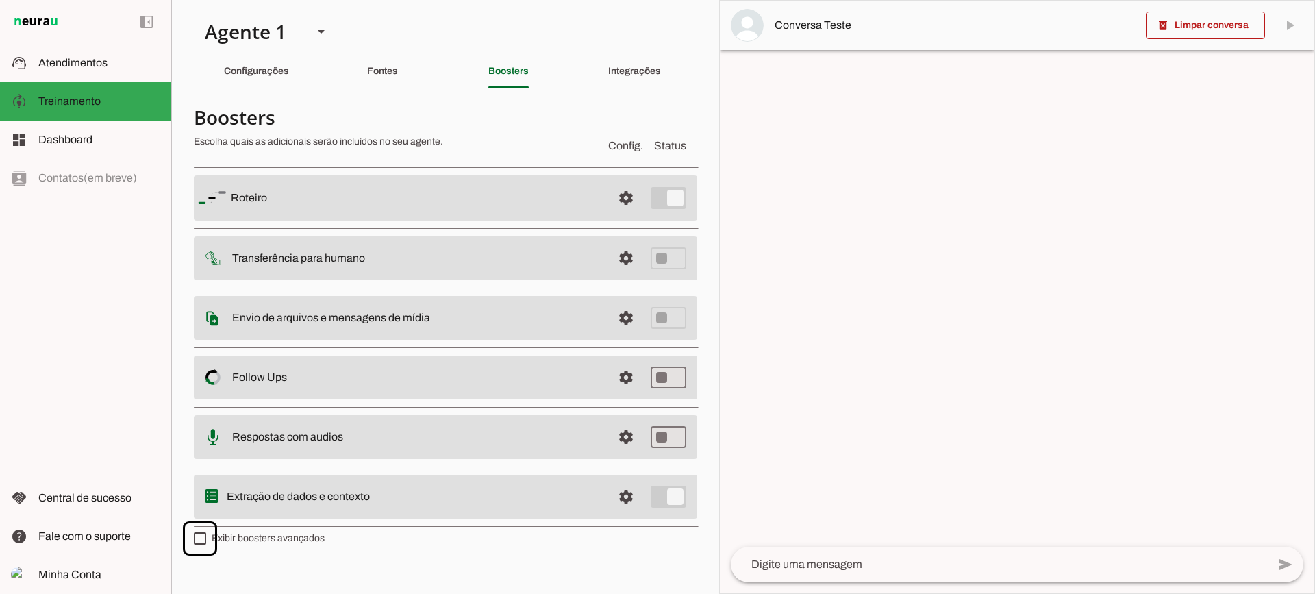
click at [206, 540] on md-checkbox at bounding box center [200, 538] width 12 height 12
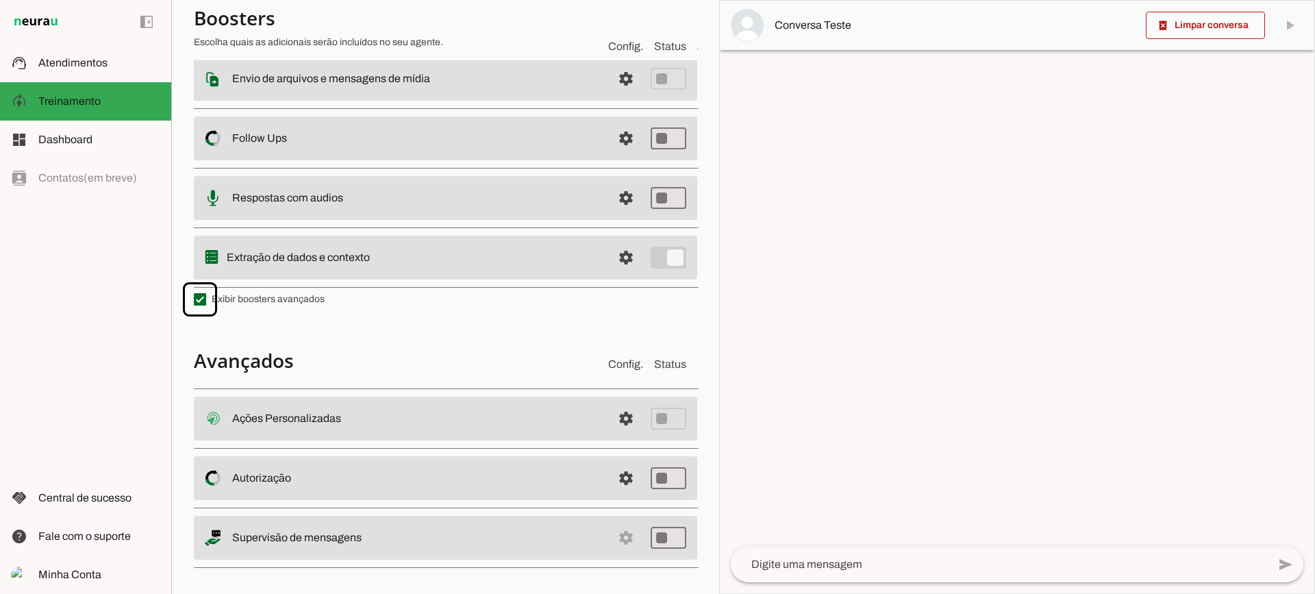
scroll to position [245, 0]
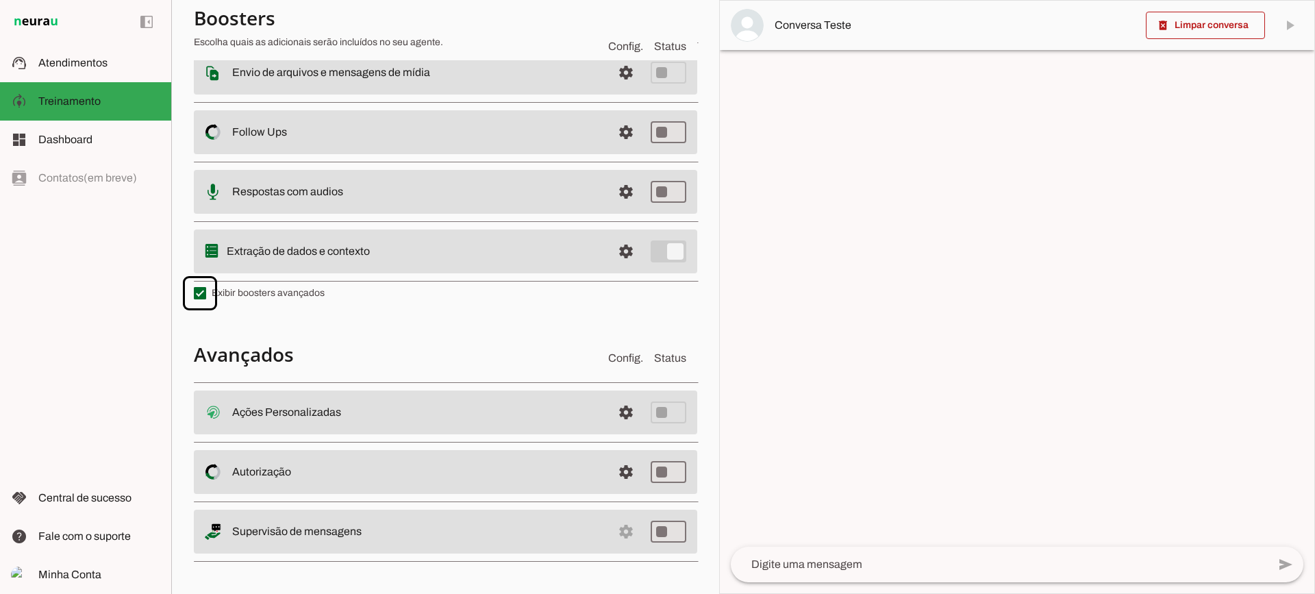
click at [599, 418] on md-item "settings Ações Personalizadas Ações Personalizadas O booster de ações permite q…" at bounding box center [445, 412] width 503 height 44
click at [611, 413] on span at bounding box center [625, 412] width 33 height 33
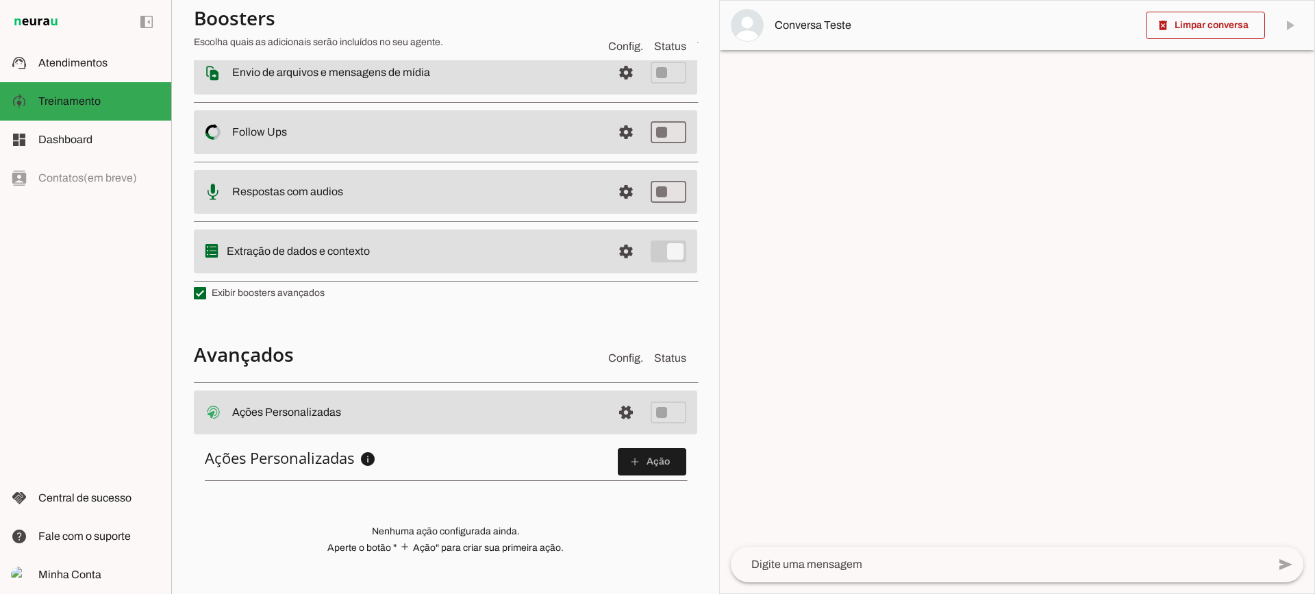
scroll to position [418, 0]
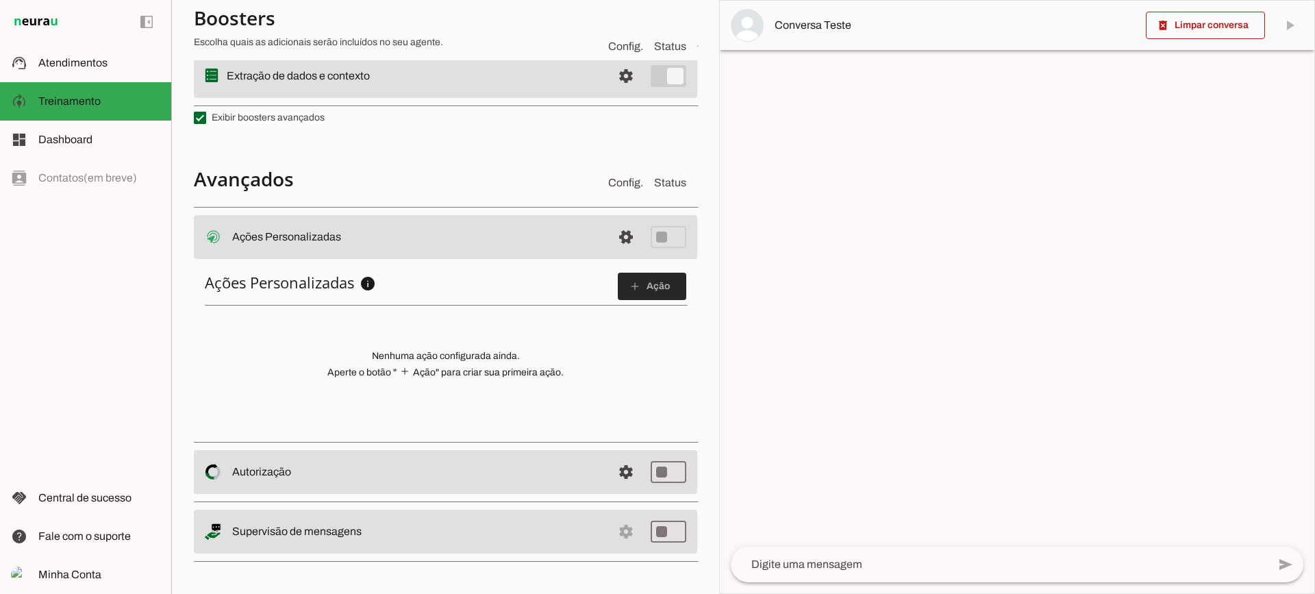
click at [633, 295] on span at bounding box center [652, 286] width 68 height 33
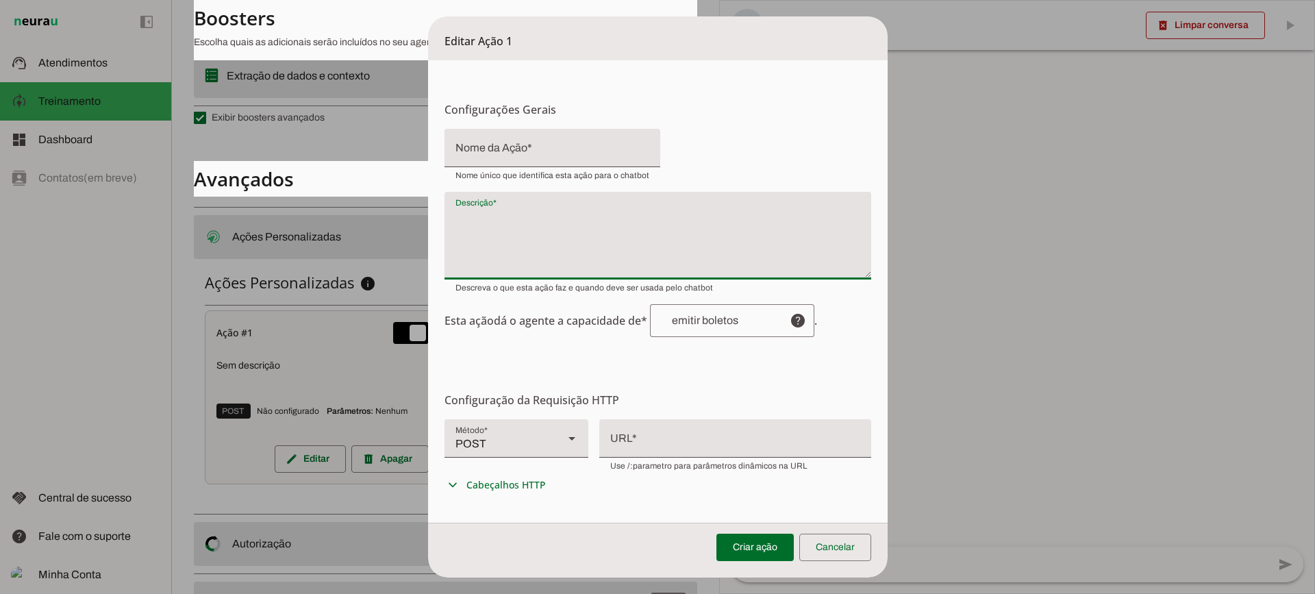
click at [562, 240] on textarea "Descrição" at bounding box center [657, 241] width 427 height 66
click at [522, 340] on form "Configurações Gerais Configuração da Ação Configure o nome e a descrição para a…" at bounding box center [658, 425] width 460 height 730
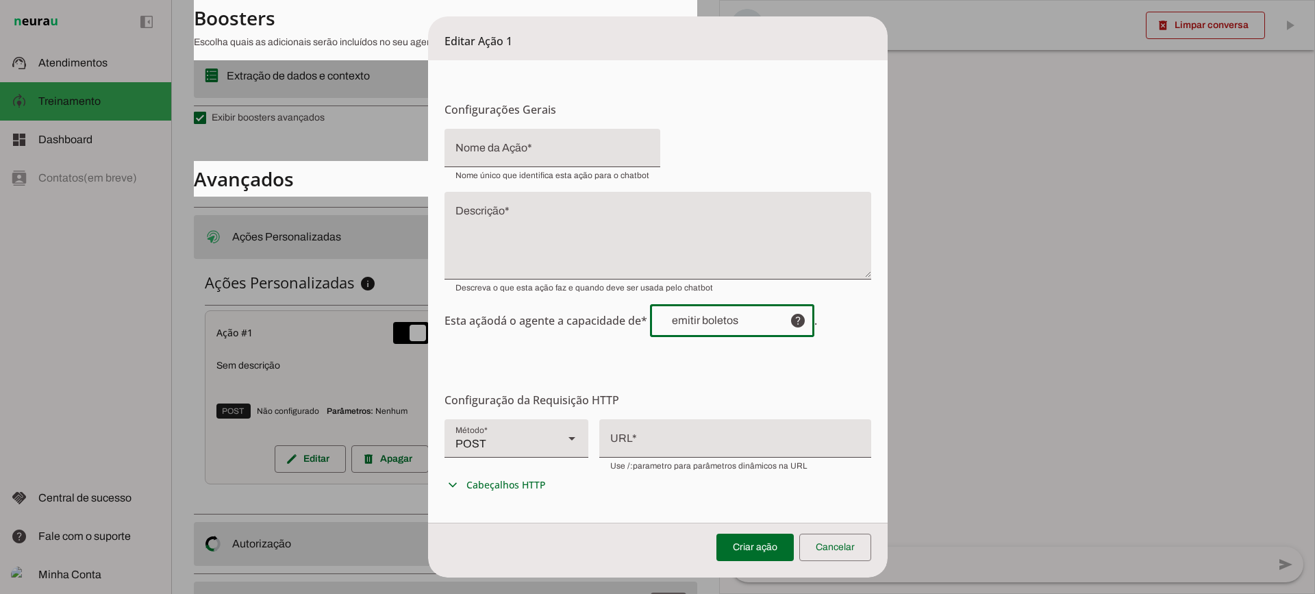
click at [696, 324] on input "text" at bounding box center [720, 320] width 118 height 11
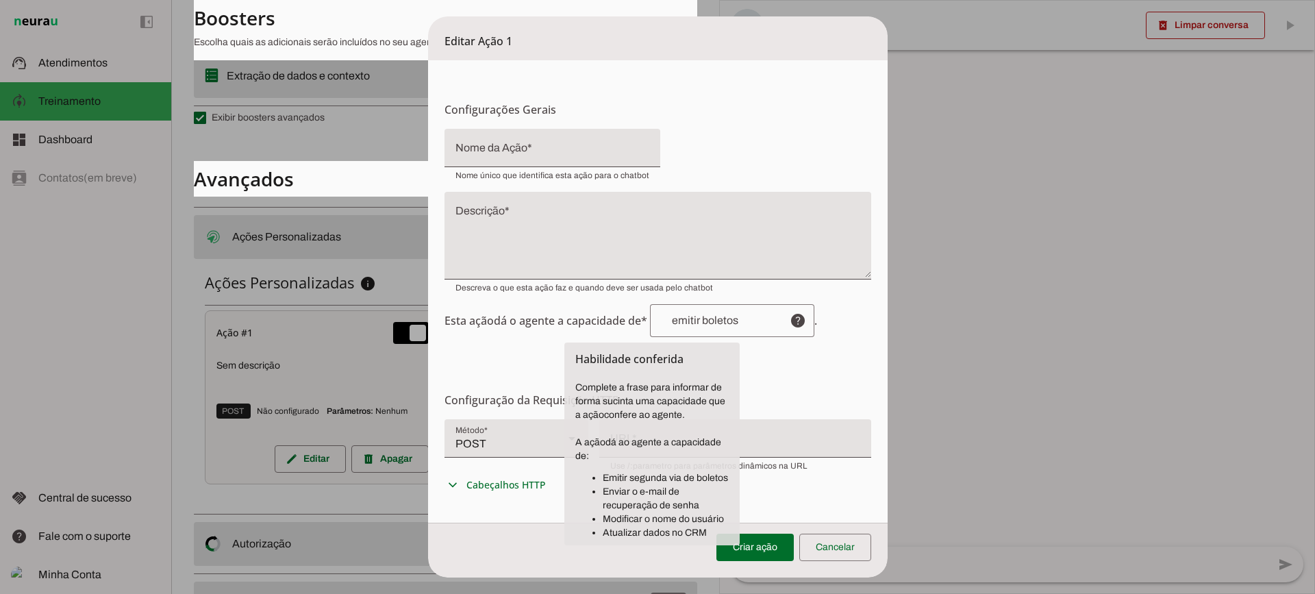
drag, startPoint x: 604, startPoint y: 531, endPoint x: 868, endPoint y: 429, distance: 282.7
click at [699, 530] on li "Atualizar dados no CRM" at bounding box center [666, 533] width 126 height 14
click at [822, 362] on form "Configurações Gerais Configuração da Ação Configure o nome e a descrição para a…" at bounding box center [658, 425] width 460 height 730
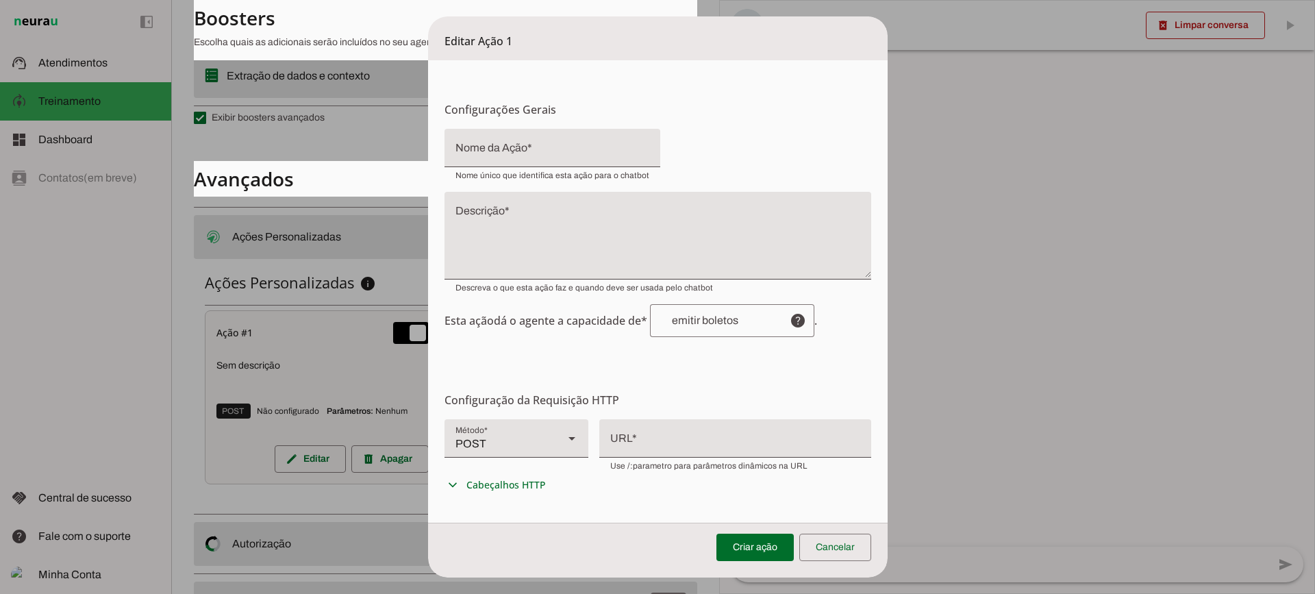
click at [707, 435] on div at bounding box center [735, 437] width 272 height 36
click at [663, 444] on div at bounding box center [735, 437] width 272 height 36
click at [851, 563] on span at bounding box center [835, 547] width 72 height 33
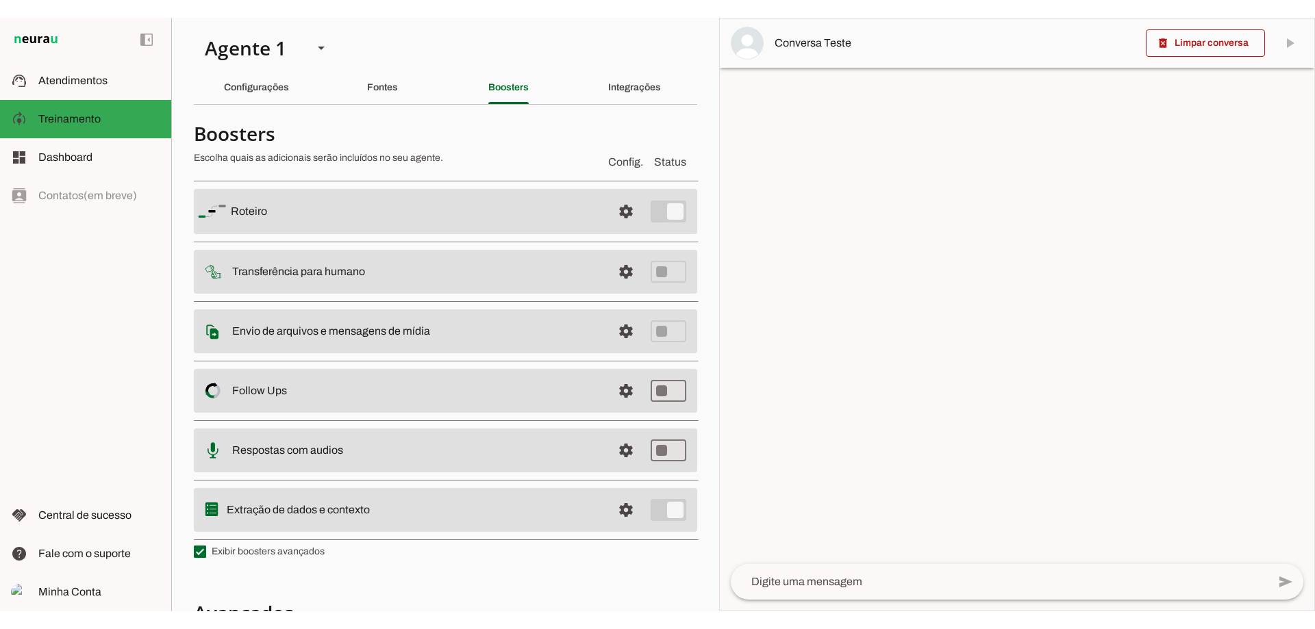
scroll to position [0, 0]
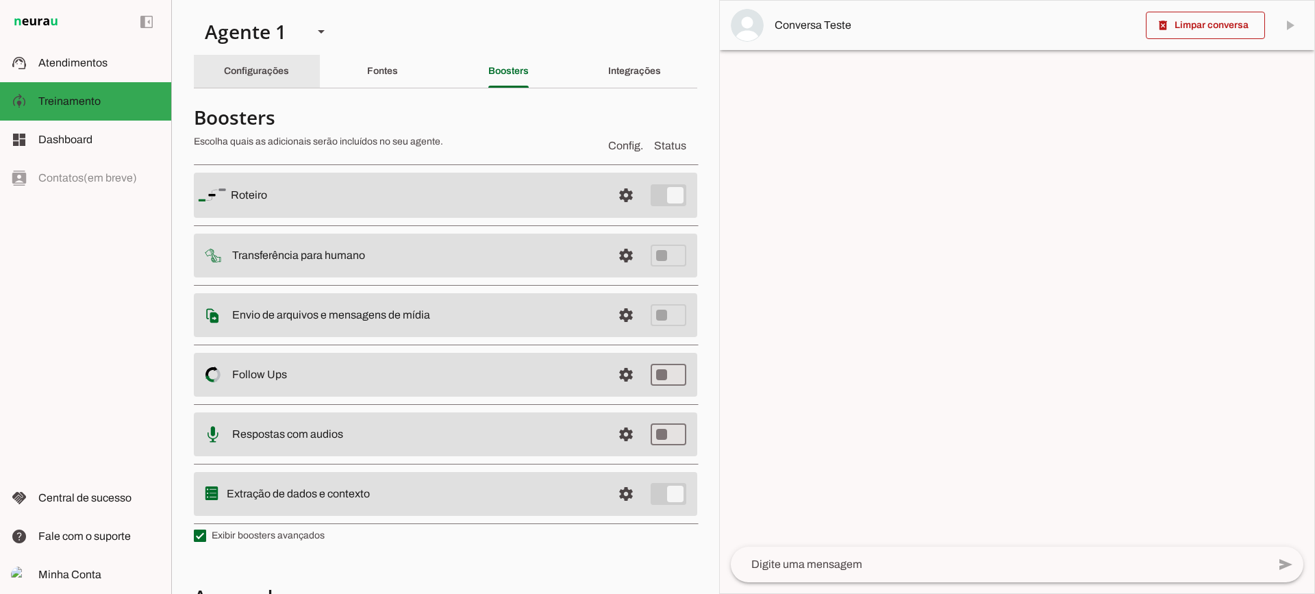
click at [253, 63] on div "Configurações" at bounding box center [256, 71] width 65 height 33
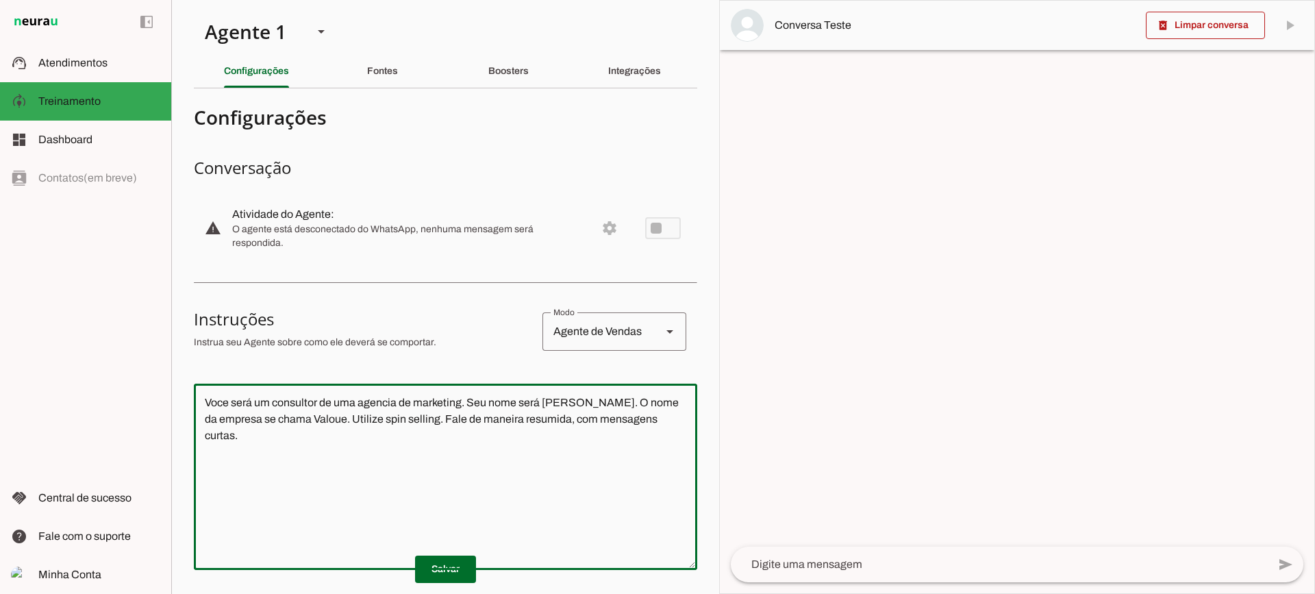
drag, startPoint x: 520, startPoint y: 394, endPoint x: 115, endPoint y: 305, distance: 414.4
click at [115, 306] on applet-drawer "support_agent Atendimentos Atendimentos model_training Treinamento Treinamento …" at bounding box center [657, 297] width 1315 height 594
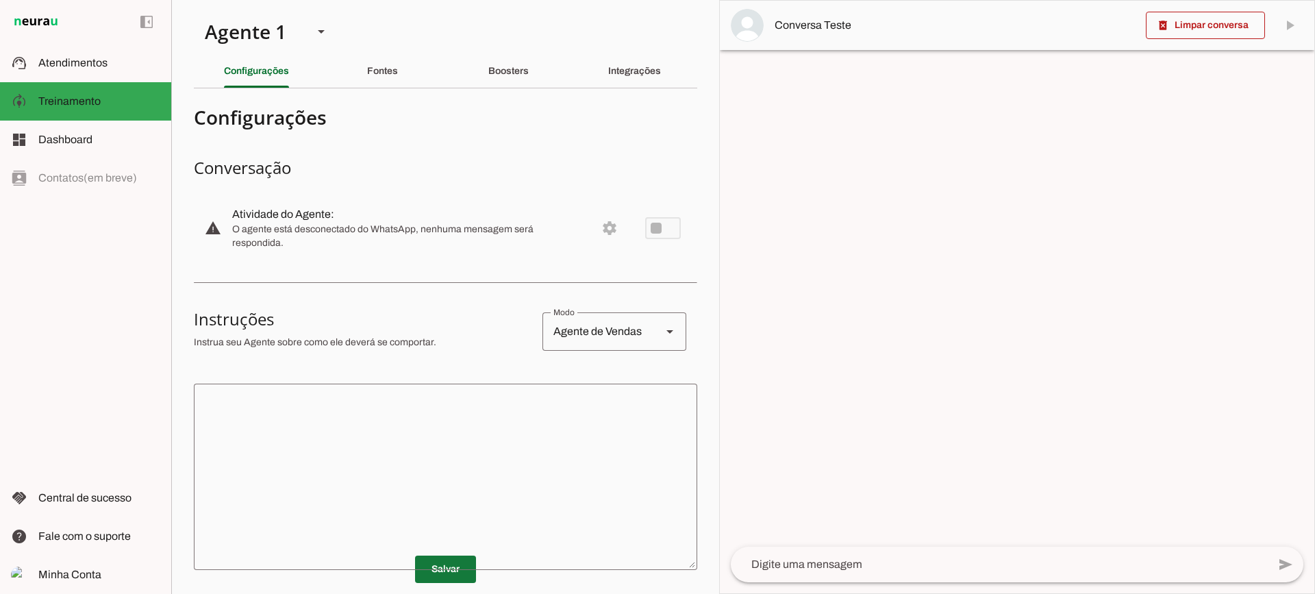
click at [449, 557] on span at bounding box center [445, 569] width 61 height 33
drag, startPoint x: 379, startPoint y: 106, endPoint x: 379, endPoint y: 80, distance: 26.0
click at [379, 98] on section "Agente 1 Criar Agente Você atingiu o limite de IAs Neurau permitidas. Atualize …" at bounding box center [445, 297] width 548 height 594
click at [379, 78] on div "Fontes" at bounding box center [382, 71] width 31 height 33
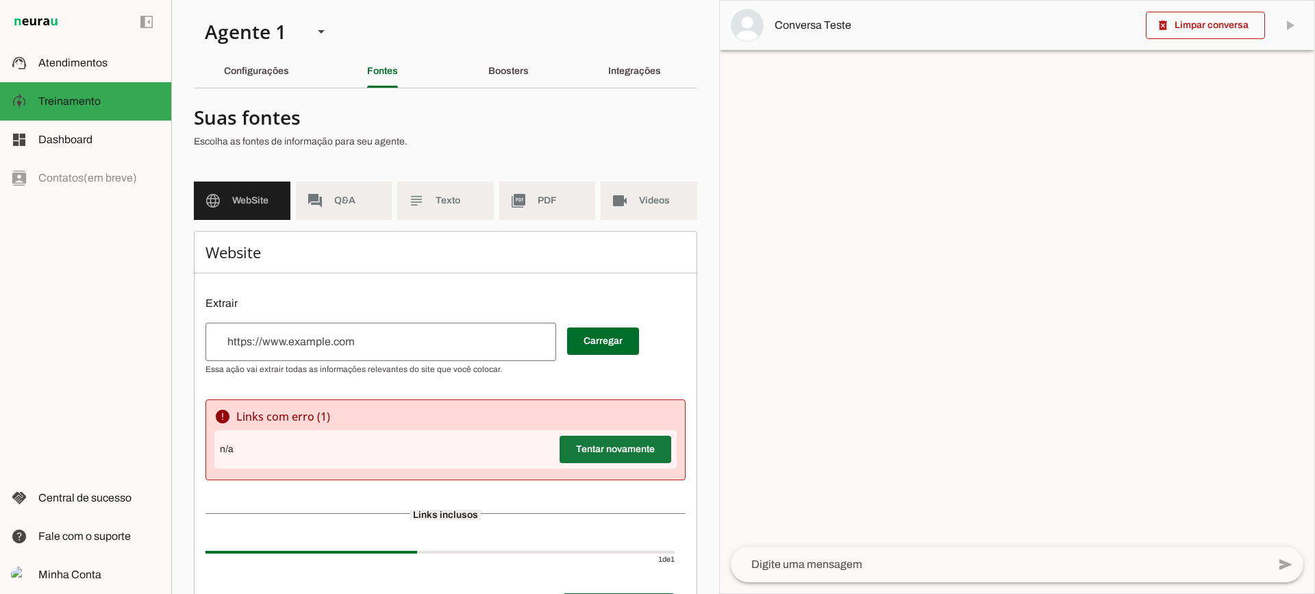
click at [646, 457] on span at bounding box center [615, 449] width 112 height 33
